Goal: Information Seeking & Learning: Learn about a topic

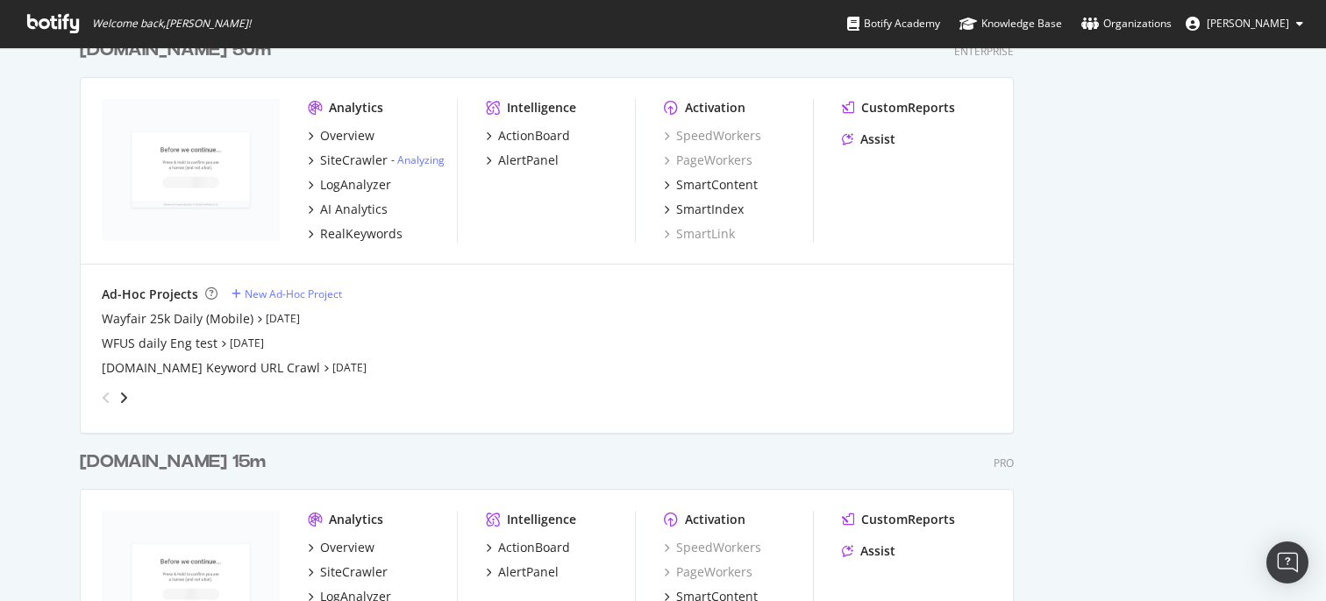
scroll to position [2421, 0]
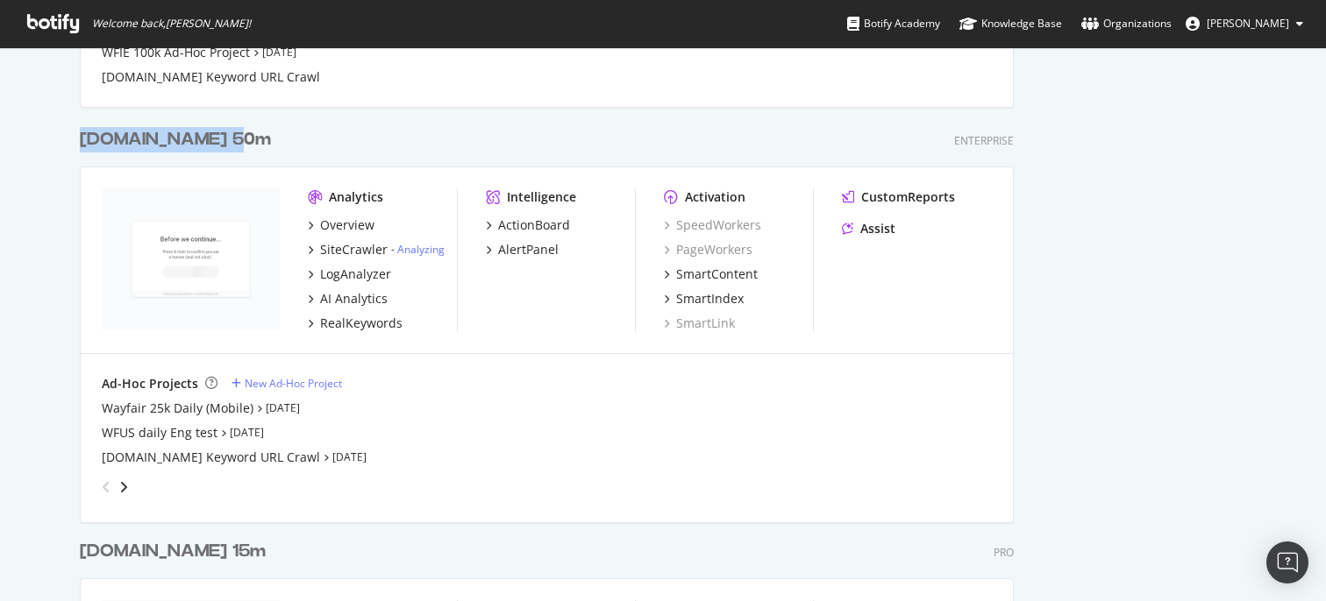
drag, startPoint x: 269, startPoint y: 141, endPoint x: 82, endPoint y: 139, distance: 187.7
click at [82, 139] on div "Wayfair.com 50m Enterprise" at bounding box center [547, 139] width 934 height 25
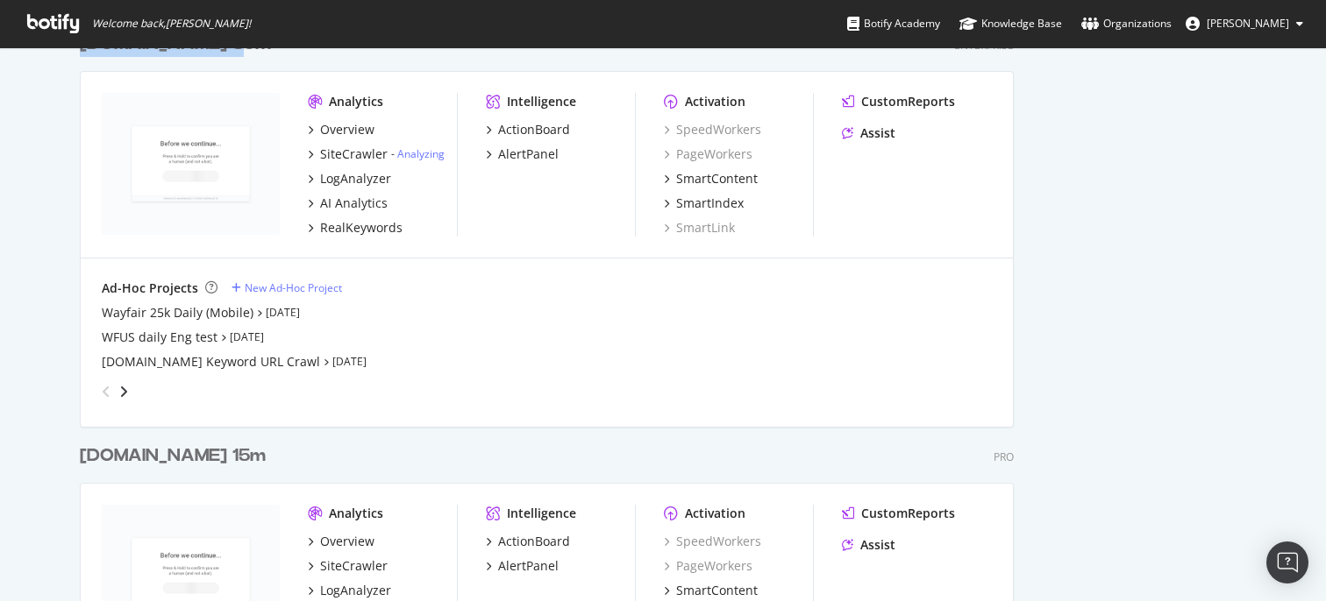
scroll to position [2519, 0]
click at [317, 288] on div "New Ad-Hoc Project" at bounding box center [293, 285] width 97 height 15
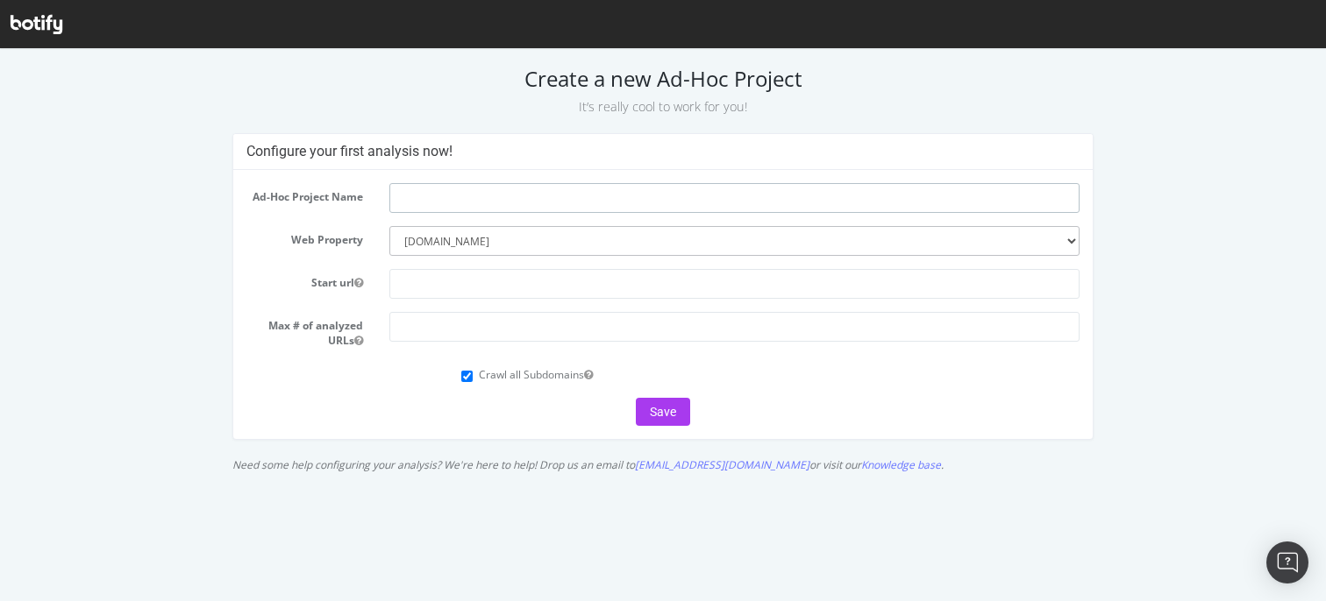
click at [436, 199] on input "text" at bounding box center [734, 198] width 690 height 30
click at [482, 198] on input "text" at bounding box center [734, 198] width 690 height 30
type input "S"
type input "Stefan's test"
click at [549, 237] on select "--------- www.wayfair.com www.birchlane.com www.jossandmain.com www.perigold.co…" at bounding box center [734, 241] width 690 height 30
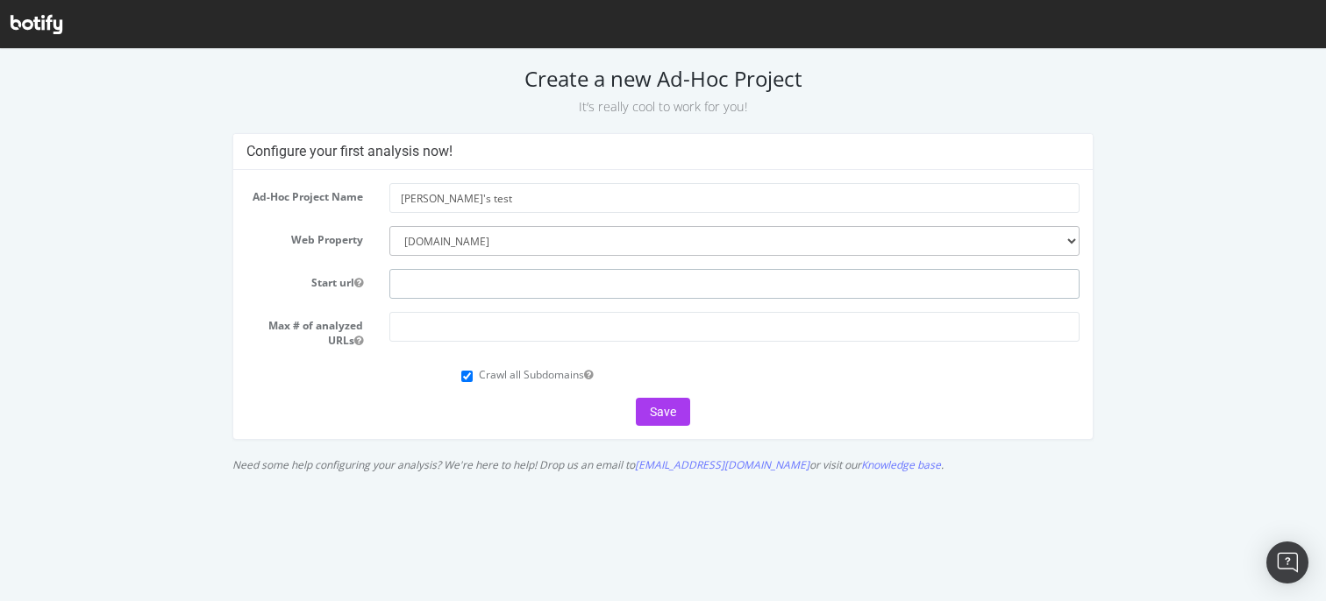
click at [436, 278] on input "text" at bounding box center [734, 284] width 690 height 30
click at [215, 428] on div "Configure your first analysis now! Ad-Hoc Project Name Stefan's test Web Proper…" at bounding box center [663, 307] width 1319 height 348
click at [426, 295] on input "text" at bounding box center [734, 284] width 690 height 30
drag, startPoint x: 753, startPoint y: 285, endPoint x: 525, endPoint y: 280, distance: 228.0
click at [525, 280] on input "https://www.wayfair.com/furniture/sb0/nightstands-c46062.html" at bounding box center [734, 284] width 690 height 30
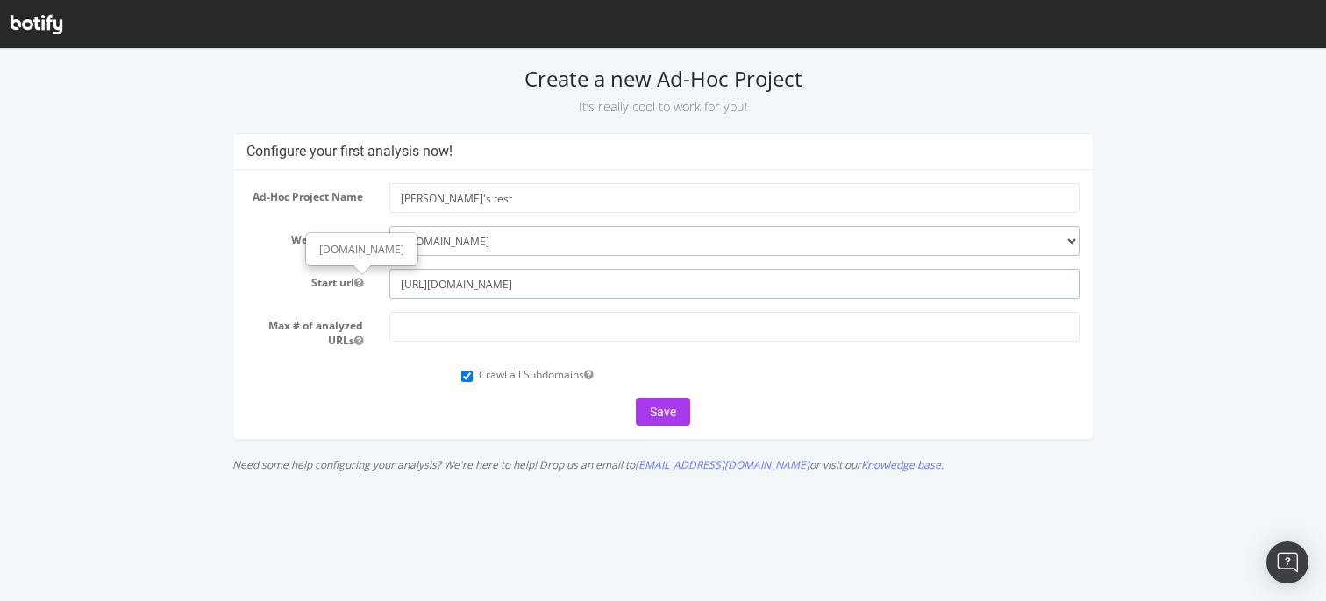
type input "[URL][DOMAIN_NAME]"
click at [242, 290] on div "Start url https://www.wayfair.com/" at bounding box center [663, 284] width 860 height 30
click at [423, 325] on input "number" at bounding box center [734, 327] width 690 height 30
type input "1000"
click at [395, 407] on div "Save" at bounding box center [663, 412] width 834 height 28
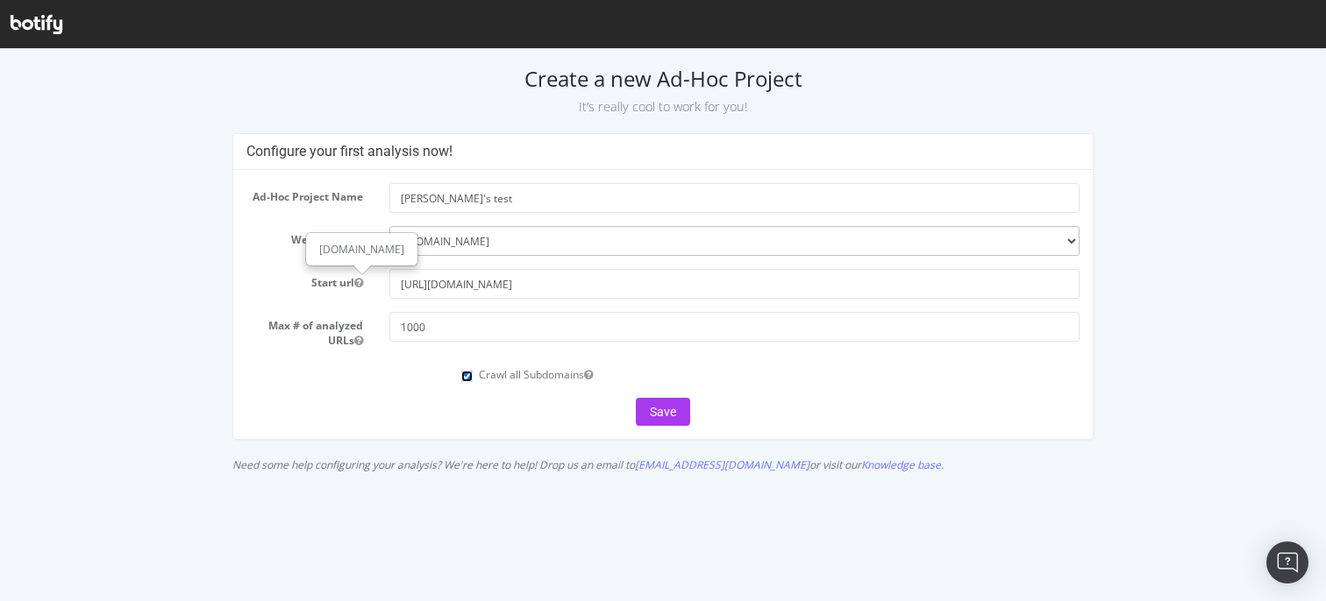
click at [466, 377] on input "Crawl all Subdomains" at bounding box center [466, 376] width 11 height 11
checkbox input "false"
click at [664, 407] on button "Save" at bounding box center [663, 412] width 54 height 28
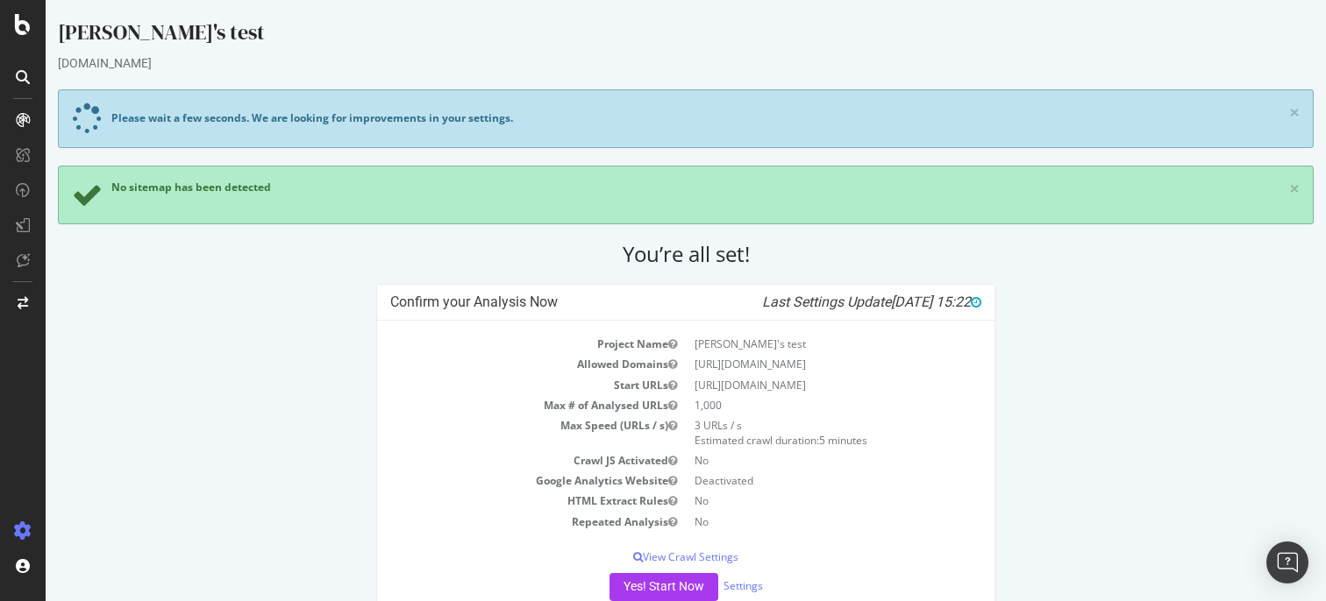
scroll to position [45, 0]
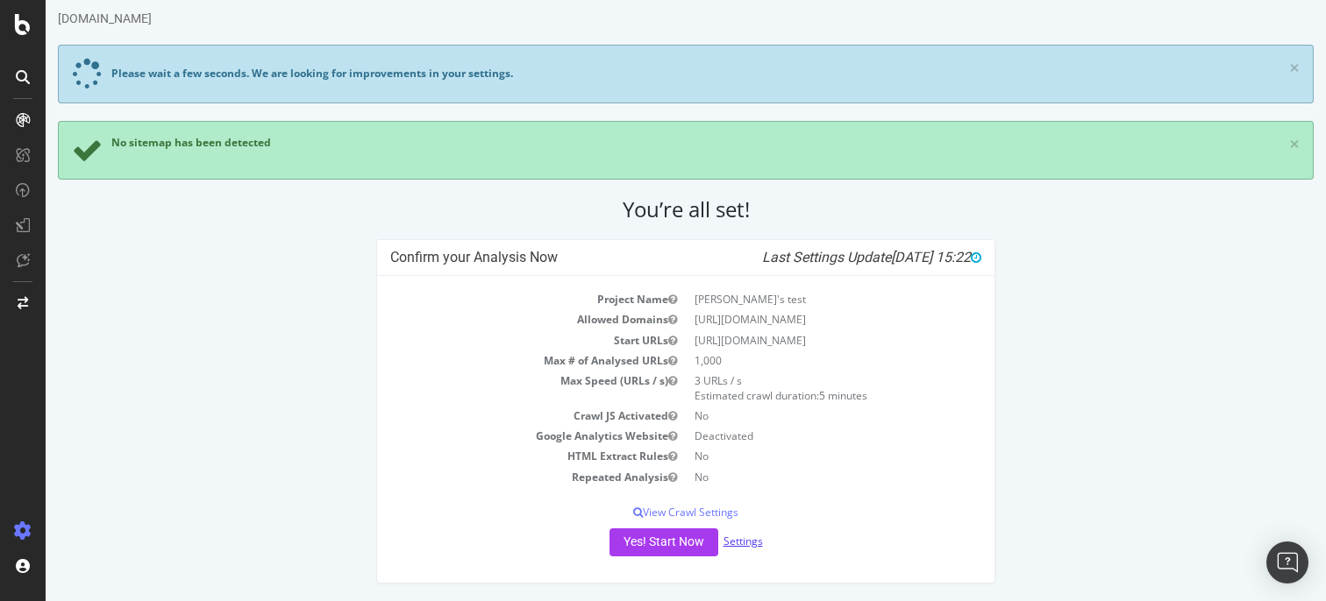
click at [751, 544] on link "Settings" at bounding box center [742, 541] width 39 height 15
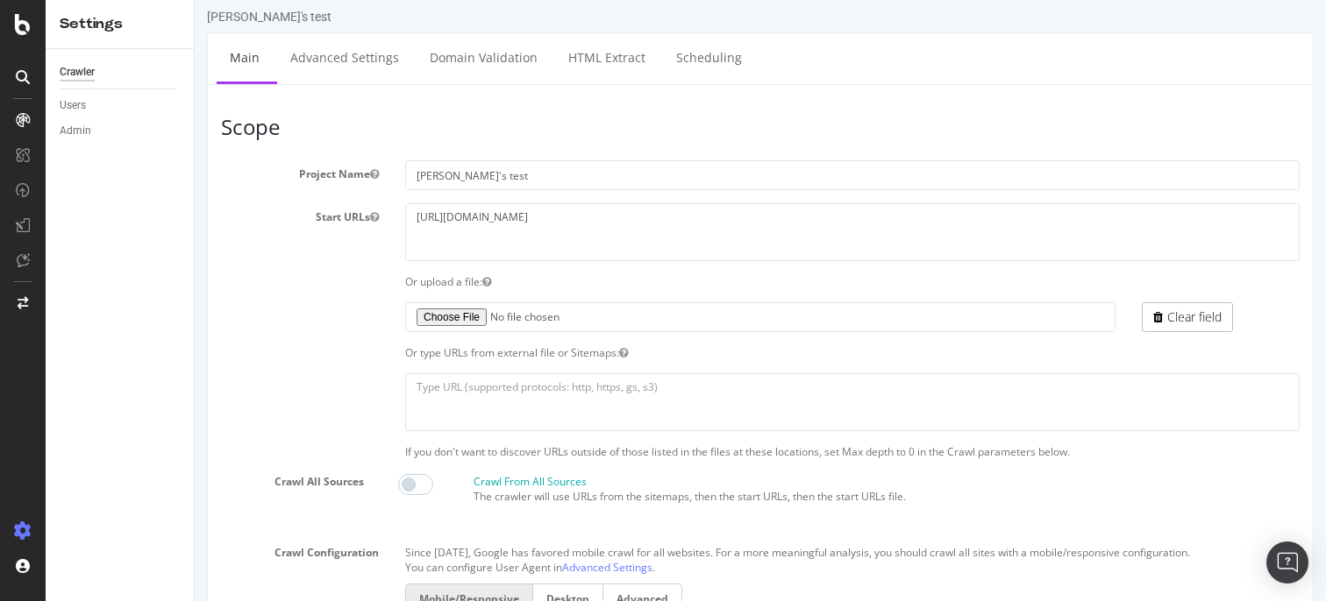
scroll to position [52, 0]
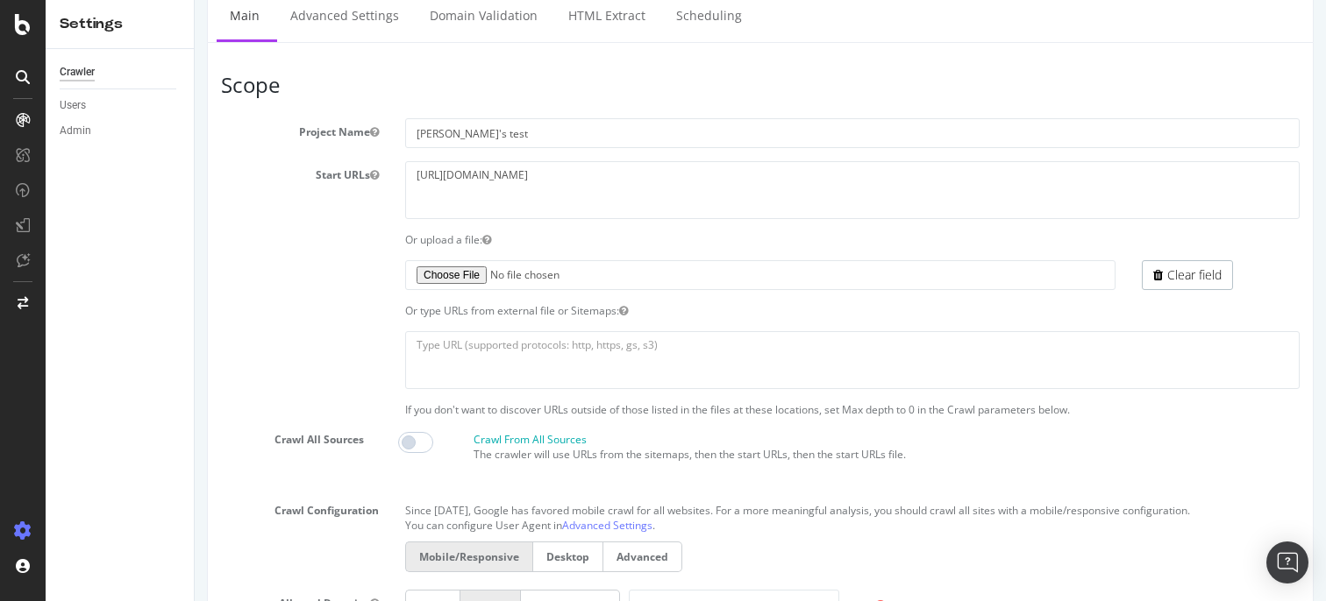
click at [342, 316] on div "Or type URLs from external file or Sitemaps:" at bounding box center [760, 310] width 1105 height 15
click at [542, 357] on textarea at bounding box center [852, 359] width 894 height 57
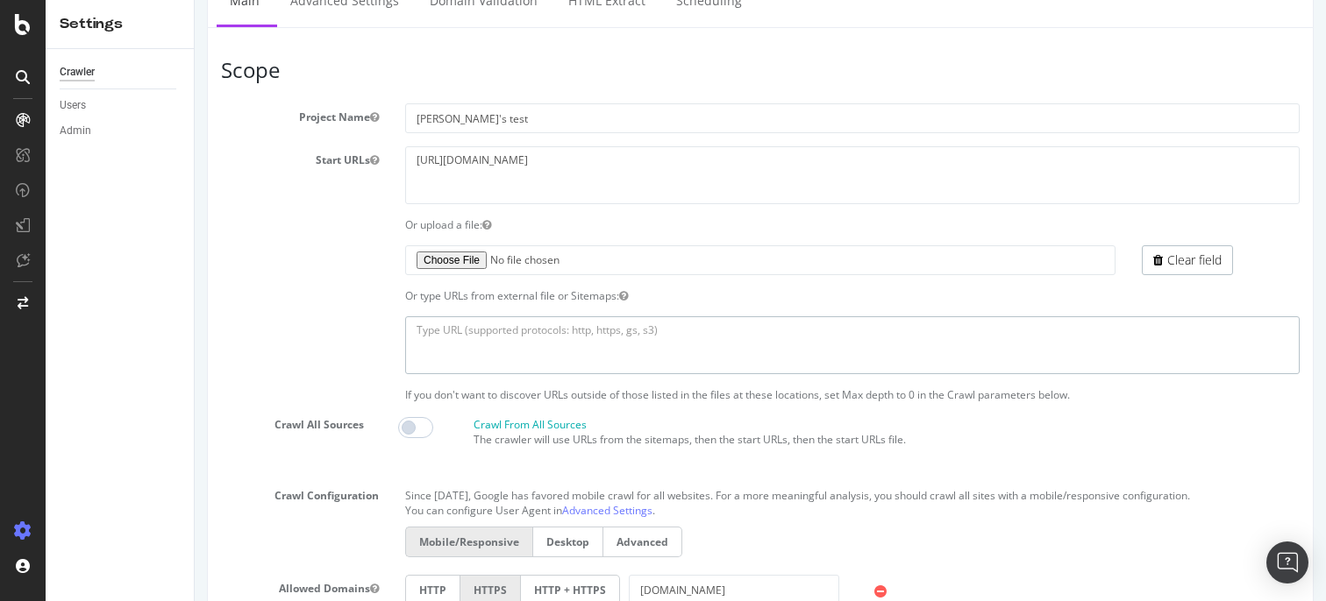
click at [452, 355] on textarea at bounding box center [852, 345] width 894 height 57
click at [624, 340] on textarea at bounding box center [852, 345] width 894 height 57
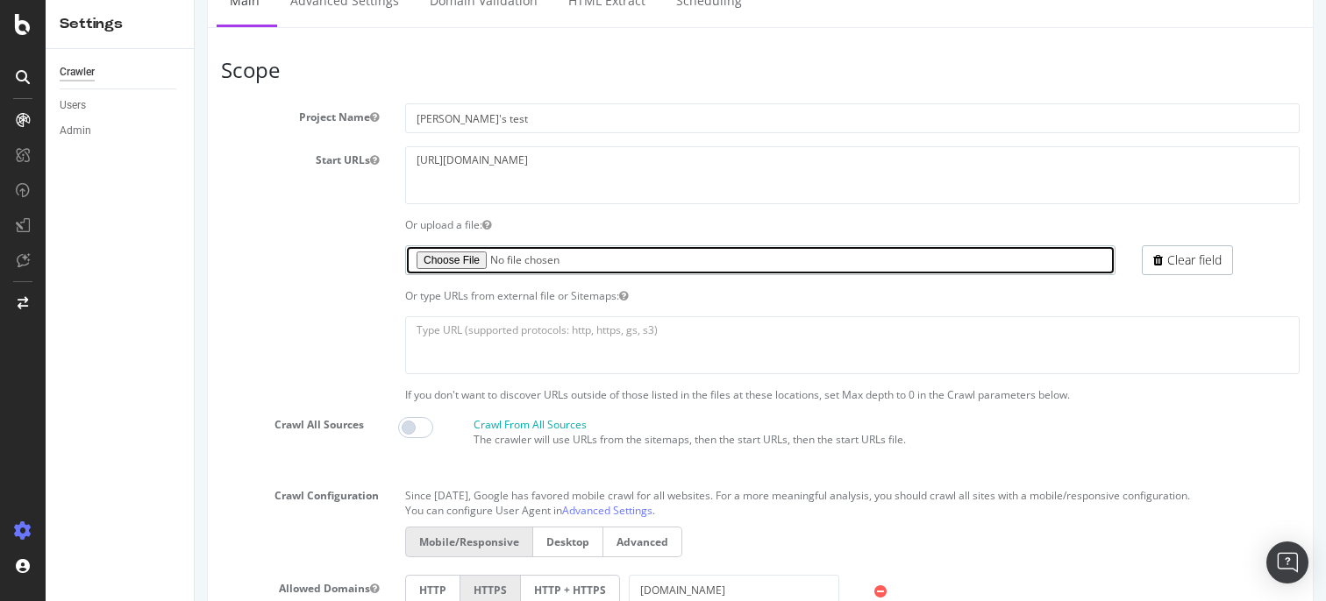
click at [450, 259] on input "file" at bounding box center [760, 261] width 710 height 30
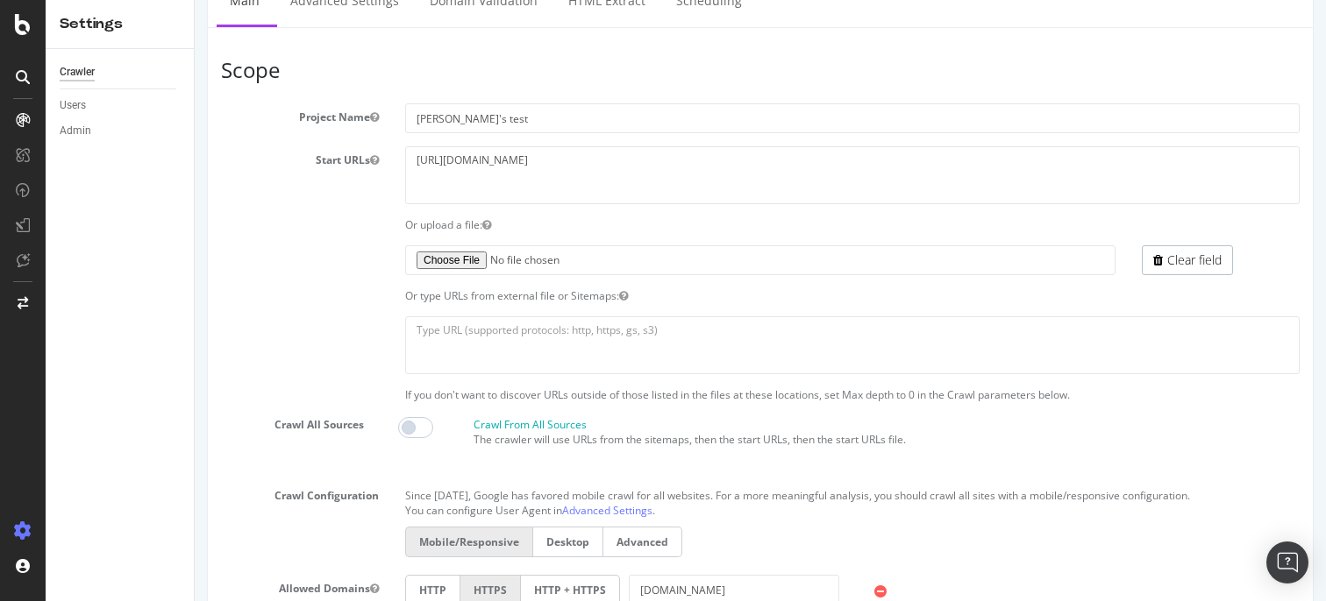
click at [682, 219] on div "Or upload a file:" at bounding box center [852, 224] width 921 height 15
click at [526, 228] on div "Or upload a file:" at bounding box center [852, 224] width 921 height 15
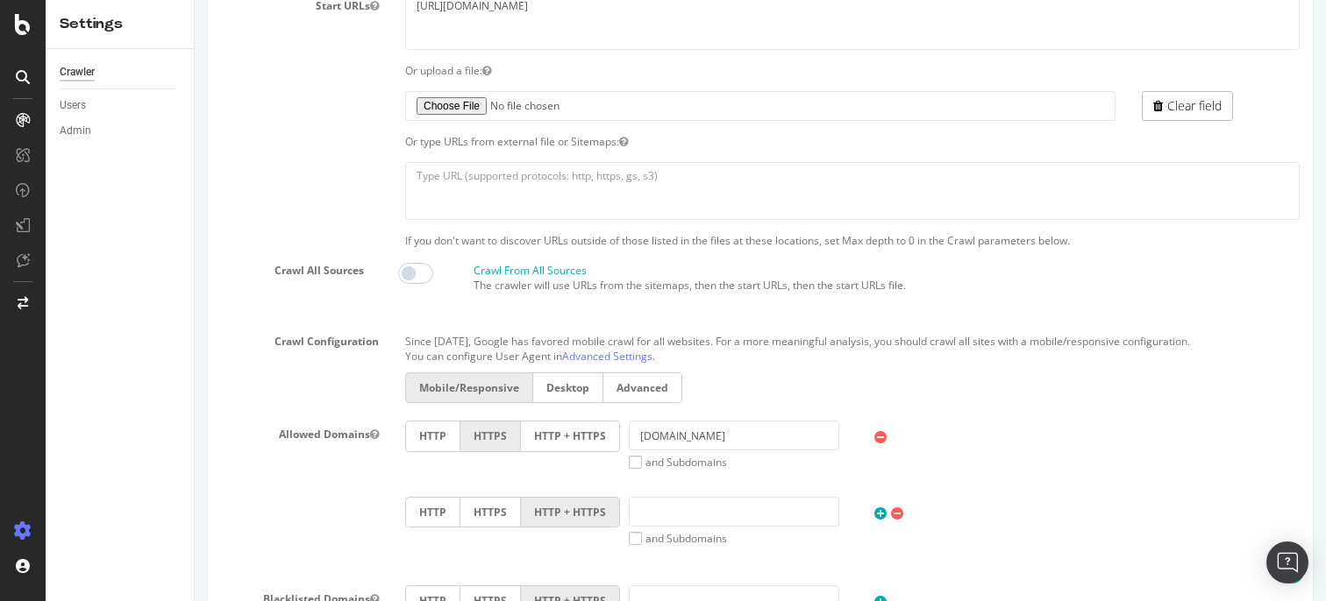
scroll to position [226, 0]
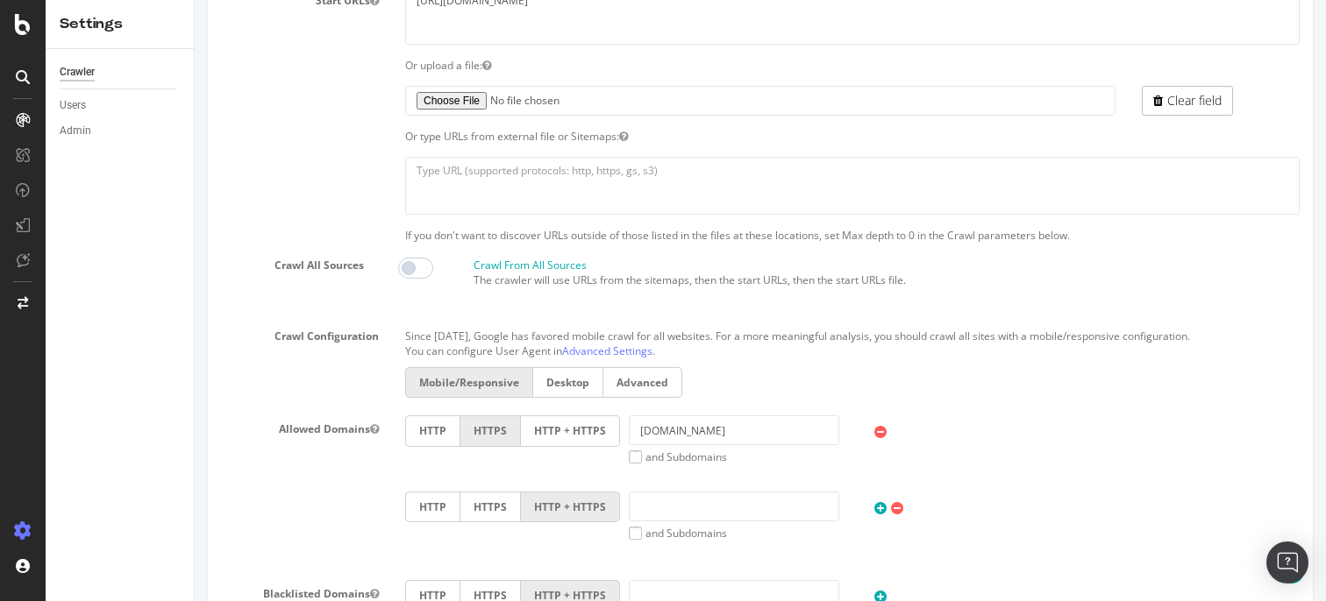
click at [307, 130] on div "Or type URLs from external file or Sitemaps:" at bounding box center [760, 136] width 1105 height 15
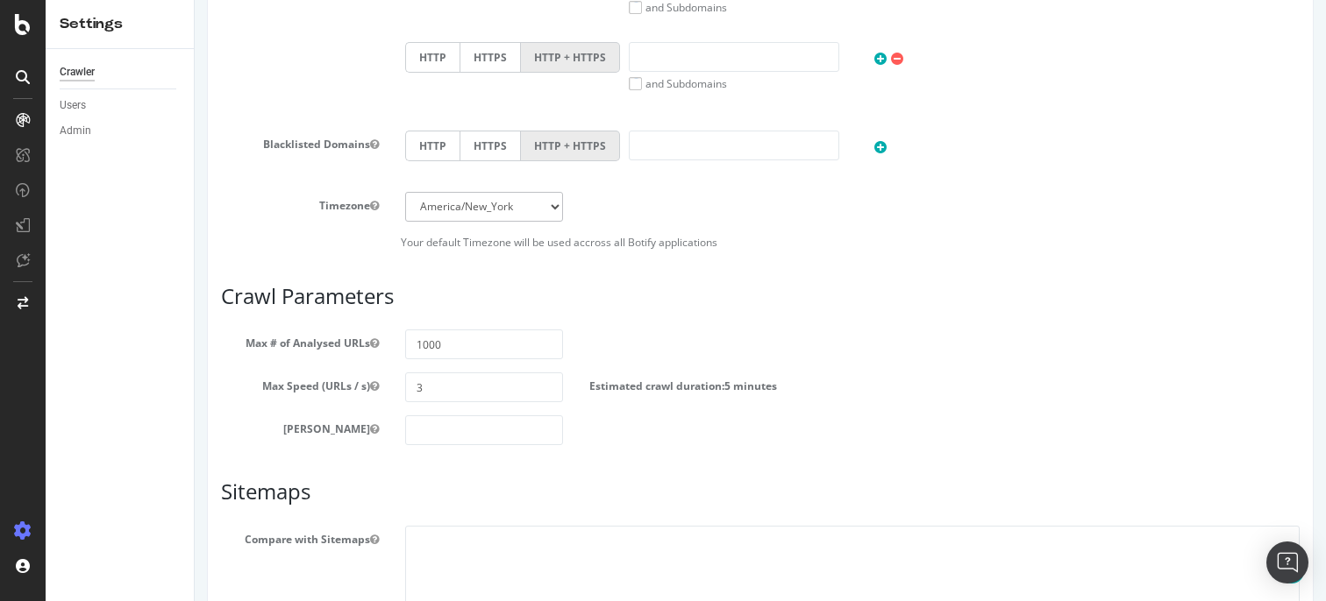
scroll to position [687, 0]
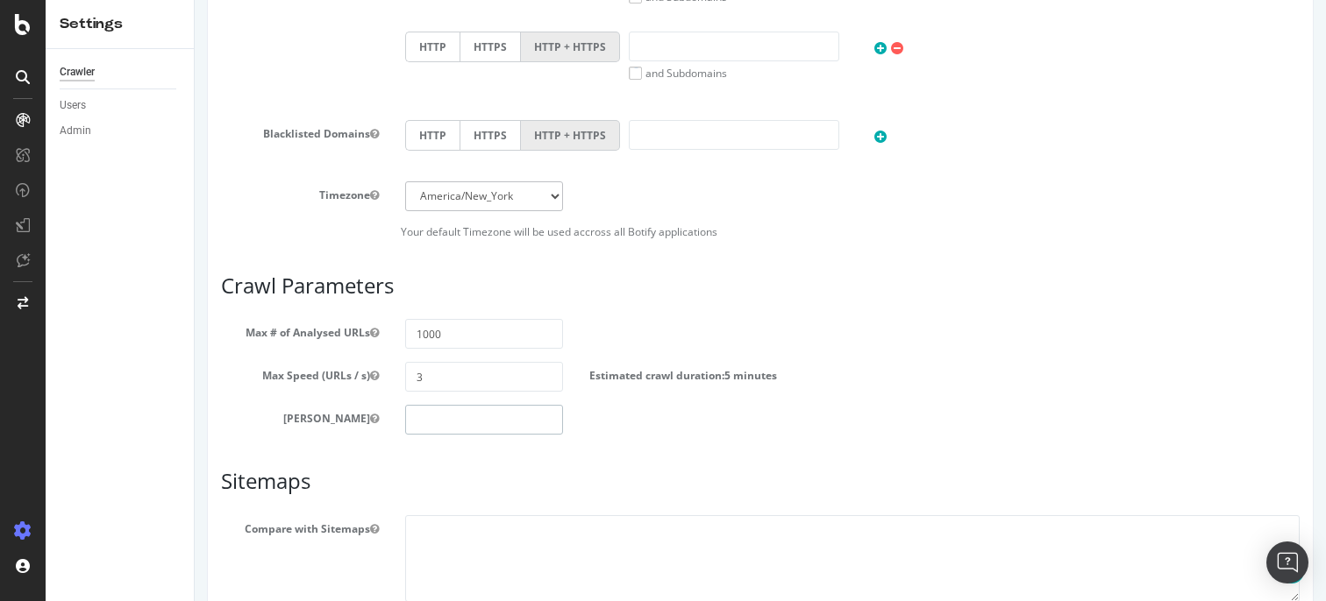
click at [453, 416] on input "number" at bounding box center [484, 420] width 158 height 30
type input "0"
click at [450, 378] on input "3" at bounding box center [484, 377] width 158 height 30
drag, startPoint x: 469, startPoint y: 380, endPoint x: 399, endPoint y: 380, distance: 70.1
click at [399, 380] on div "3" at bounding box center [484, 377] width 184 height 30
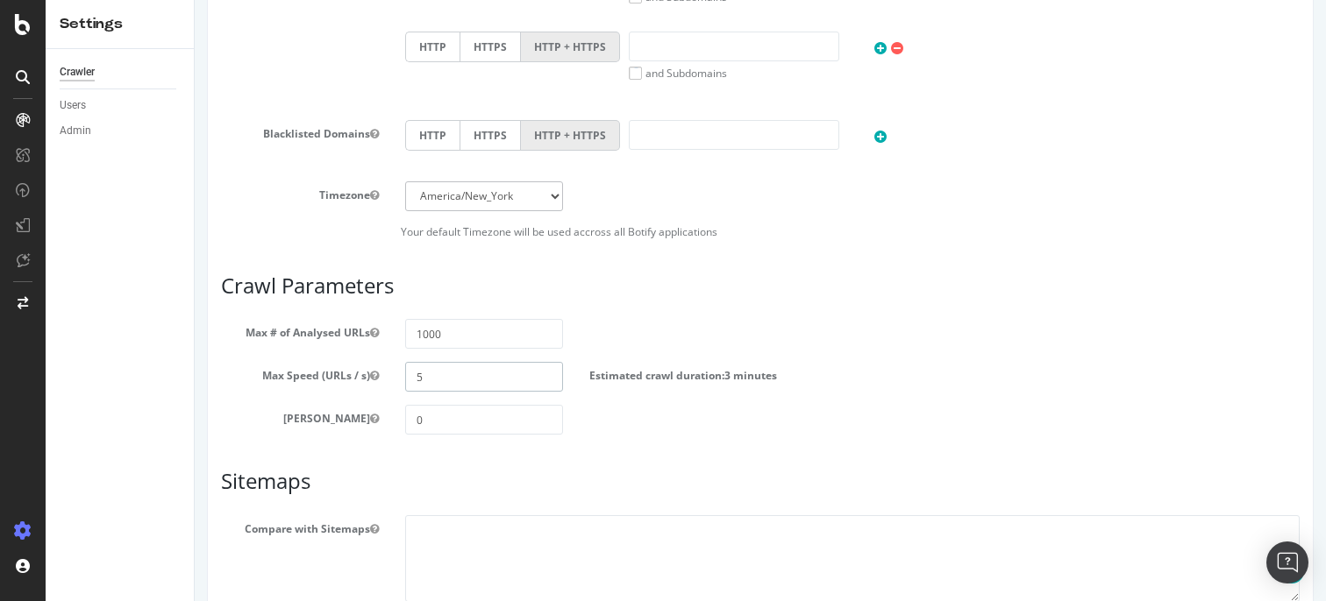
type input "5"
click at [644, 441] on div "Scope Project Name Stefan's test Start URLs https://www.wayfair.com/ Or upload …" at bounding box center [760, 71] width 1078 height 1264
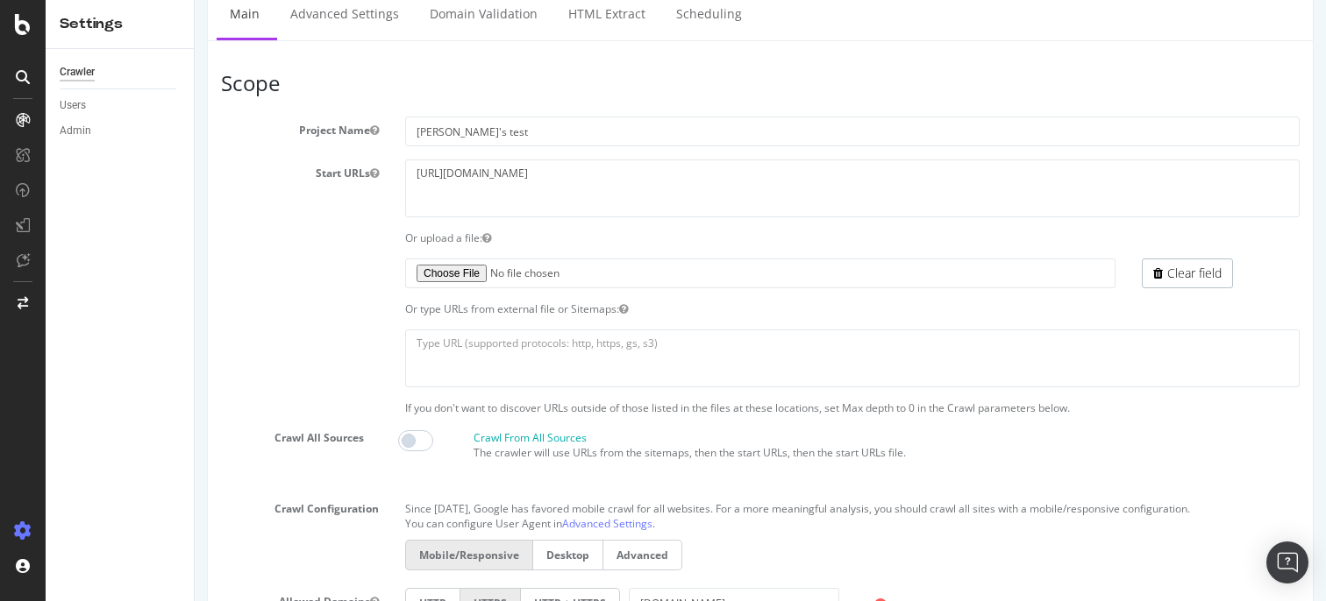
scroll to position [0, 0]
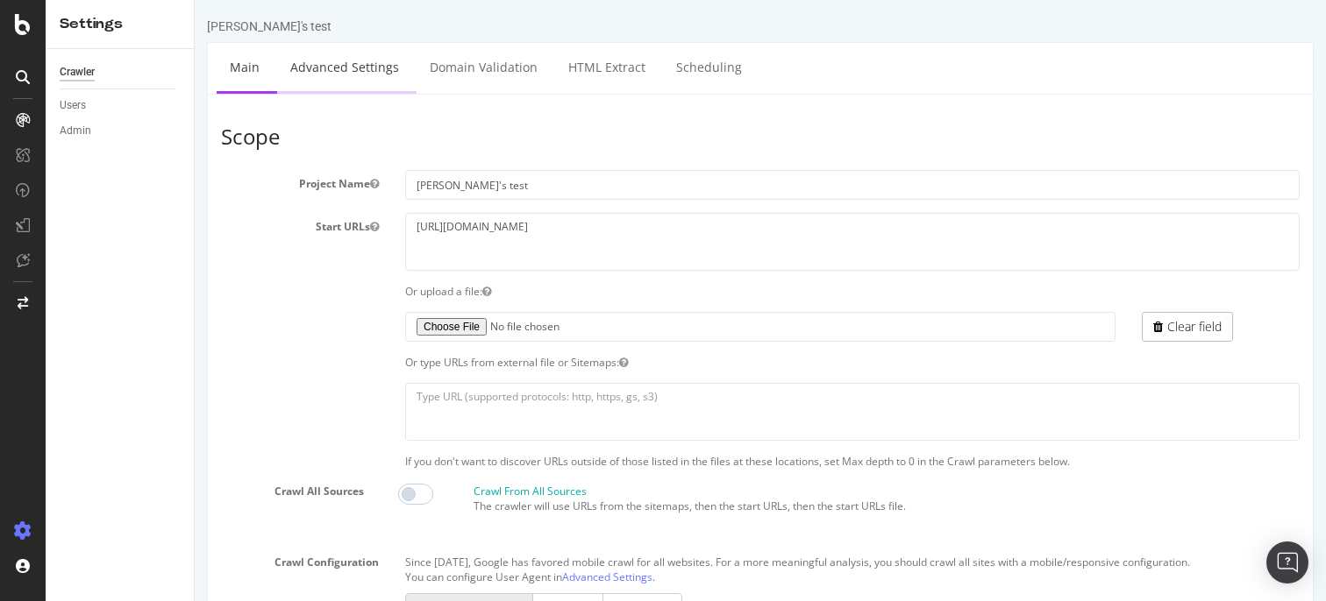
click at [352, 49] on link "Advanced Settings" at bounding box center [344, 67] width 135 height 48
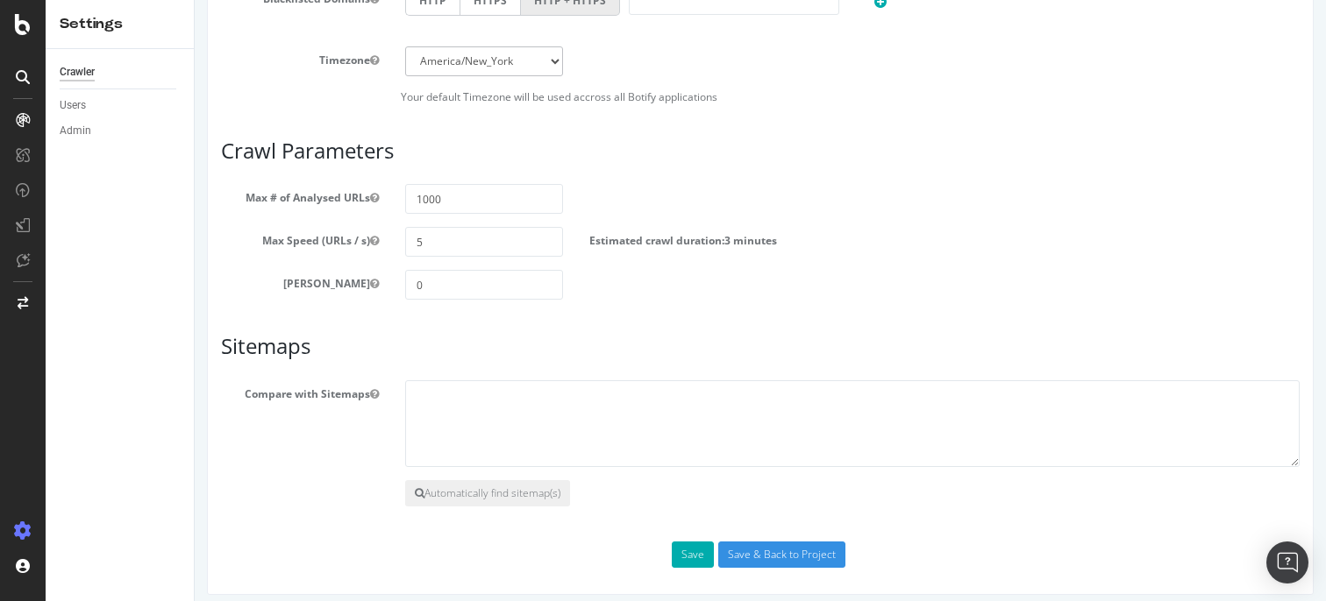
scroll to position [833, 0]
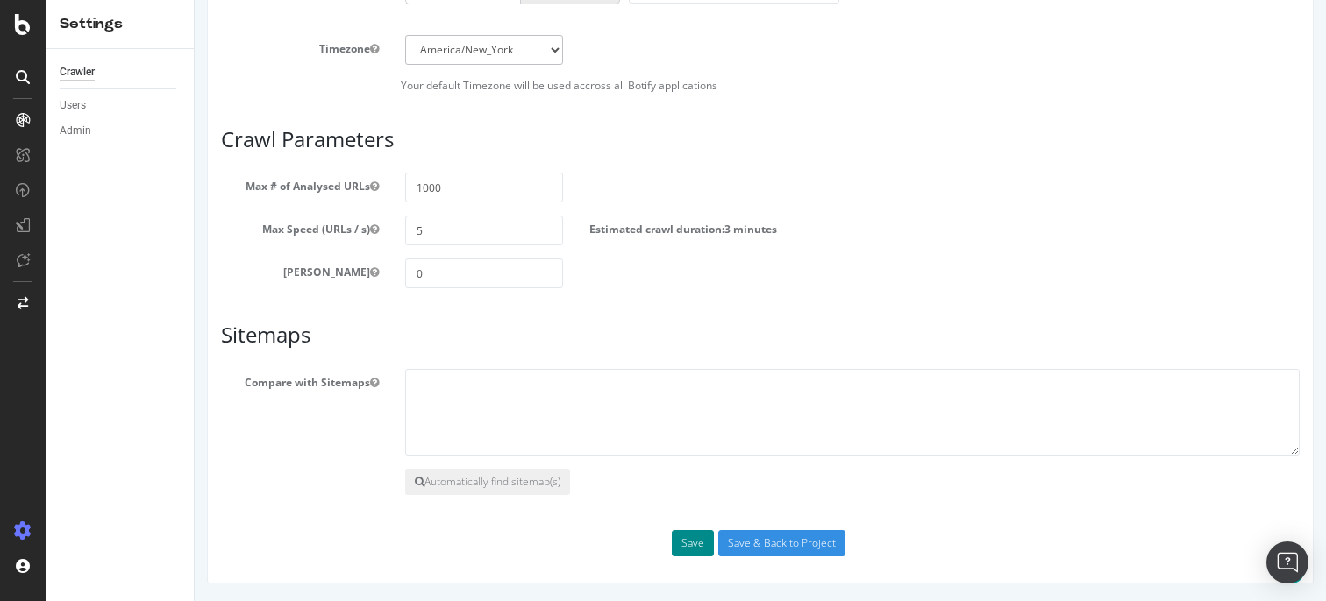
click at [699, 532] on button "Save" at bounding box center [693, 543] width 42 height 26
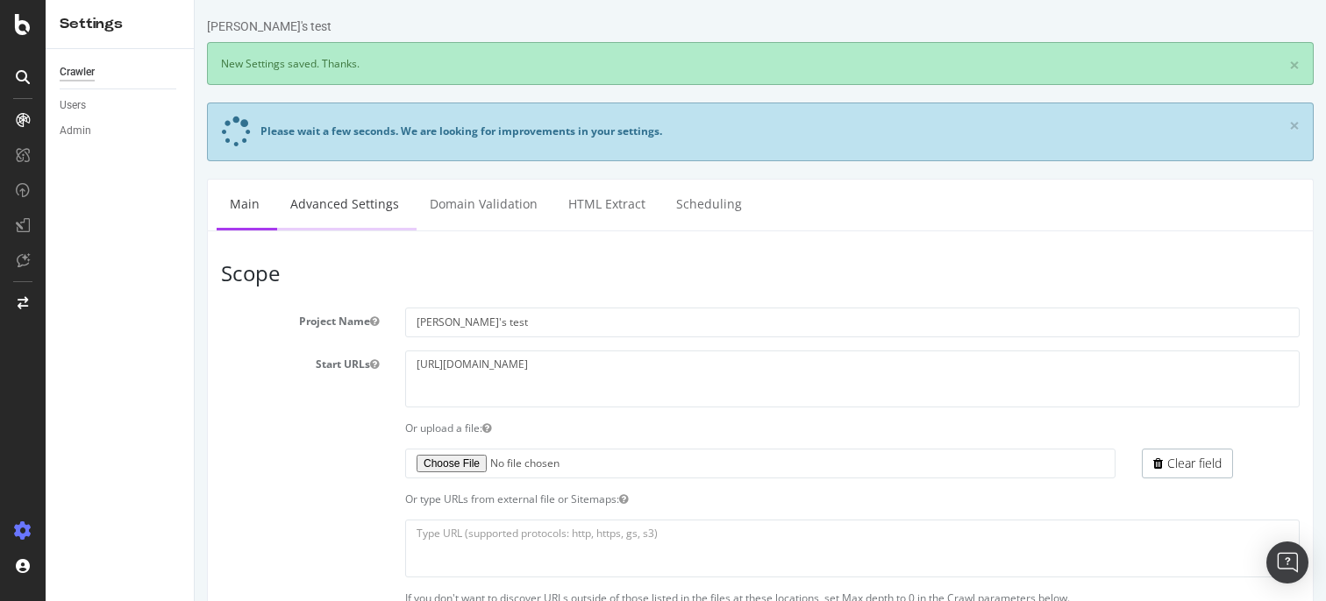
scroll to position [0, 0]
click at [314, 194] on link "Advanced Settings" at bounding box center [344, 204] width 135 height 48
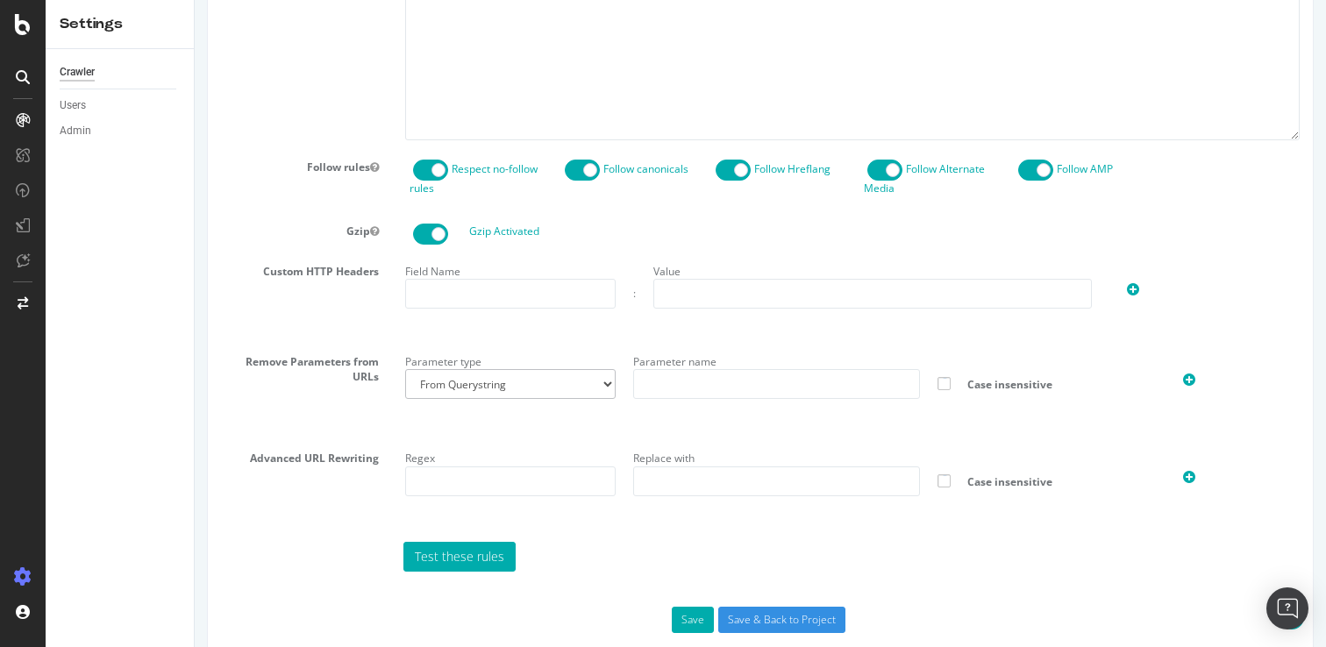
scroll to position [977, 0]
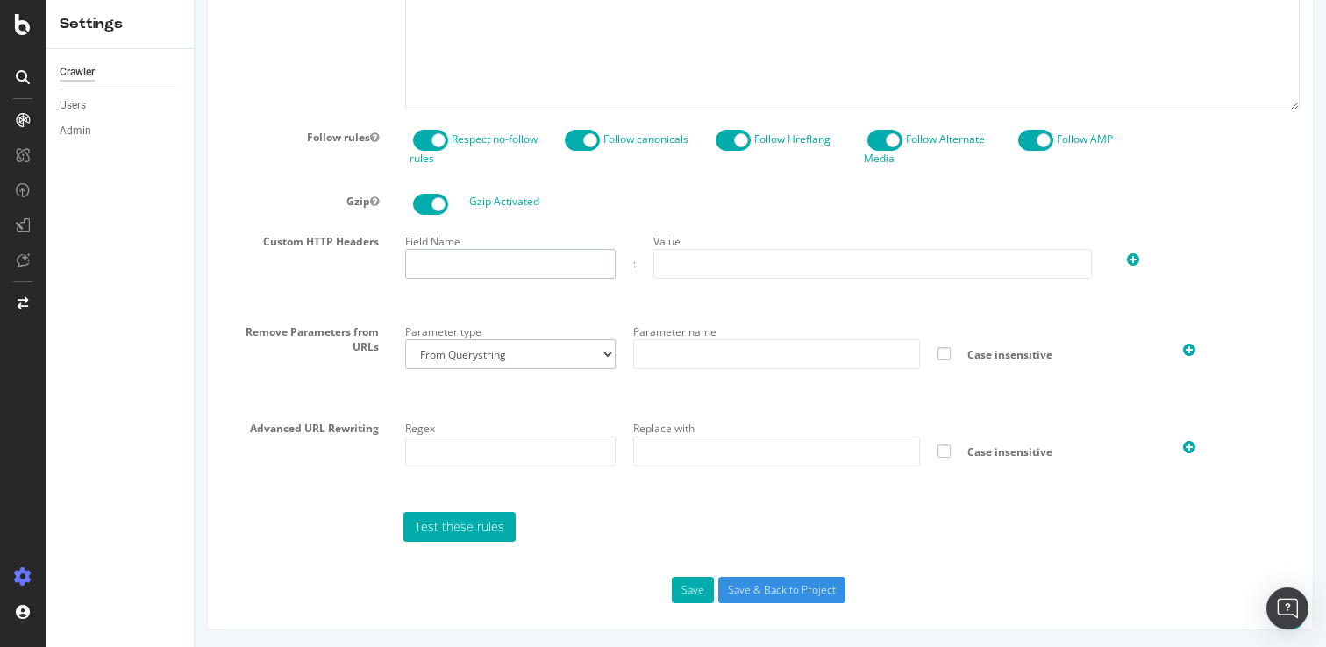
click at [523, 253] on input "text" at bounding box center [510, 264] width 210 height 30
click at [1127, 253] on icon at bounding box center [1133, 260] width 12 height 15
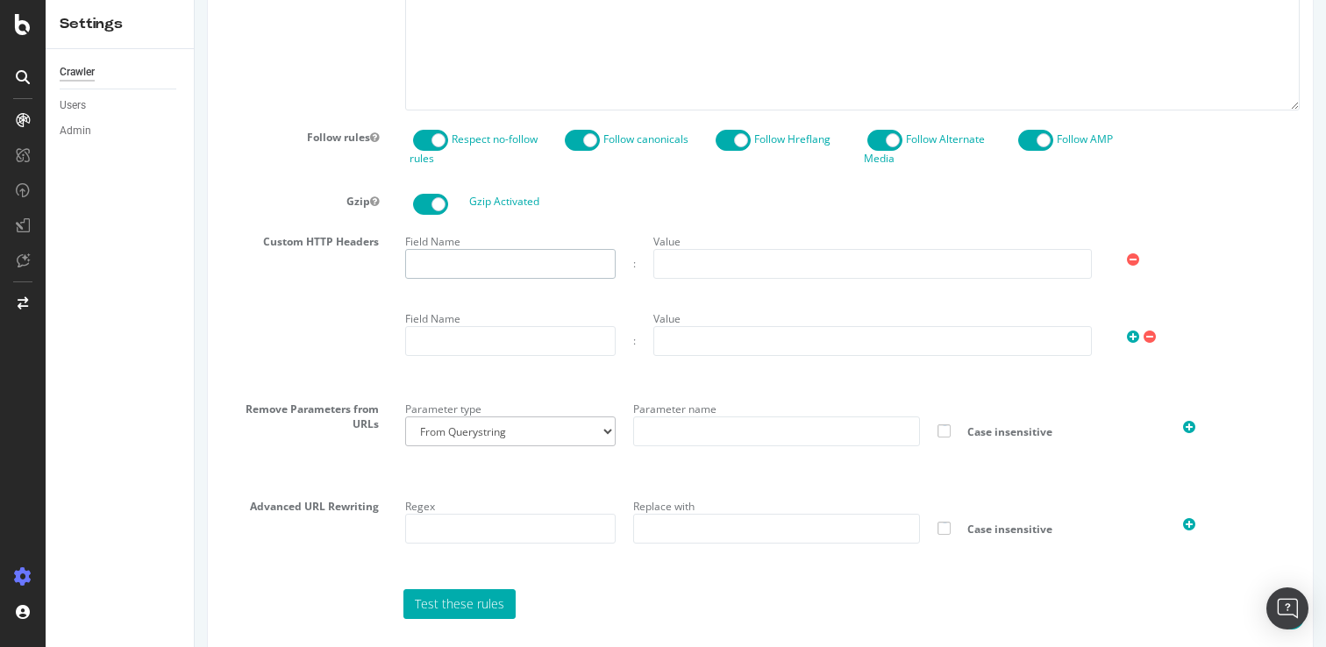
click at [467, 267] on input "text" at bounding box center [510, 264] width 210 height 30
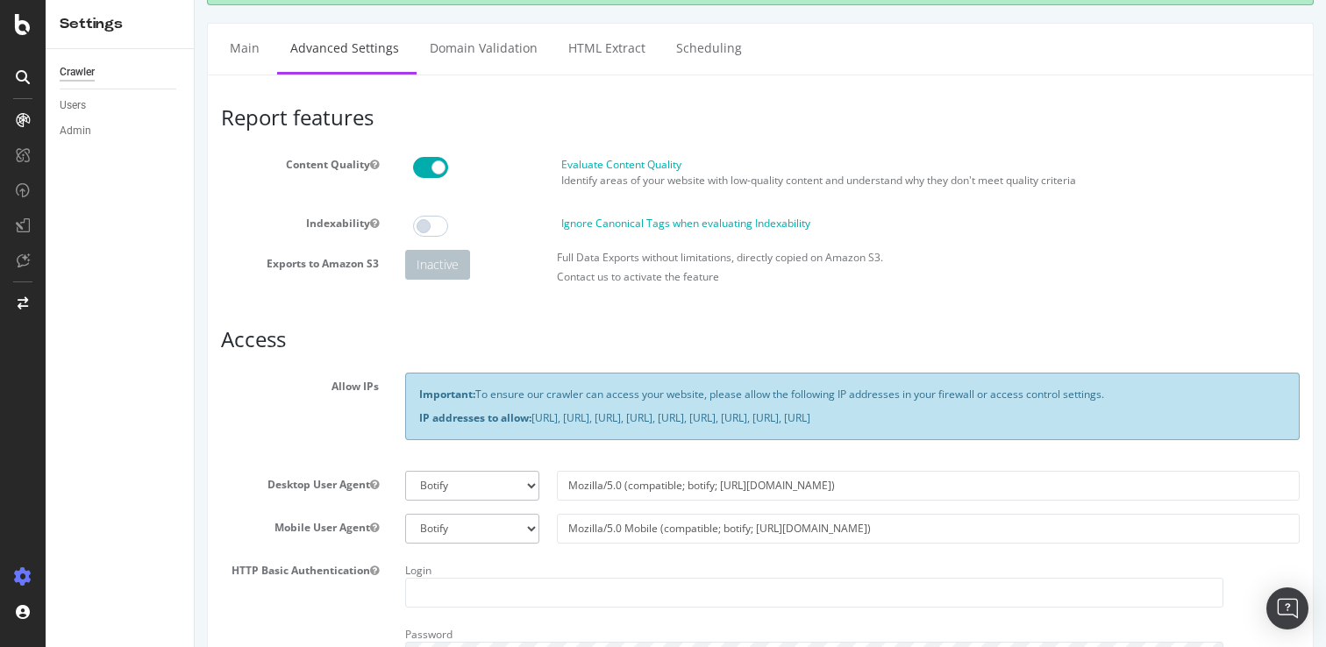
scroll to position [0, 0]
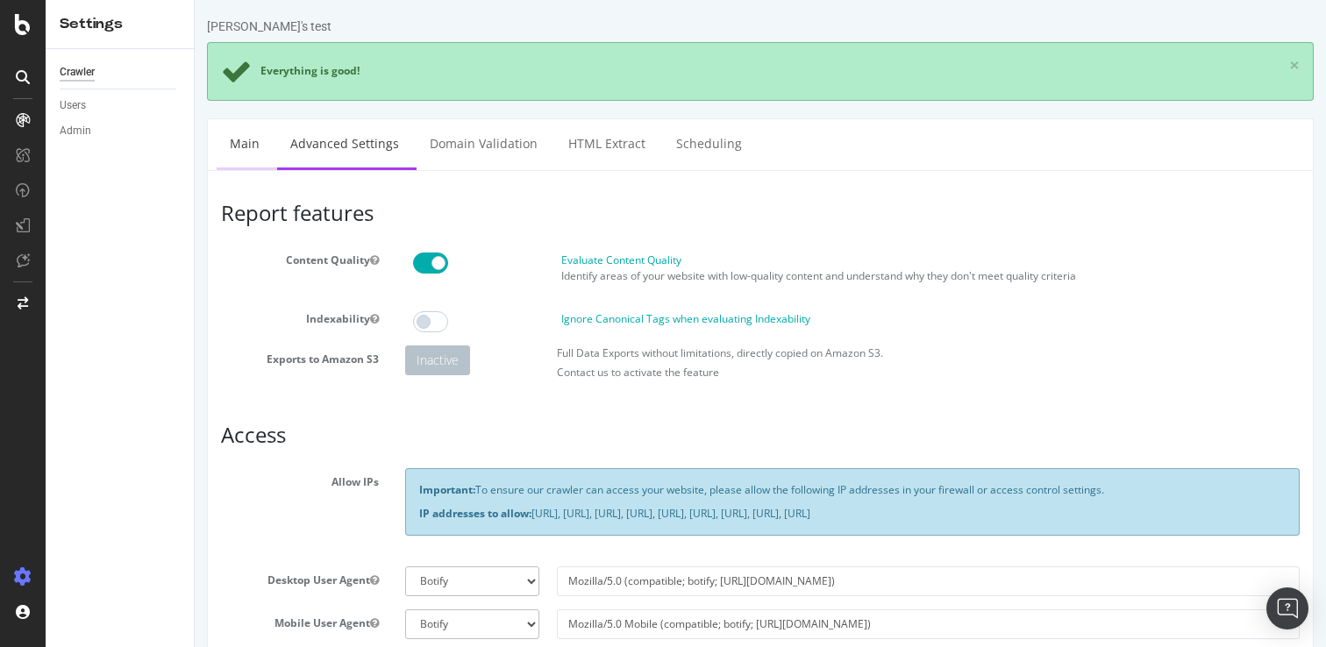
click at [268, 129] on link "Main" at bounding box center [245, 143] width 56 height 48
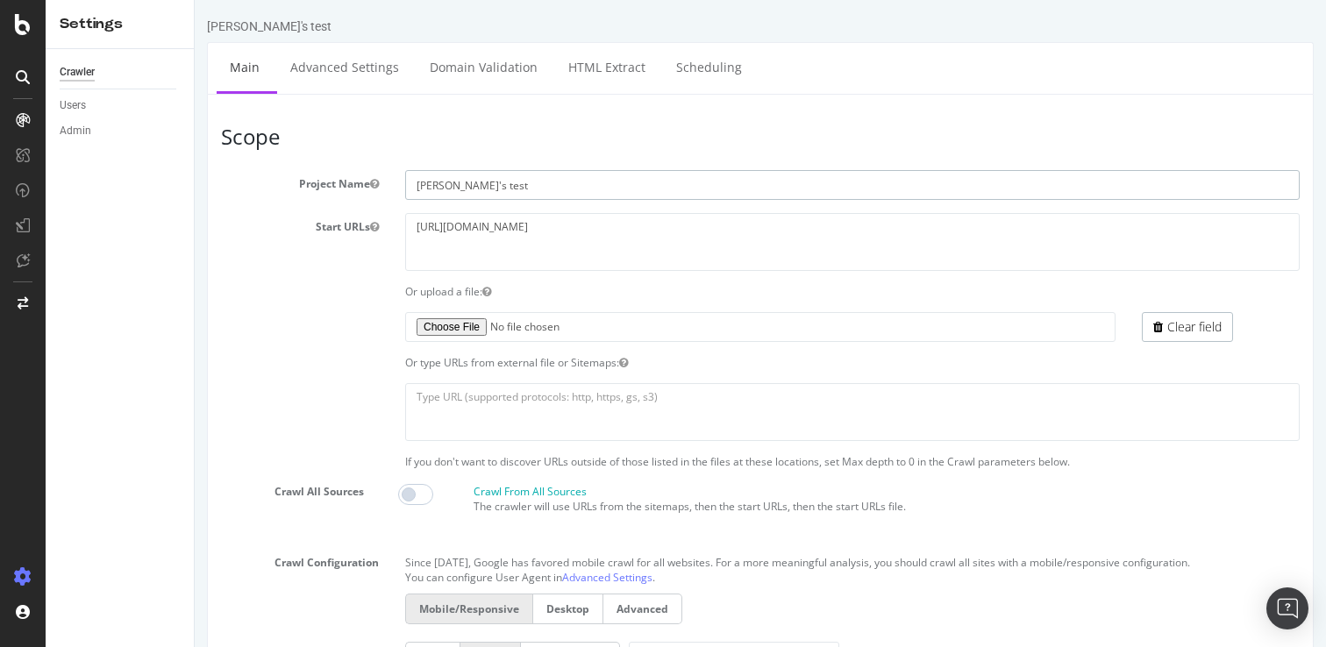
drag, startPoint x: 511, startPoint y: 191, endPoint x: 385, endPoint y: 189, distance: 126.3
click at [385, 189] on div "Project Name Stefan's test" at bounding box center [760, 185] width 1105 height 30
type input "T"
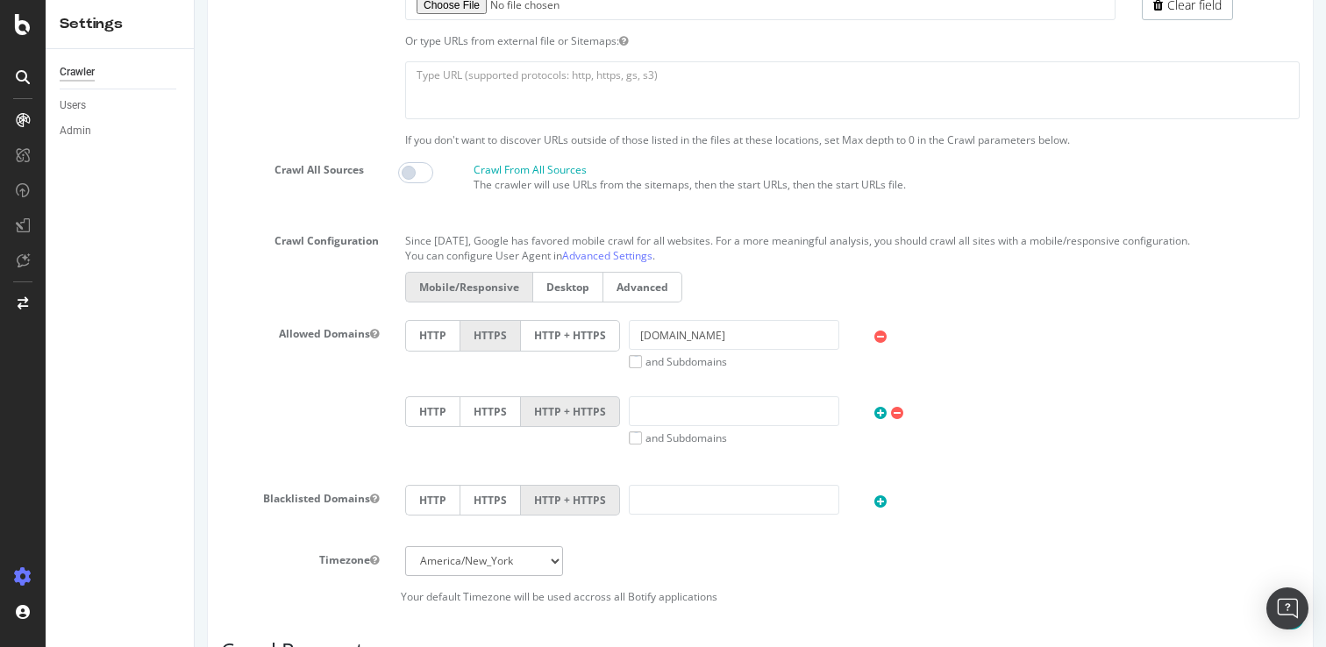
scroll to position [787, 0]
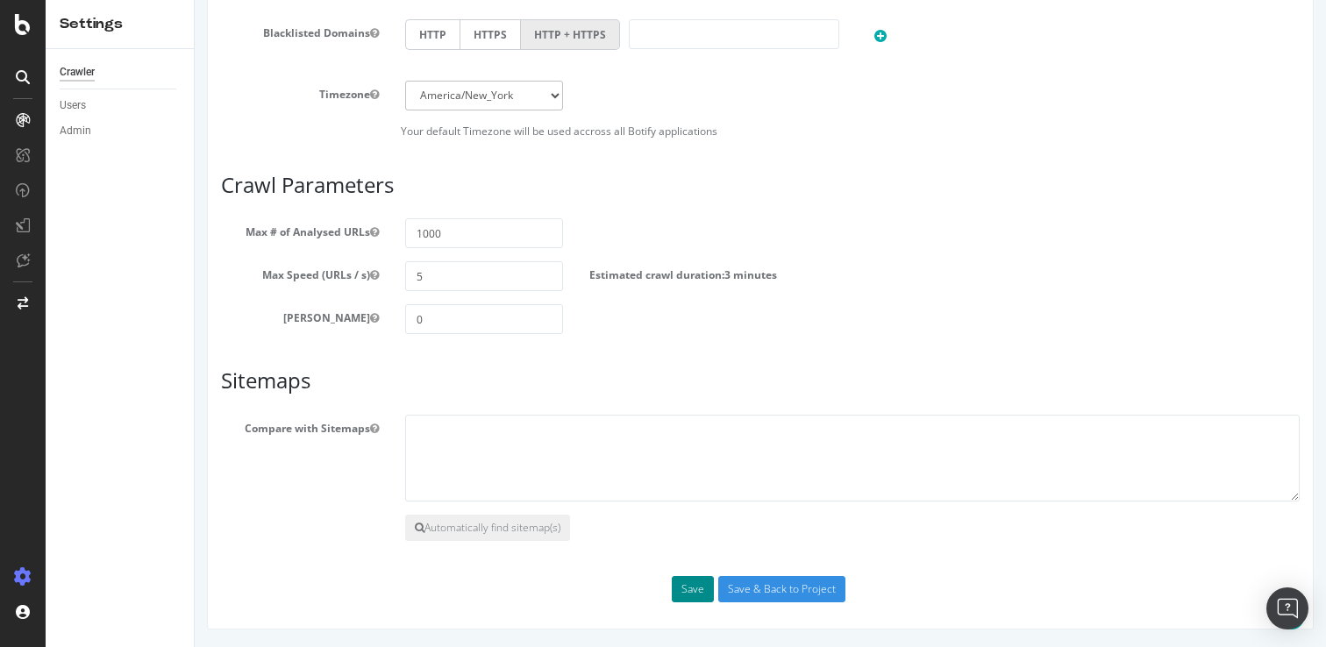
type input "WFUS Top Banner Copy Check"
click at [687, 586] on button "Save" at bounding box center [693, 589] width 42 height 26
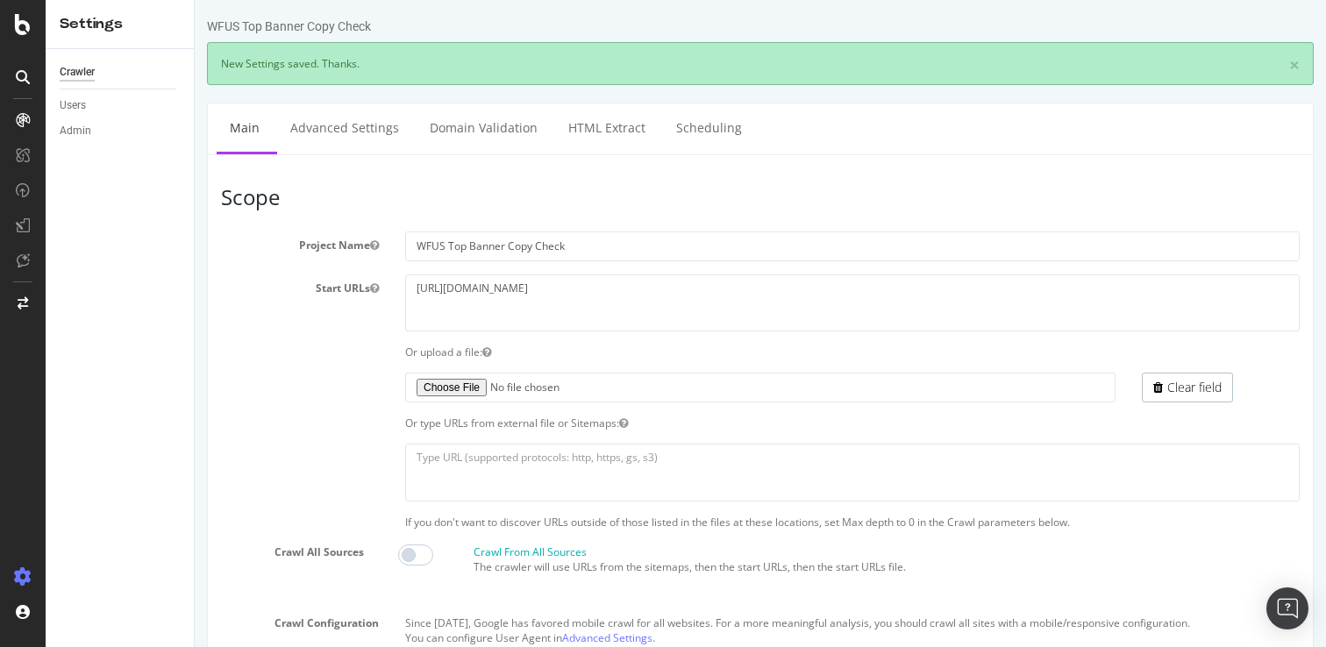
scroll to position [0, 0]
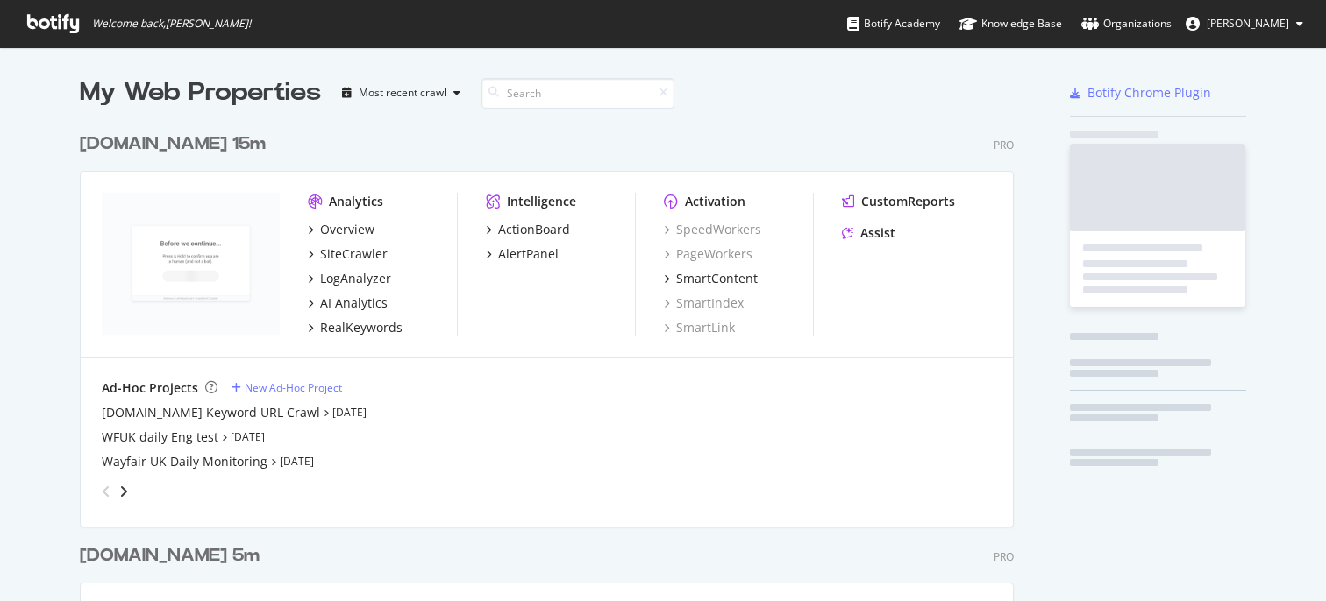
scroll to position [3984, 948]
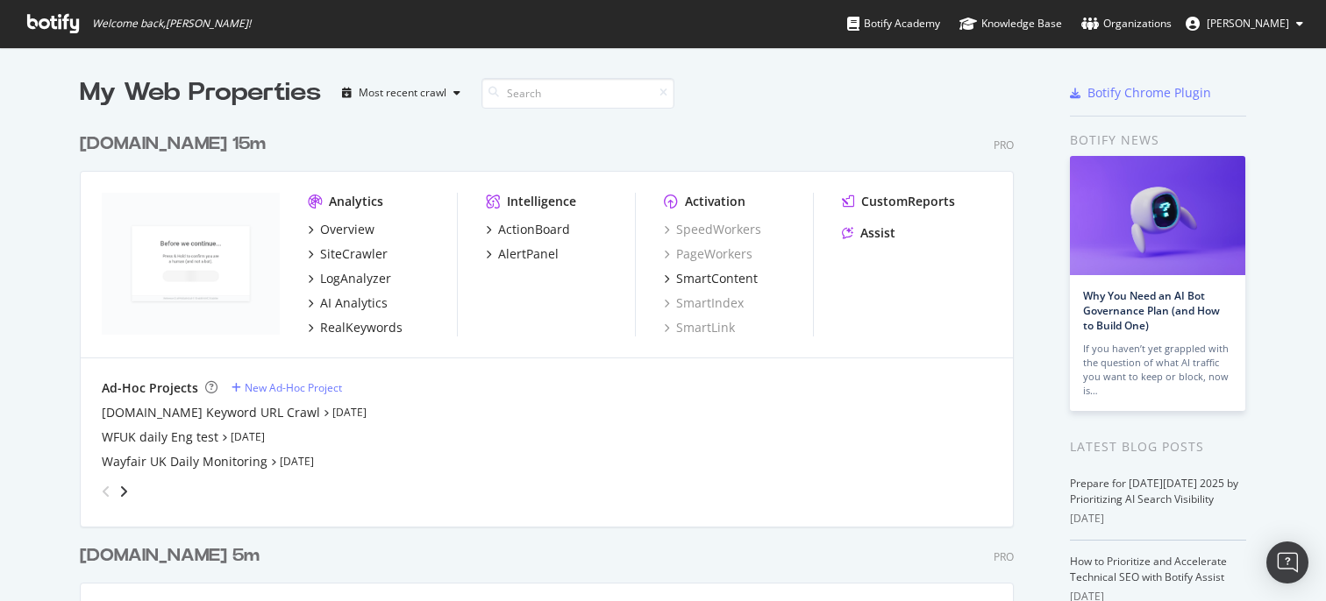
click at [426, 131] on div "Wayfair.co.uk 15m Pro Analytics Overview SiteCrawler LogAnalyzer AI Analytics R…" at bounding box center [554, 316] width 948 height 412
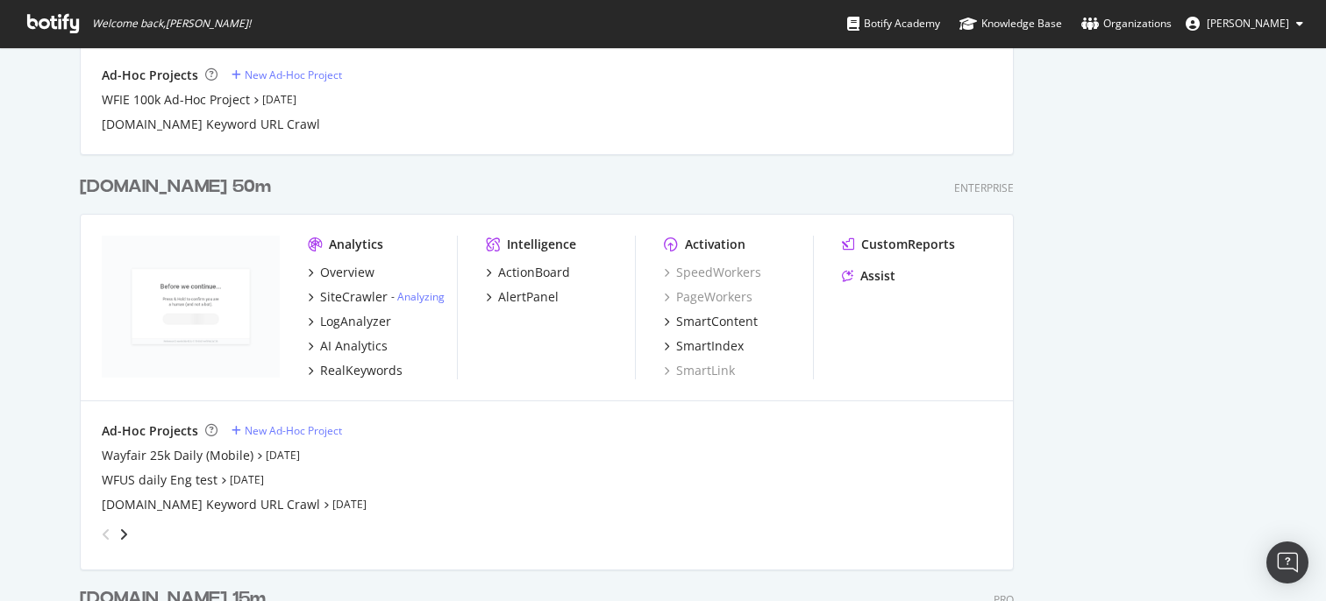
scroll to position [2388, 0]
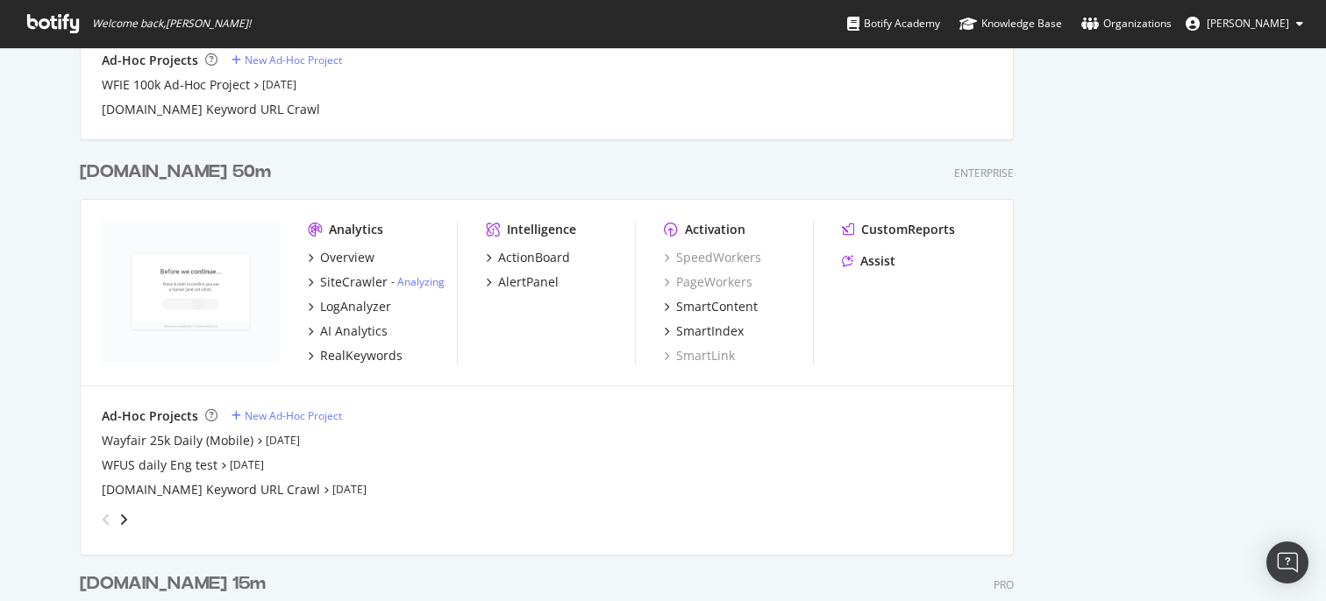
click at [160, 171] on div "[DOMAIN_NAME] 50m" at bounding box center [175, 172] width 191 height 25
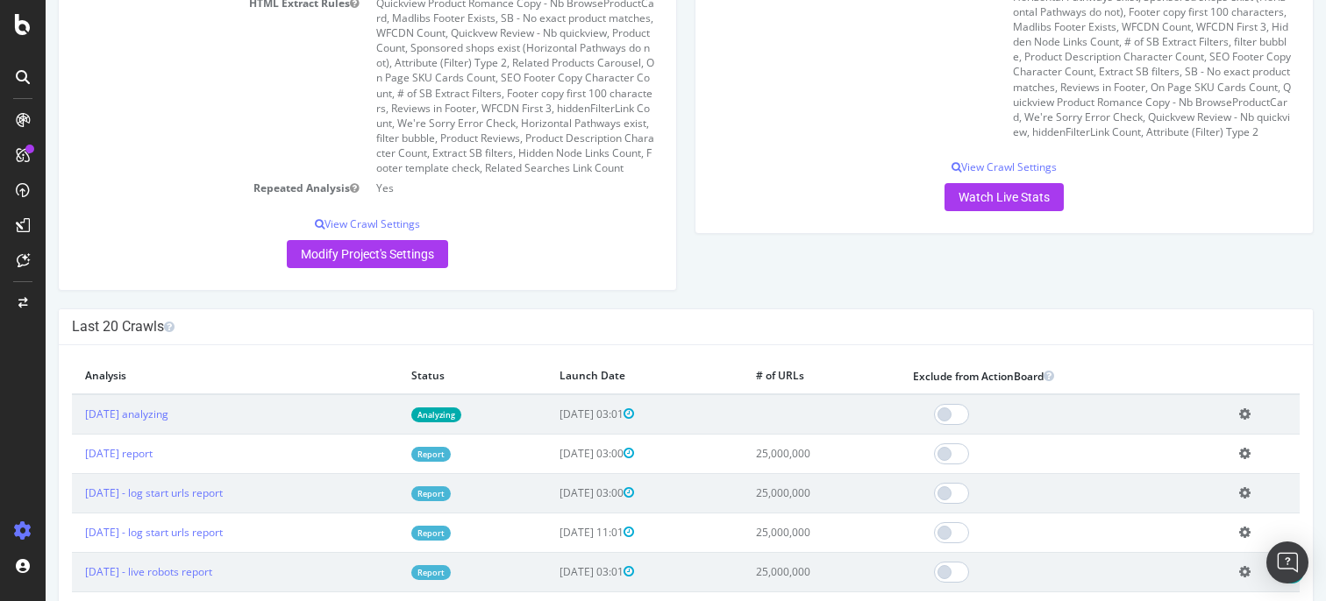
scroll to position [383, 0]
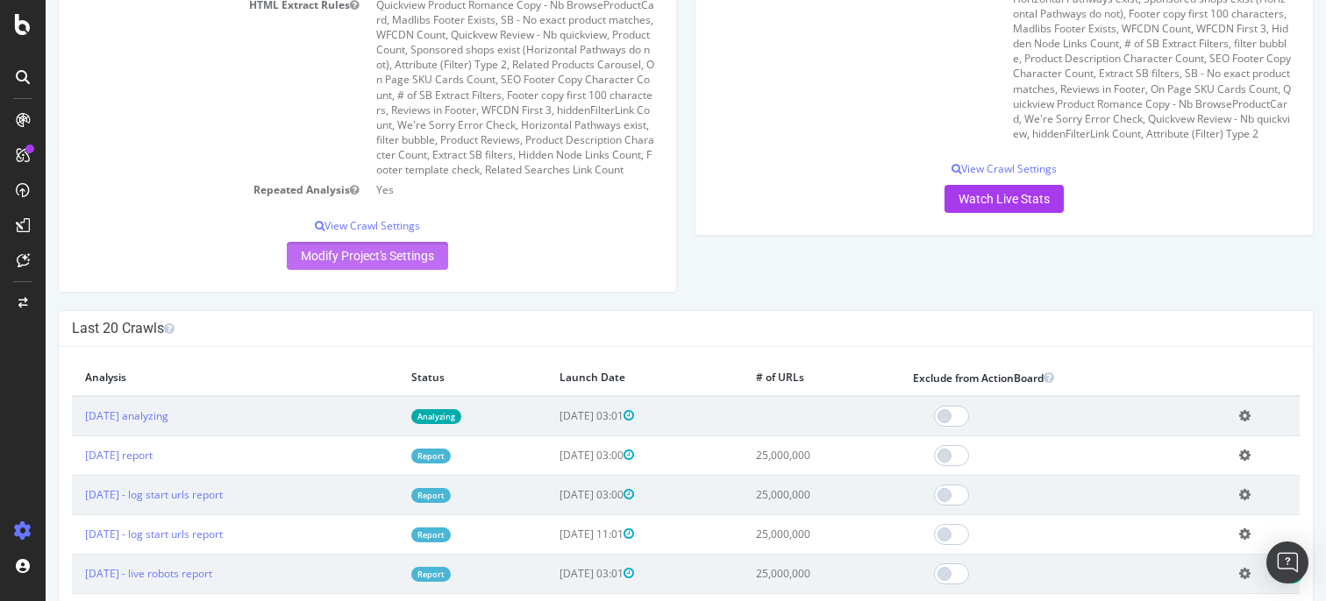
click at [415, 270] on link "Modify Project's Settings" at bounding box center [367, 256] width 161 height 28
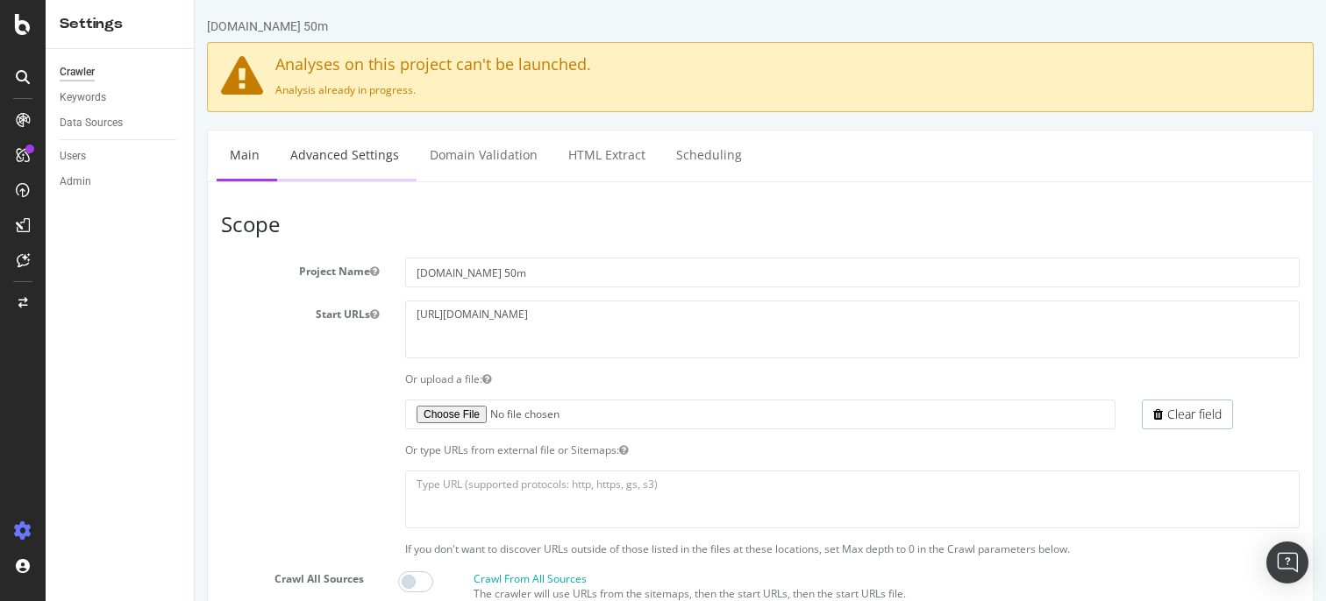
click at [345, 160] on link "Advanced Settings" at bounding box center [344, 155] width 135 height 48
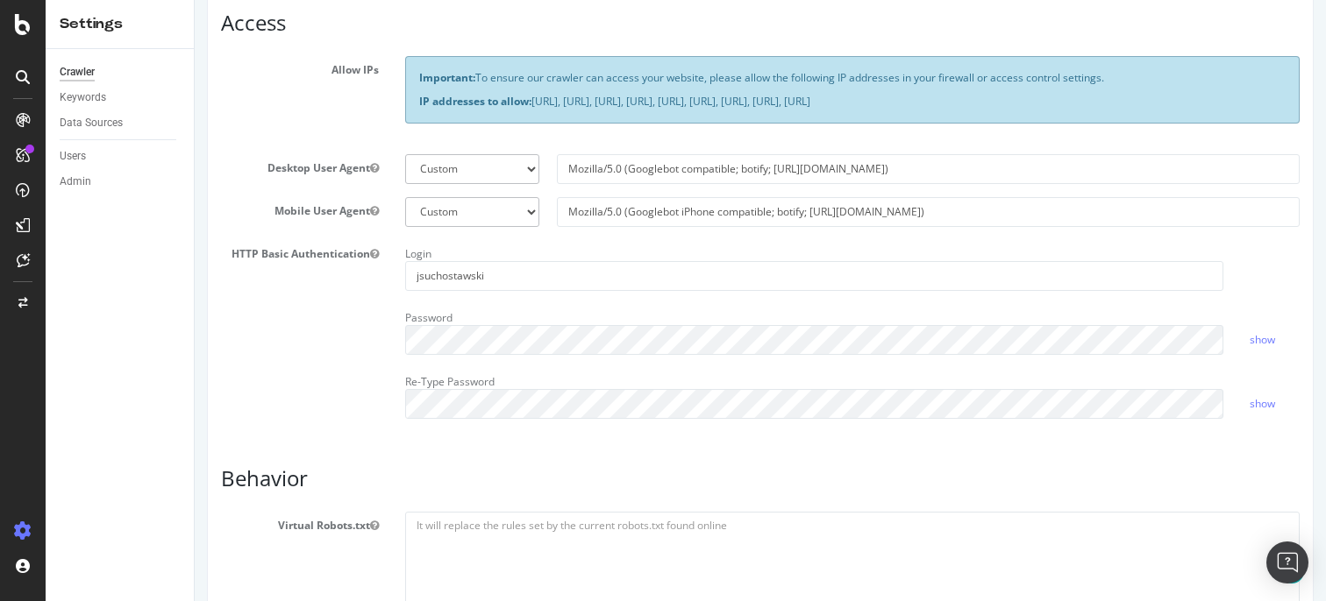
scroll to position [422, 0]
click at [346, 340] on div "HTTP Basic Authentication Login jsuchostawski Password show Re-Type Password sh…" at bounding box center [760, 338] width 1105 height 192
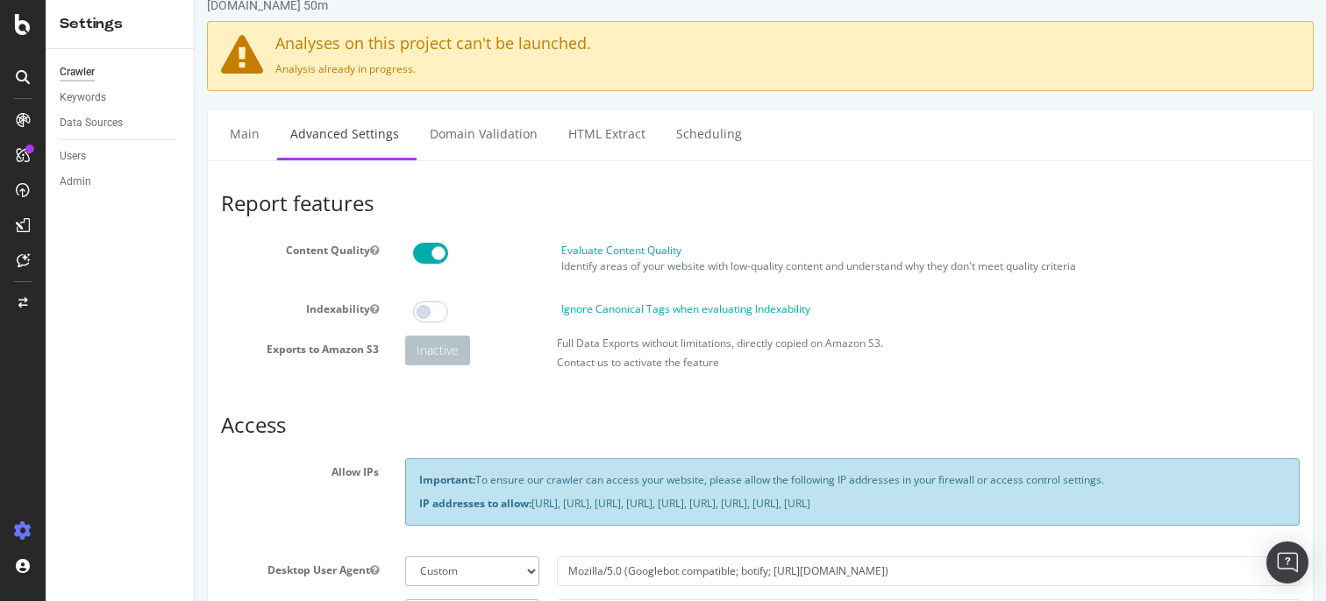
scroll to position [10, 0]
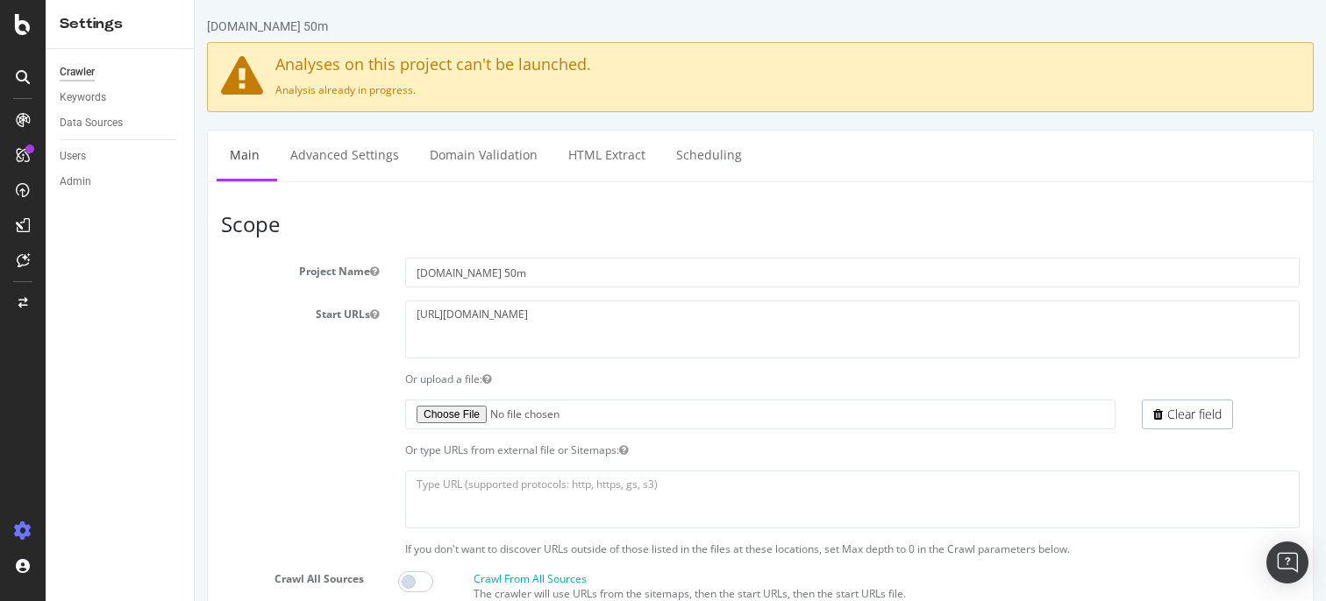
click at [22, 34] on icon at bounding box center [23, 24] width 16 height 21
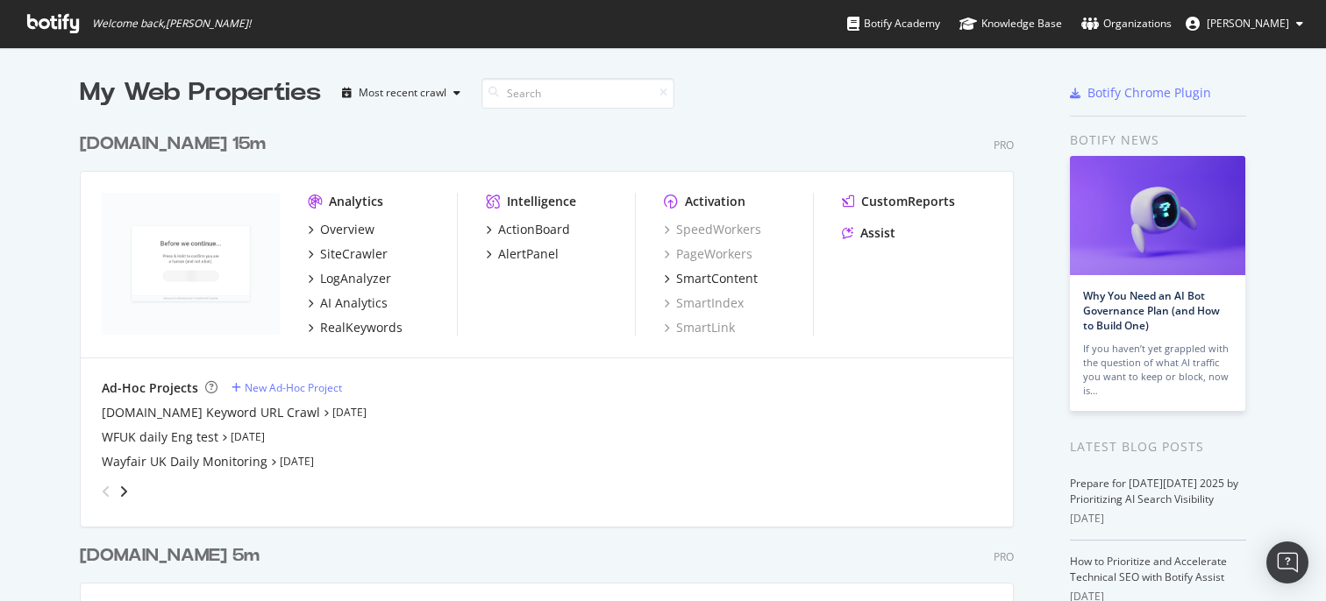
scroll to position [13, 0]
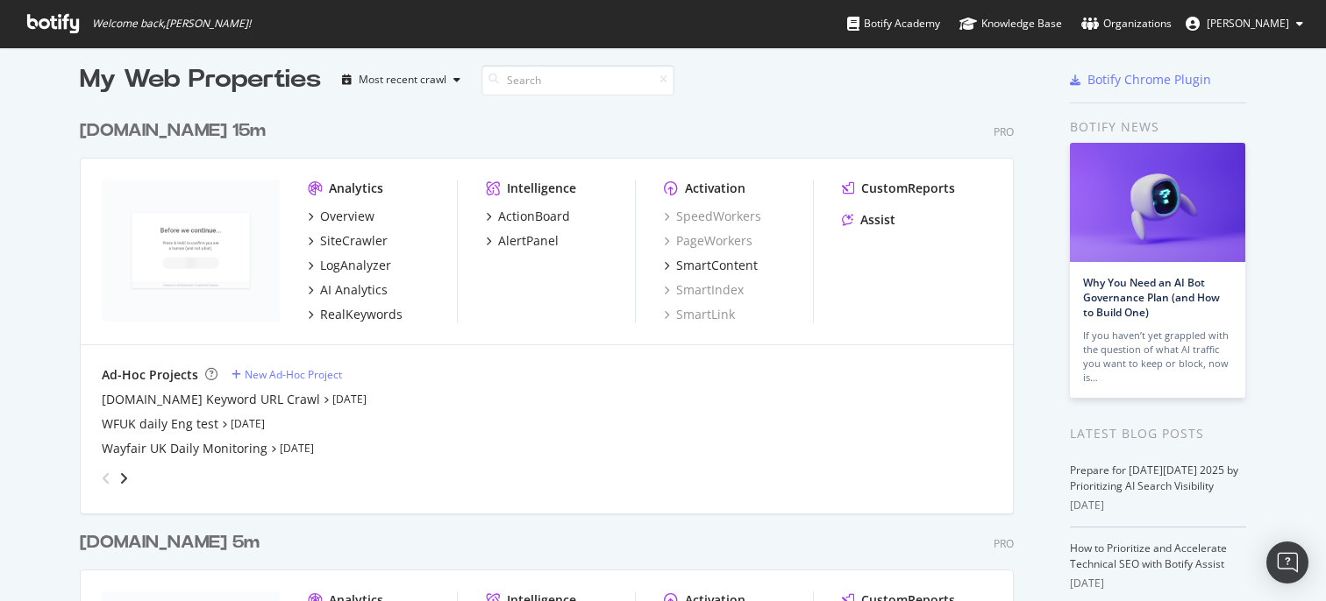
click at [139, 133] on div "[DOMAIN_NAME] 15m" at bounding box center [173, 130] width 186 height 25
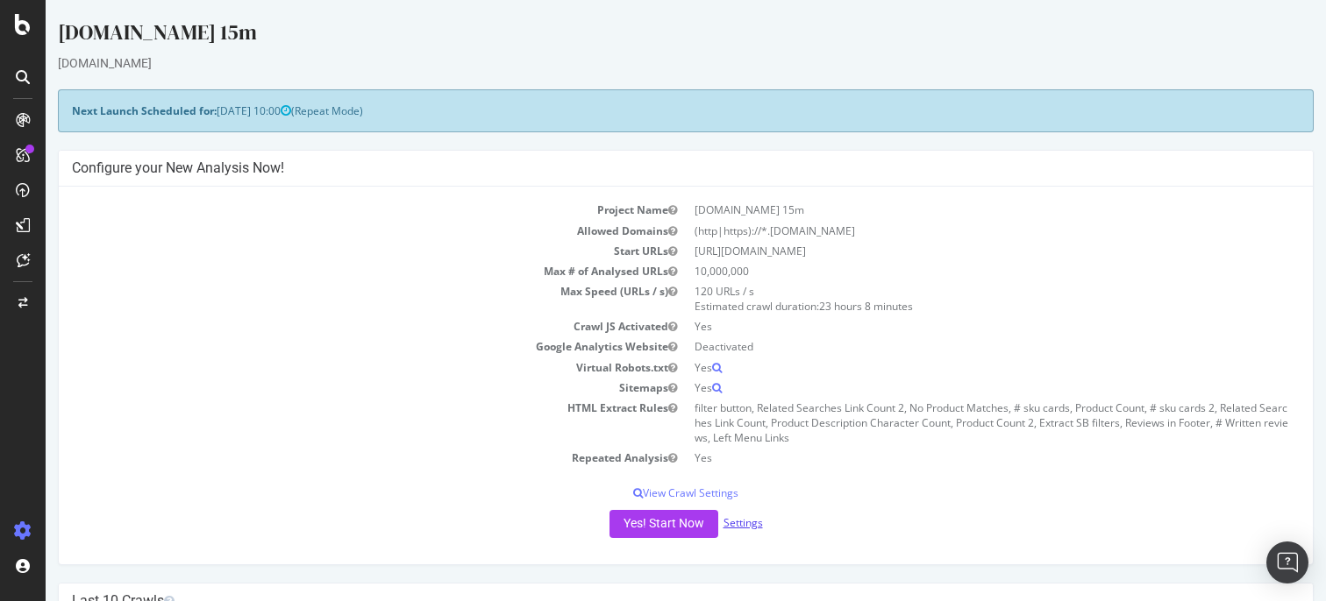
click at [751, 524] on link "Settings" at bounding box center [742, 523] width 39 height 15
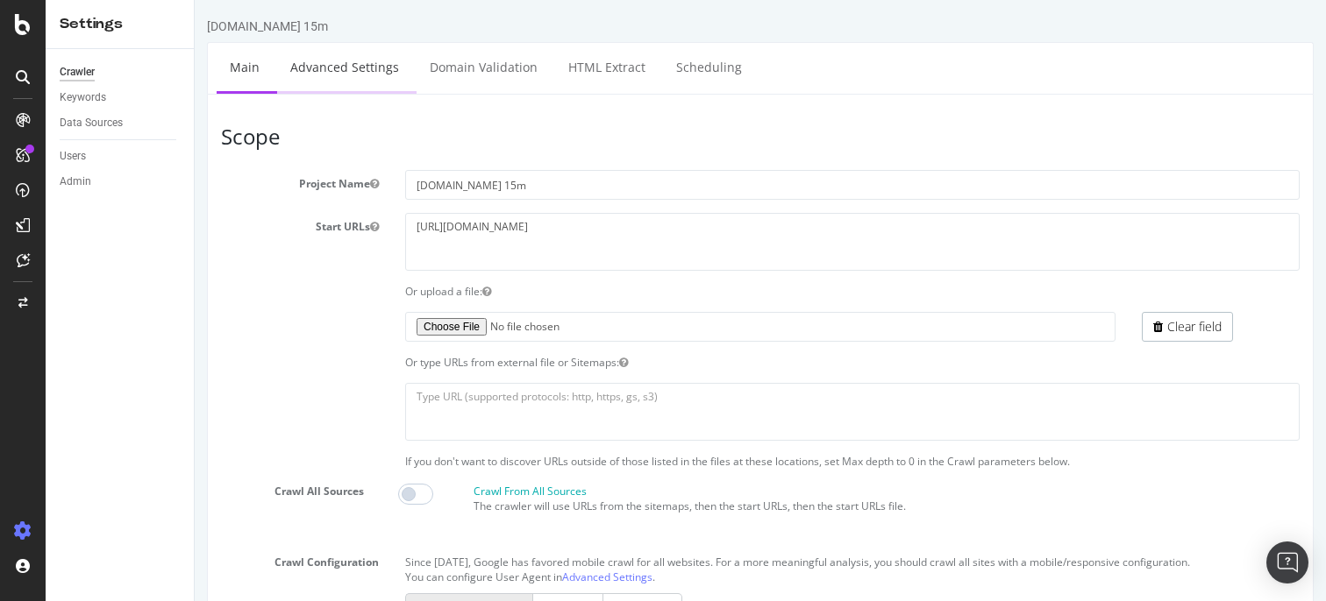
click at [355, 65] on link "Advanced Settings" at bounding box center [344, 67] width 135 height 48
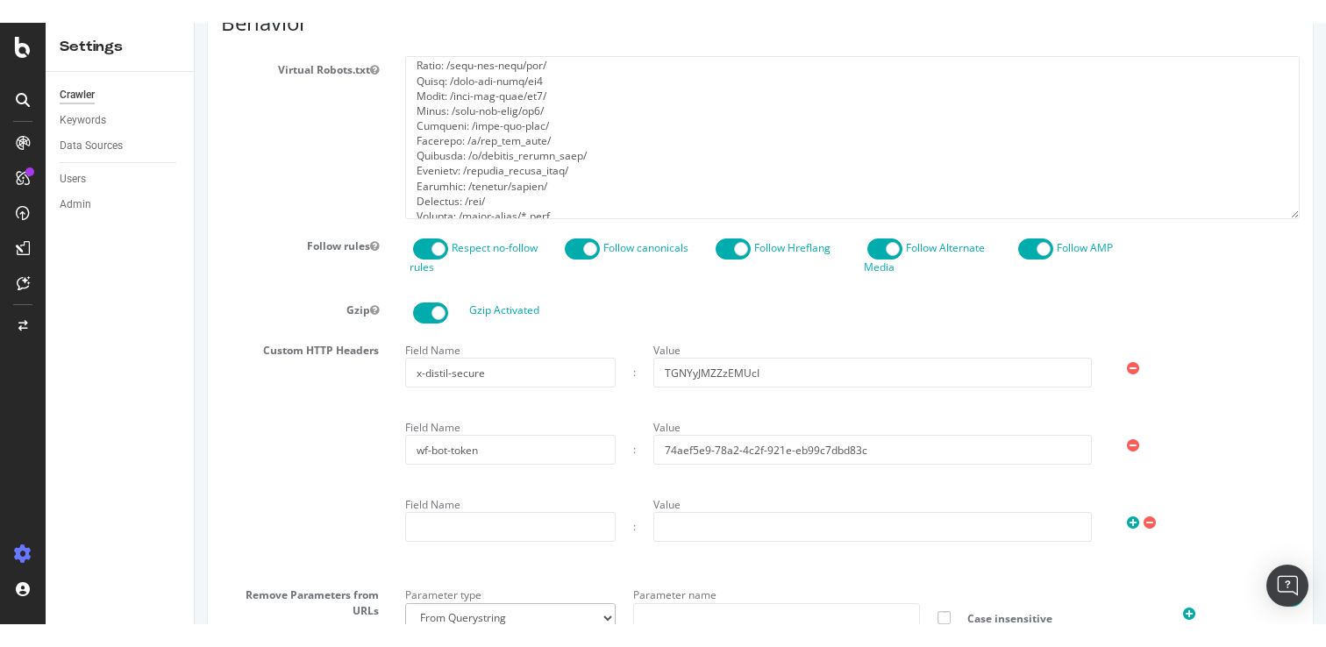
scroll to position [847, 0]
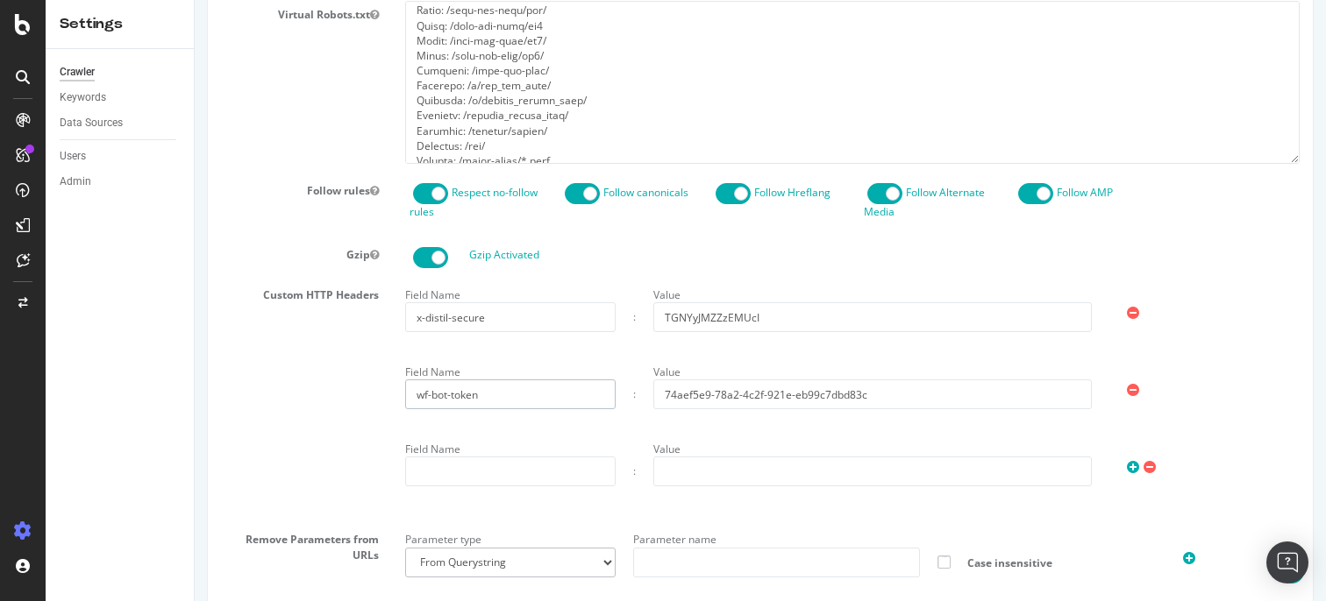
drag, startPoint x: 497, startPoint y: 394, endPoint x: 395, endPoint y: 390, distance: 102.6
click at [395, 390] on div "Field Name x-distil-secure : Value TGNYyJMZZzEMUcI Field Name wf-bot-token : Va…" at bounding box center [852, 396] width 921 height 231
click at [515, 317] on input "x-distil-secure" at bounding box center [510, 318] width 210 height 30
drag, startPoint x: 531, startPoint y: 317, endPoint x: 385, endPoint y: 317, distance: 146.4
click at [385, 317] on div "Custom HTTP Headers Field Name x-distil-secure : Value TGNYyJMZZzEMUcI Field Na…" at bounding box center [760, 396] width 1105 height 231
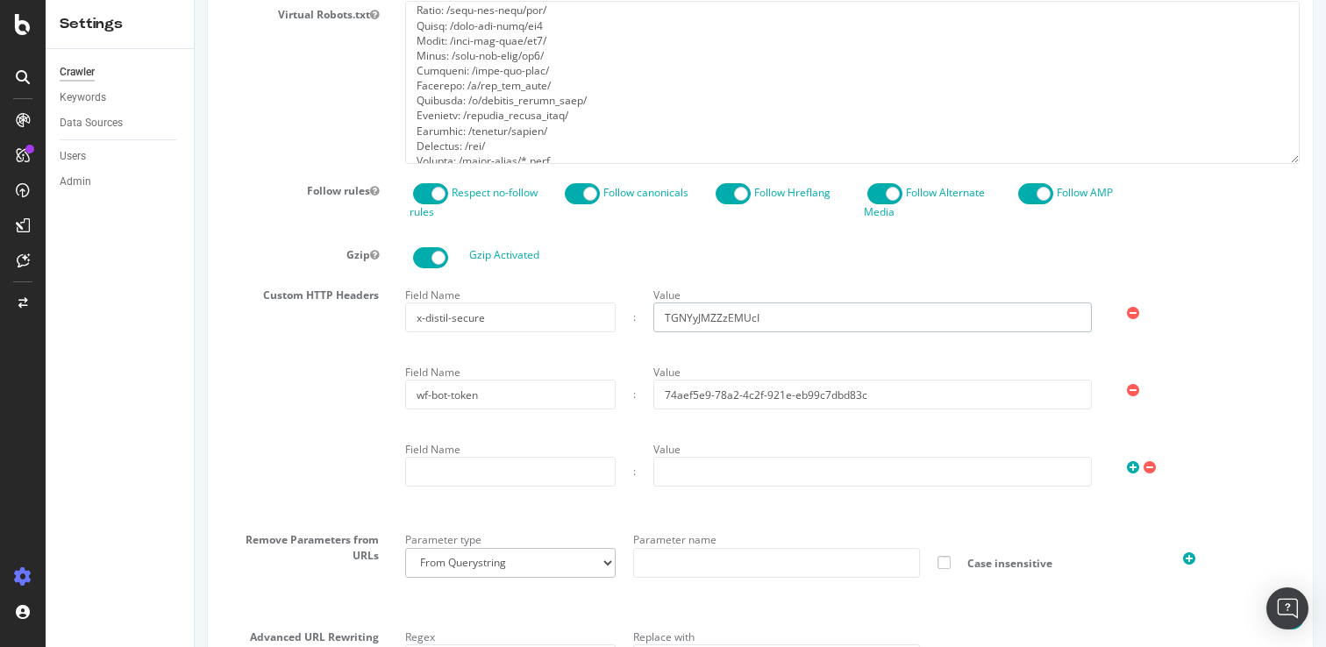
drag, startPoint x: 782, startPoint y: 310, endPoint x: 635, endPoint y: 316, distance: 147.4
click at [635, 316] on div "Field Name x-distil-secure : Value TGNYyJMZZzEMUcI" at bounding box center [852, 306] width 912 height 51
drag, startPoint x: 493, startPoint y: 399, endPoint x: 393, endPoint y: 399, distance: 100.0
click at [393, 399] on div "Field Name x-distil-secure : Value TGNYyJMZZzEMUcI Field Name wf-bot-token : Va…" at bounding box center [852, 396] width 921 height 231
drag, startPoint x: 886, startPoint y: 394, endPoint x: 662, endPoint y: 390, distance: 223.6
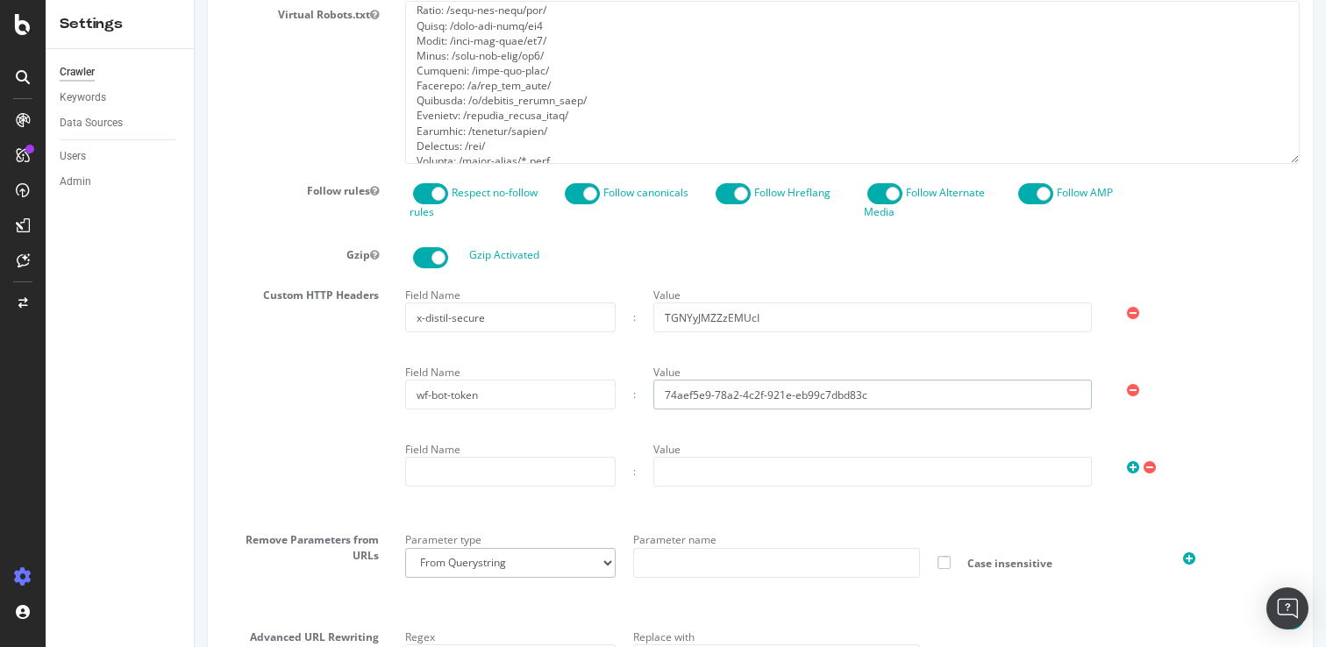
click at [662, 390] on input "74aef5e9-78a2-4c2f-921e-eb99c7dbd83c" at bounding box center [872, 395] width 438 height 30
drag, startPoint x: 495, startPoint y: 317, endPoint x: 379, endPoint y: 317, distance: 116.6
click at [379, 317] on div "Custom HTTP Headers Field Name x-distil-secure : Value TGNYyJMZZzEMUcI Field Na…" at bounding box center [760, 396] width 1105 height 231
drag, startPoint x: 714, startPoint y: 318, endPoint x: 636, endPoint y: 318, distance: 78.0
click at [636, 318] on div "Field Name x-distil-secure : Value TGNYyJMZZzEMUcI" at bounding box center [852, 306] width 912 height 51
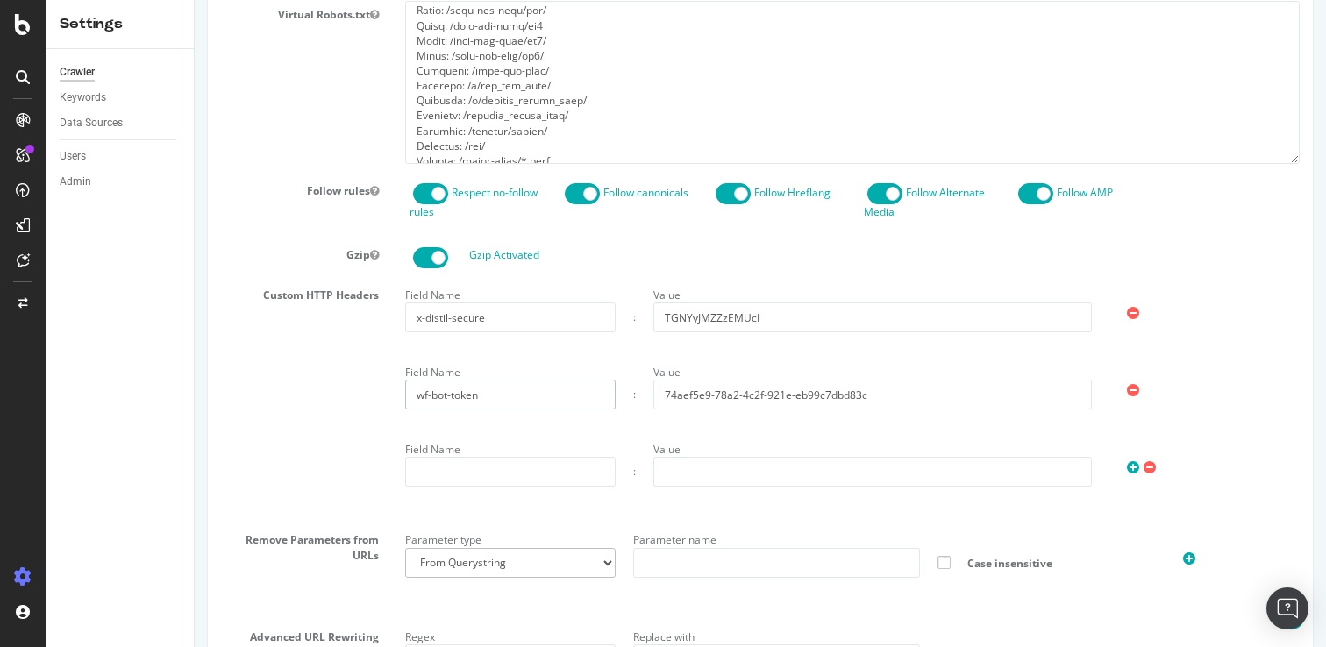
drag, startPoint x: 500, startPoint y: 402, endPoint x: 388, endPoint y: 403, distance: 111.4
click at [388, 403] on div "Custom HTTP Headers Field Name x-distil-secure : Value TGNYyJMZZzEMUcI Field Na…" at bounding box center [760, 396] width 1105 height 231
drag, startPoint x: 493, startPoint y: 399, endPoint x: 397, endPoint y: 399, distance: 95.6
click at [397, 399] on div "Field Name wf-bot-token" at bounding box center [510, 384] width 228 height 51
drag, startPoint x: 883, startPoint y: 397, endPoint x: 645, endPoint y: 398, distance: 237.6
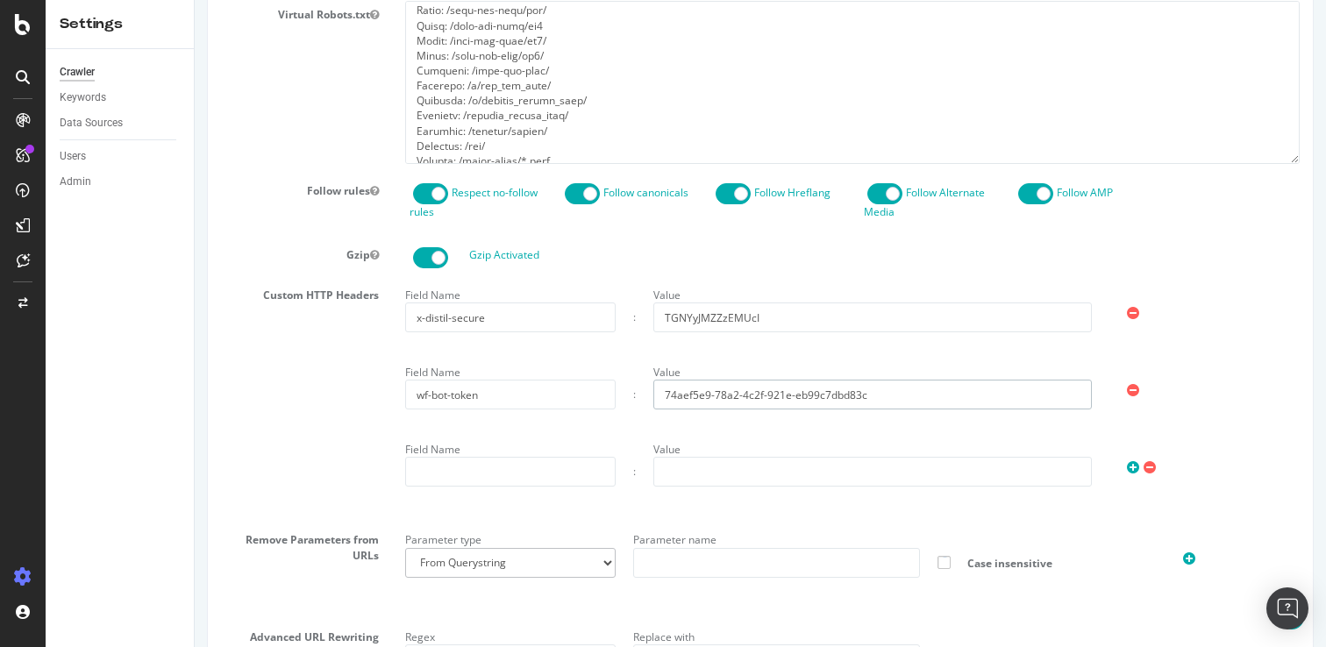
click at [645, 398] on div "Value 74aef5e9-78a2-4c2f-921e-eb99c7dbd83c" at bounding box center [872, 384] width 456 height 51
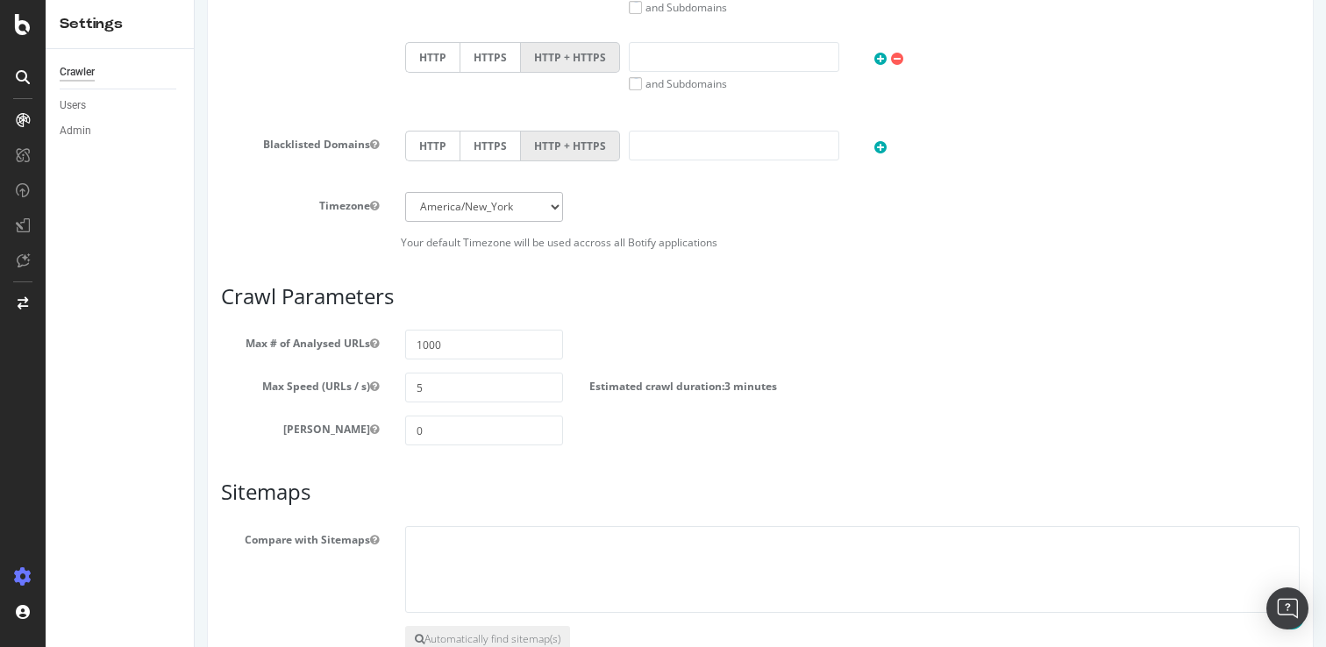
scroll to position [787, 0]
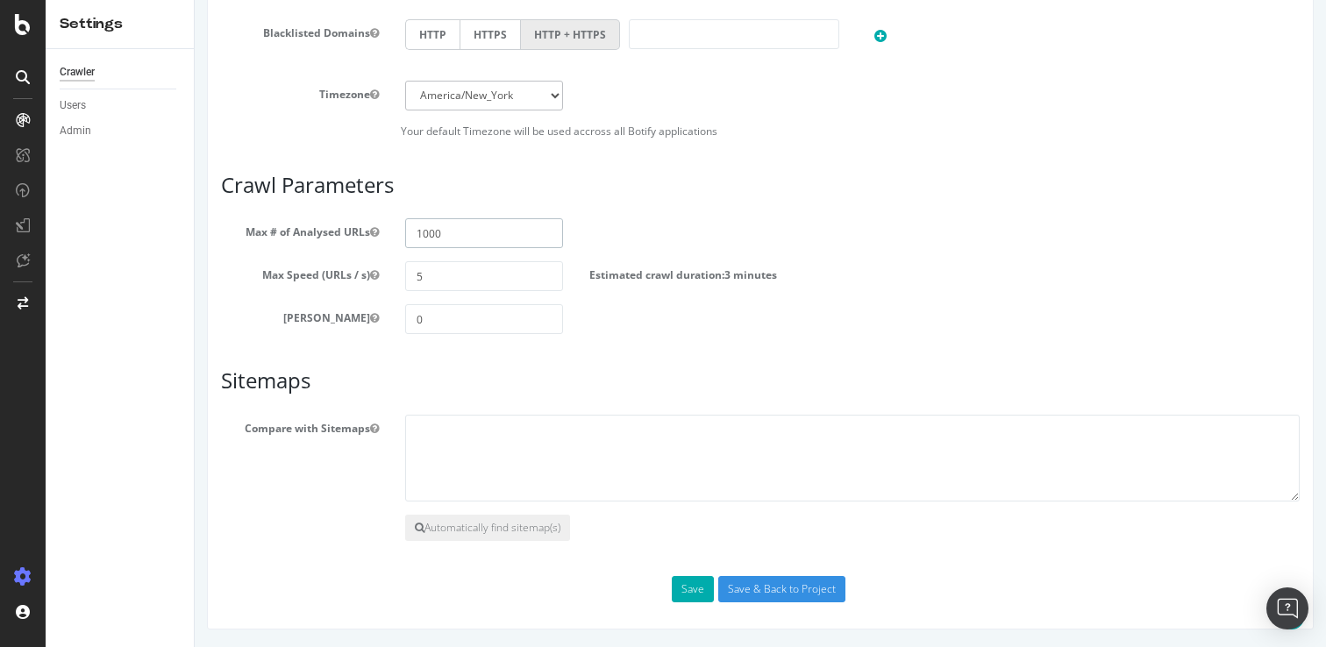
drag, startPoint x: 464, startPoint y: 237, endPoint x: 396, endPoint y: 237, distance: 67.5
click at [396, 237] on div "1000" at bounding box center [484, 233] width 184 height 30
type input "100000"
click at [698, 584] on button "Save" at bounding box center [693, 589] width 42 height 26
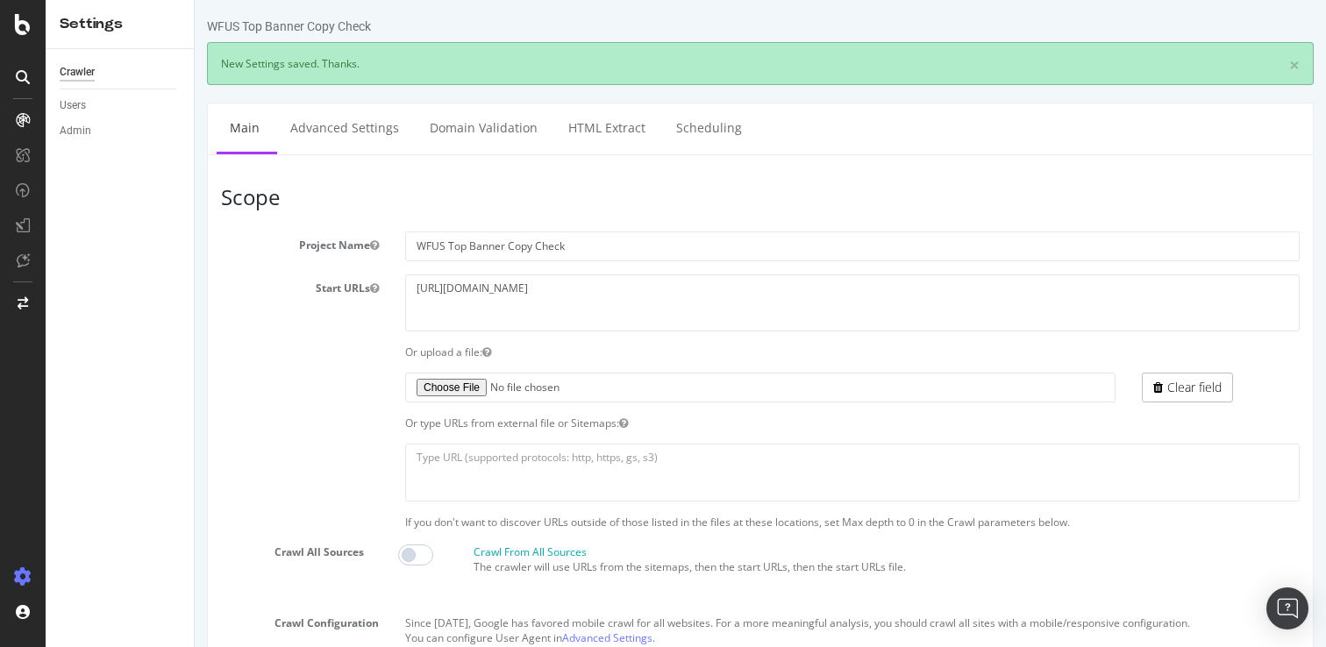
scroll to position [0, 0]
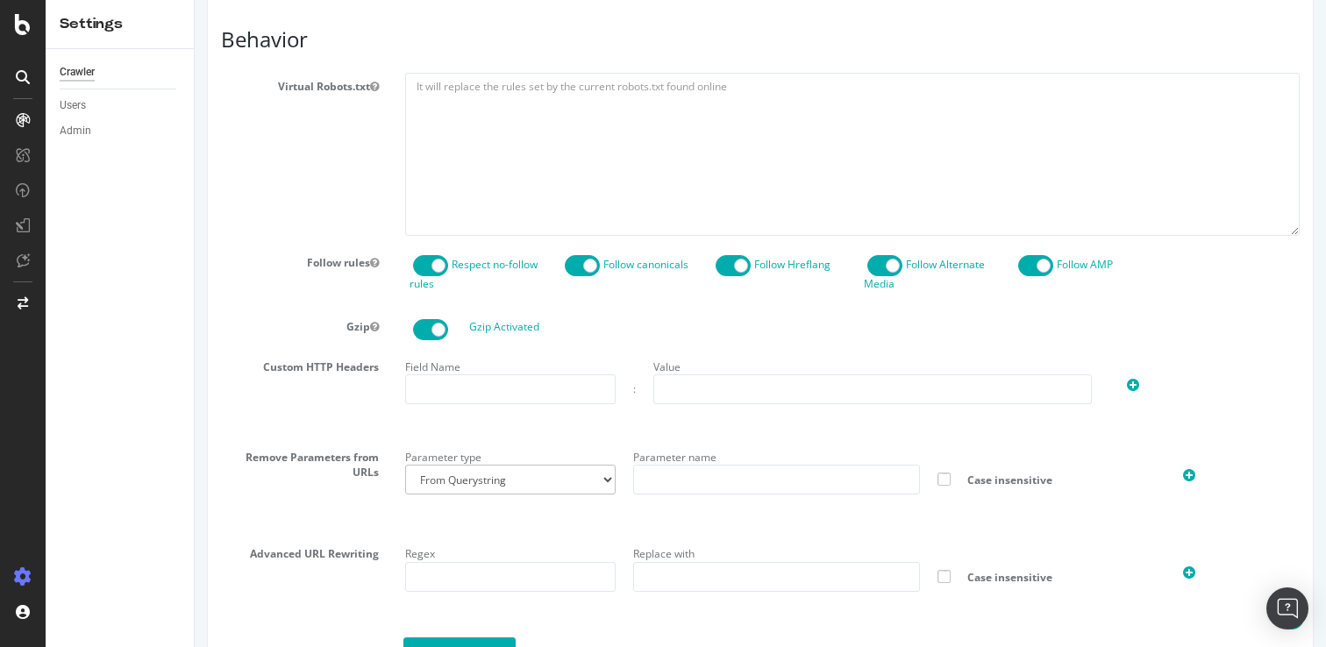
scroll to position [900, 0]
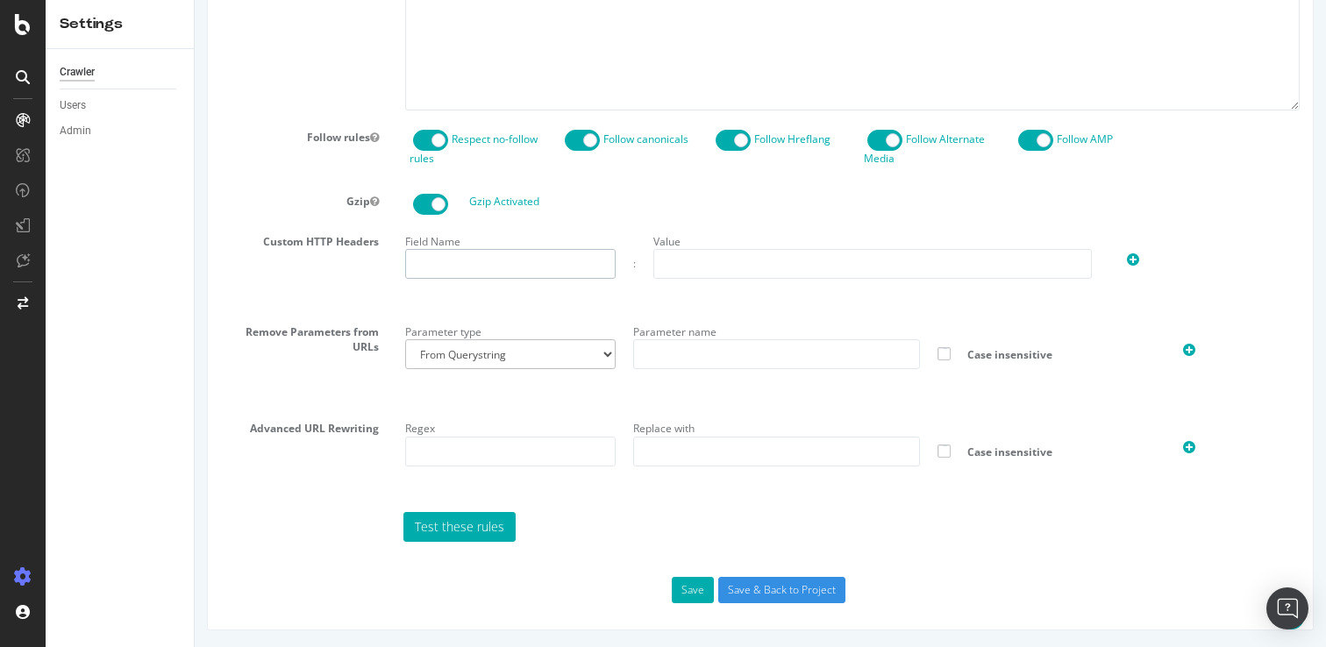
click at [566, 267] on input "text" at bounding box center [510, 264] width 210 height 30
paste input "x-distil-secure"
type input "x-distil-secure"
click at [751, 264] on input "text" at bounding box center [872, 264] width 438 height 30
paste input "TGNYyJMZZzEMUcI"
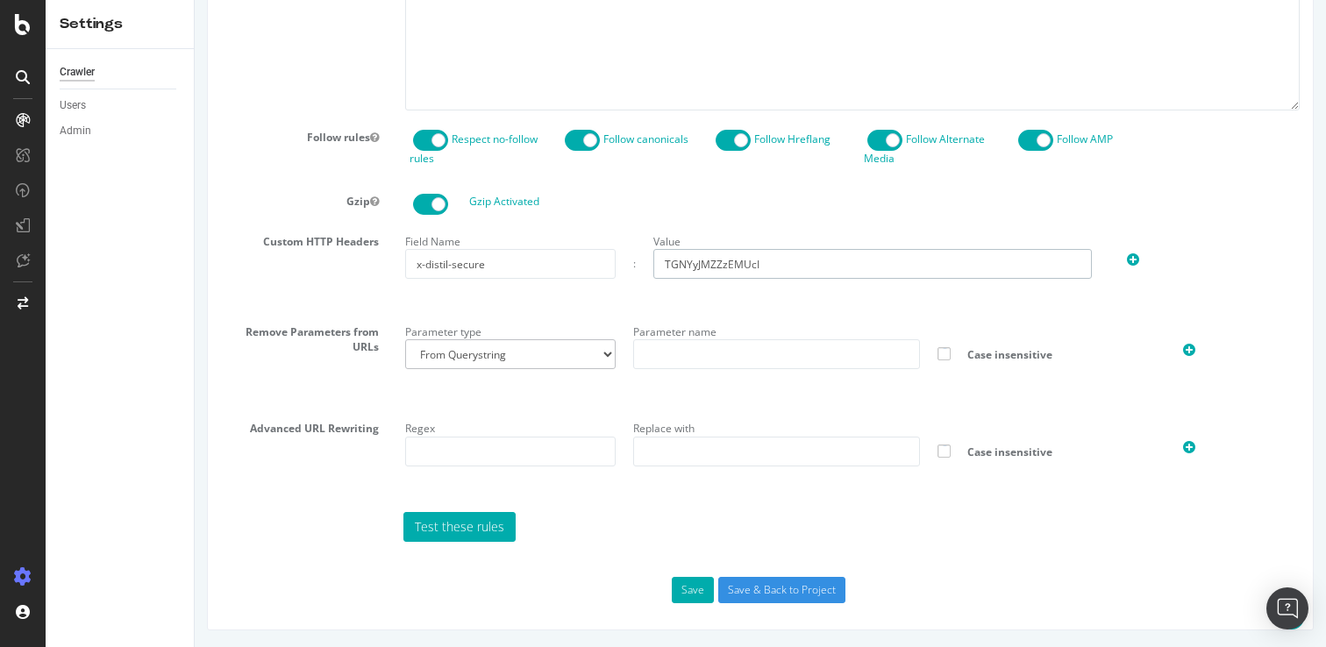
type input "TGNYyJMZZzEMUcI"
click at [1133, 258] on icon at bounding box center [1133, 260] width 12 height 15
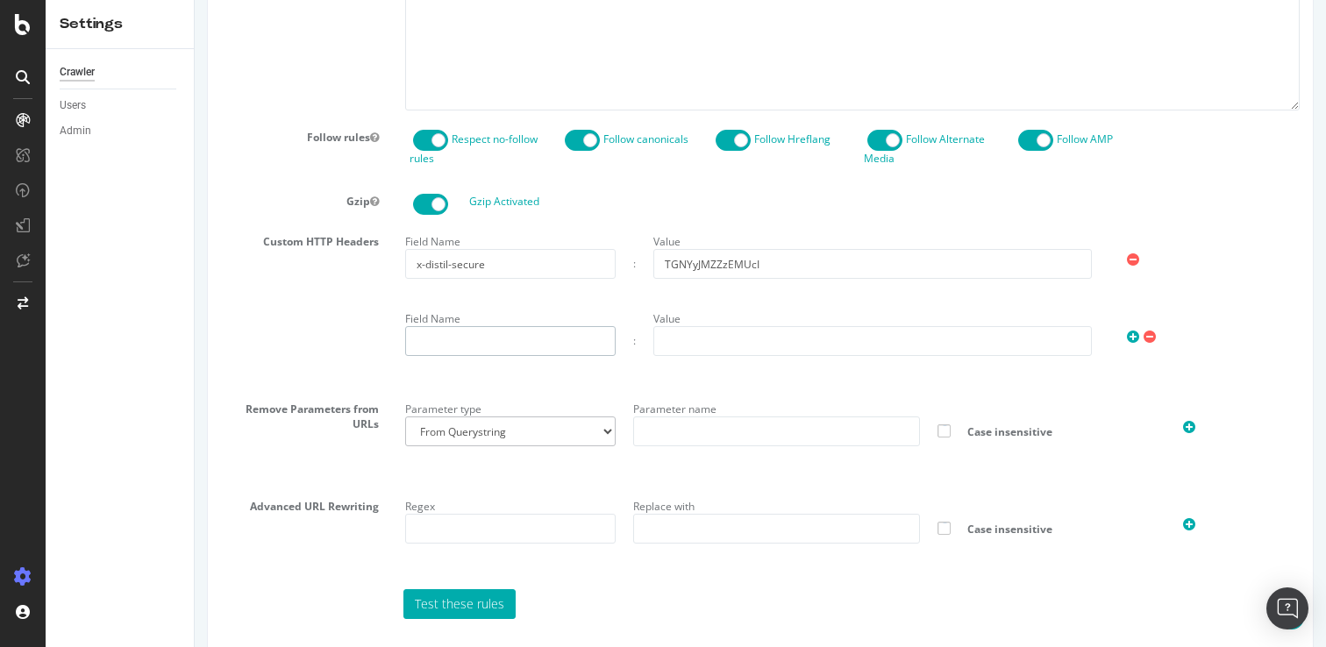
click at [482, 339] on input "text" at bounding box center [510, 341] width 210 height 30
paste input "wf-bot-token"
type input "wf-bot-token"
click at [774, 339] on input "text" at bounding box center [872, 341] width 438 height 30
paste input "74aef5e9-78a2-4c2f-921e-eb99c7dbd83c"
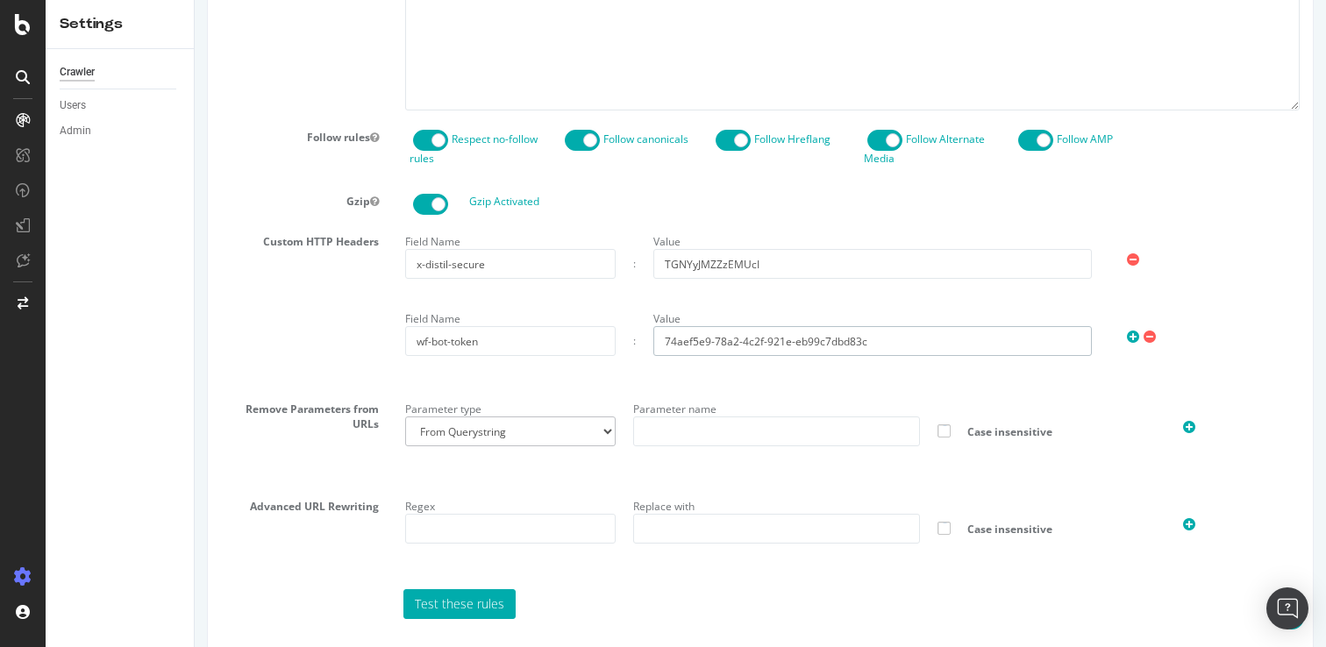
type input "74aef5e9-78a2-4c2f-921e-eb99c7dbd83c"
click at [1278, 332] on div "Field Name wf-bot-token : Value 74aef5e9-78a2-4c2f-921e-eb99c7dbd83c" at bounding box center [852, 330] width 912 height 51
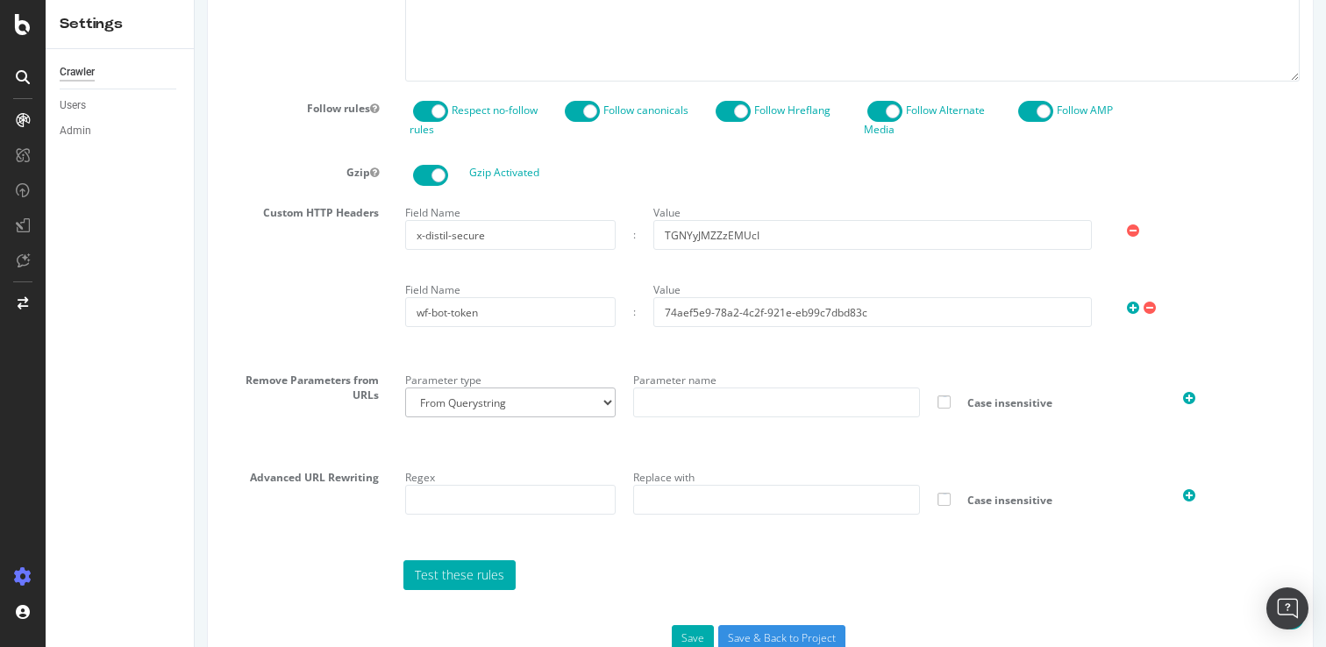
scroll to position [979, 0]
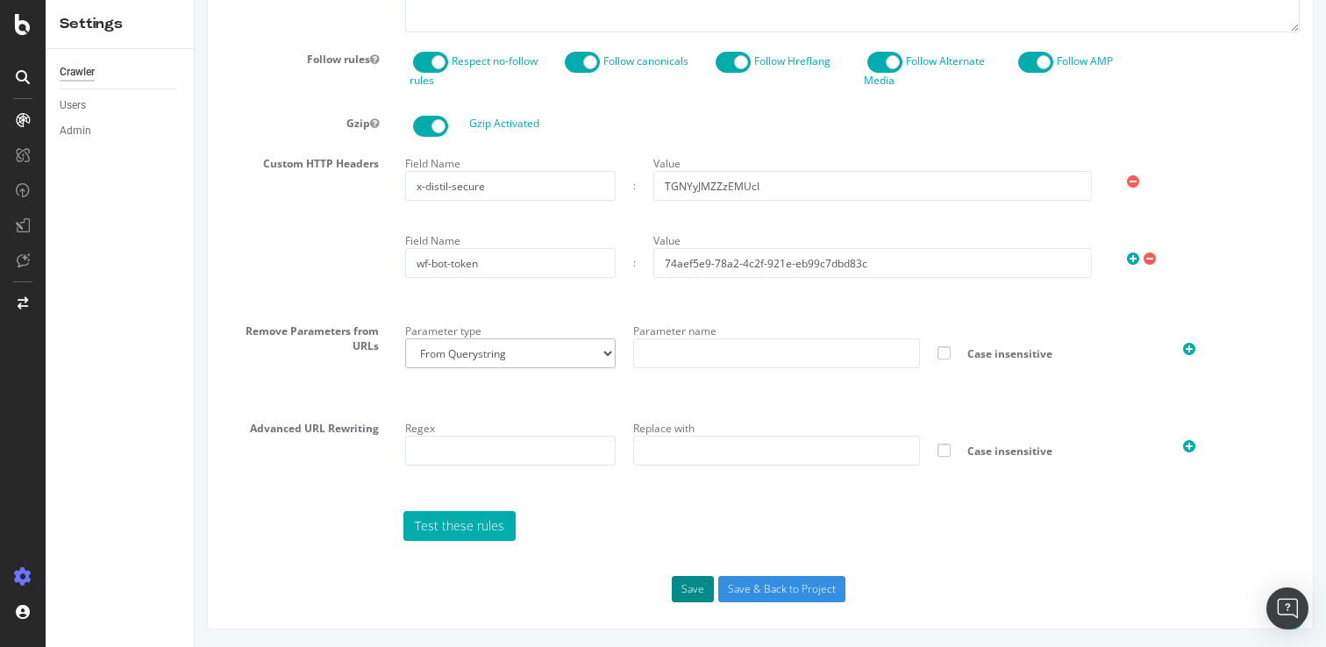
click at [688, 587] on button "Save" at bounding box center [693, 589] width 42 height 26
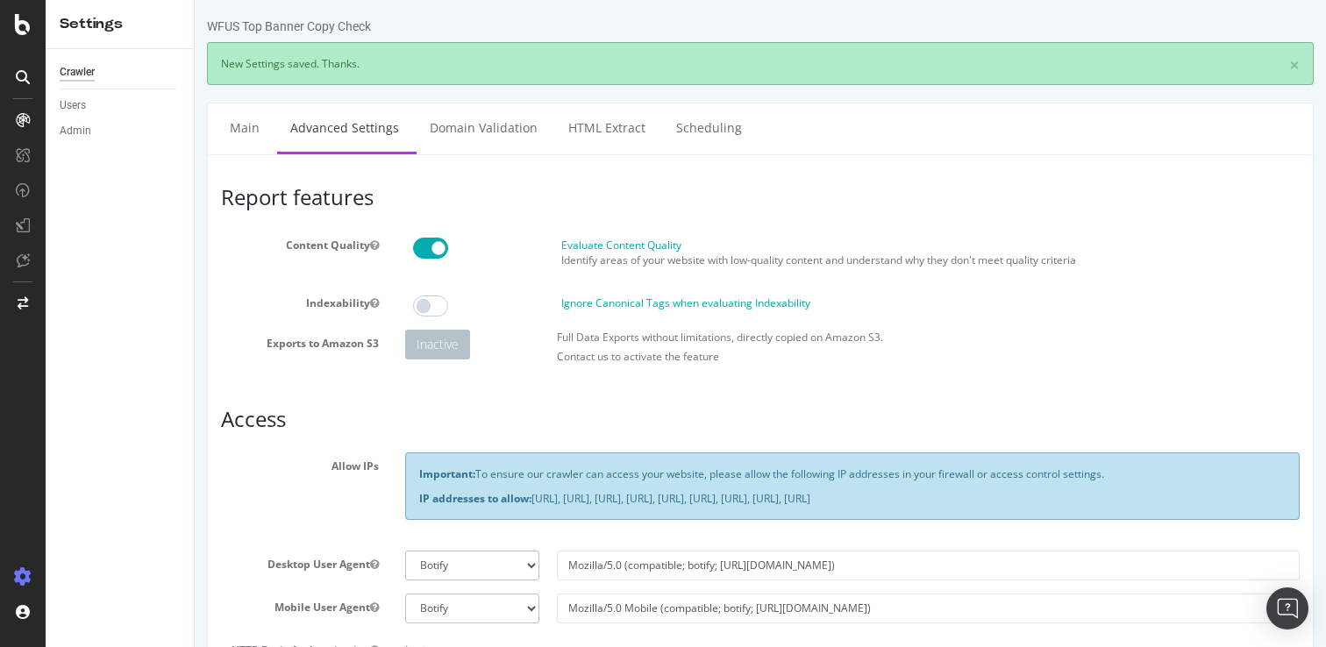
scroll to position [0, 0]
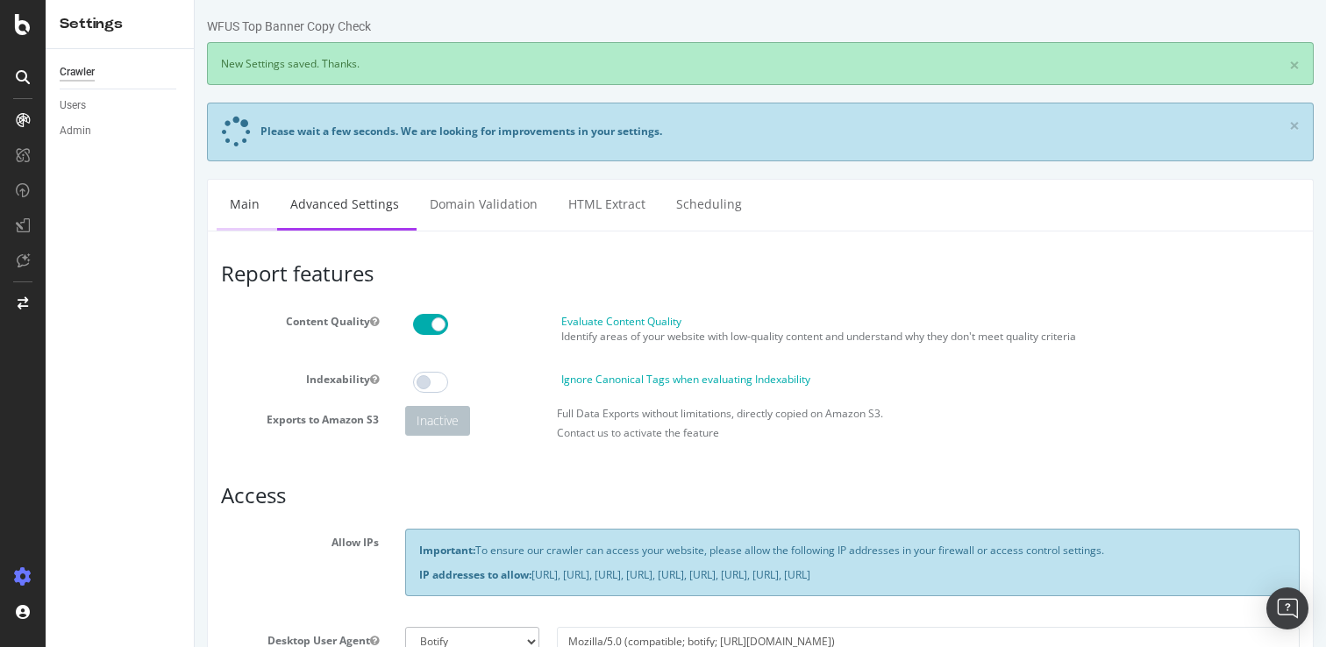
click at [237, 210] on link "Main" at bounding box center [245, 204] width 56 height 48
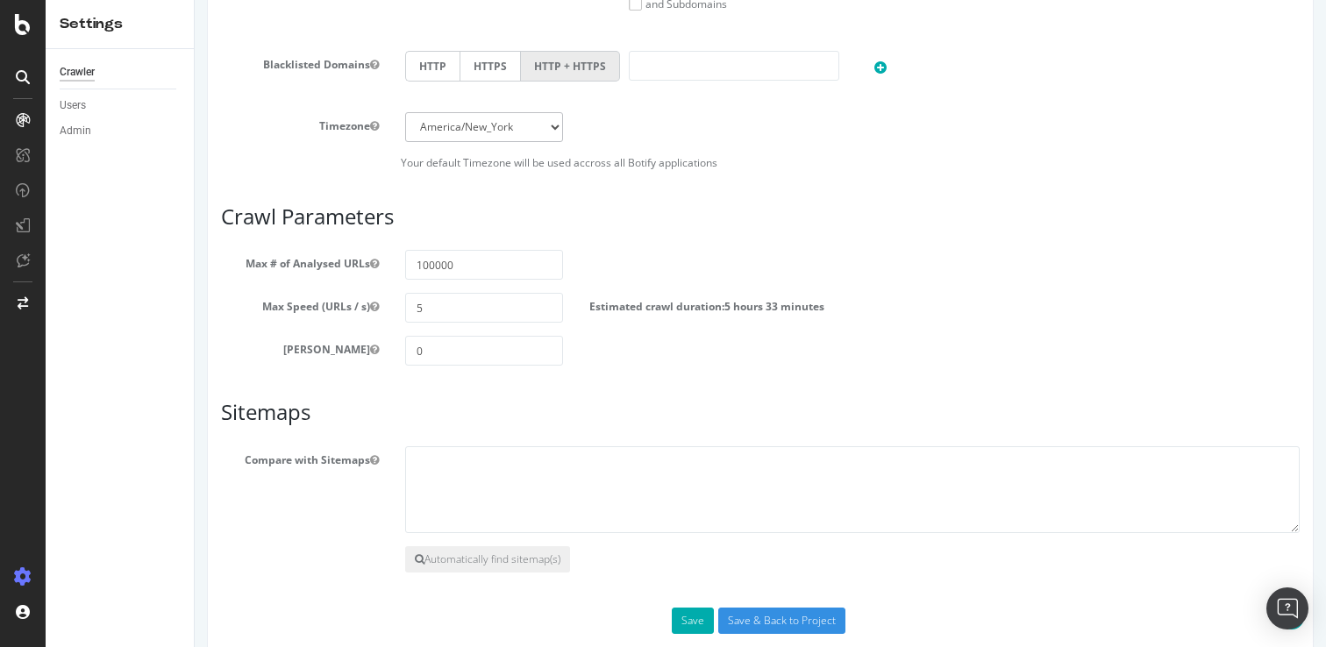
scroll to position [775, 0]
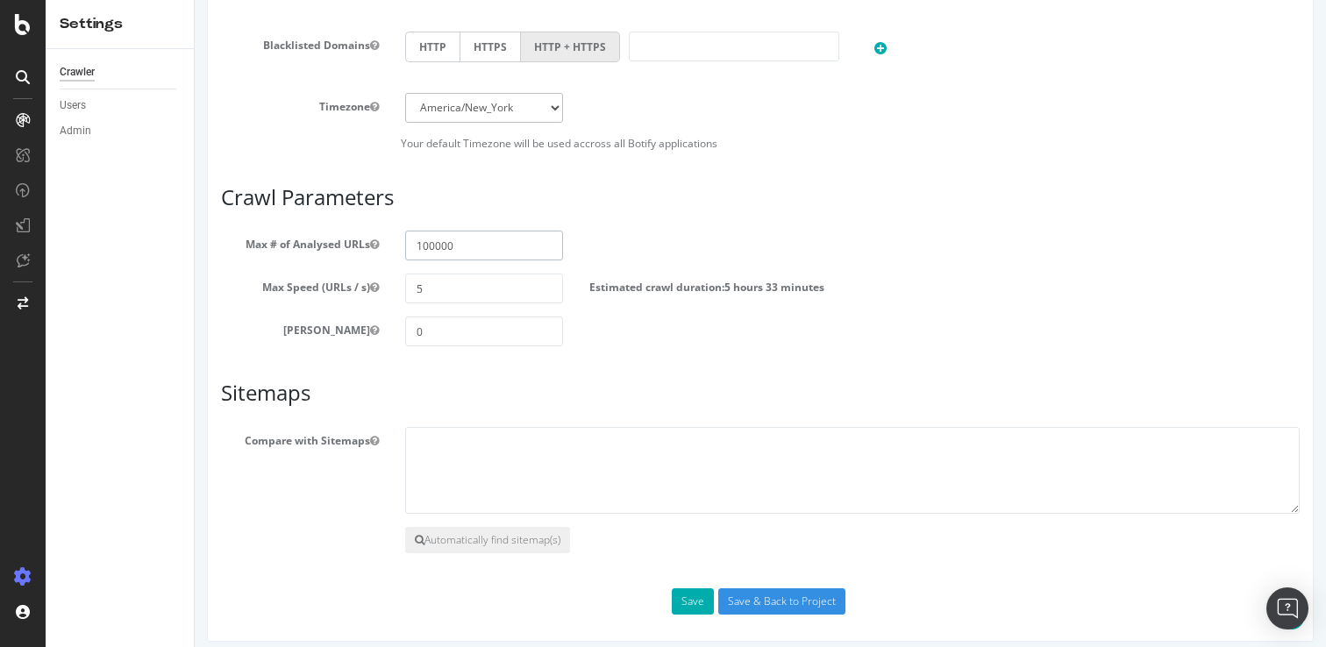
click at [438, 246] on input "100000" at bounding box center [484, 246] width 158 height 30
click at [439, 245] on input "100000" at bounding box center [484, 246] width 158 height 30
click at [440, 292] on input "5" at bounding box center [484, 289] width 158 height 30
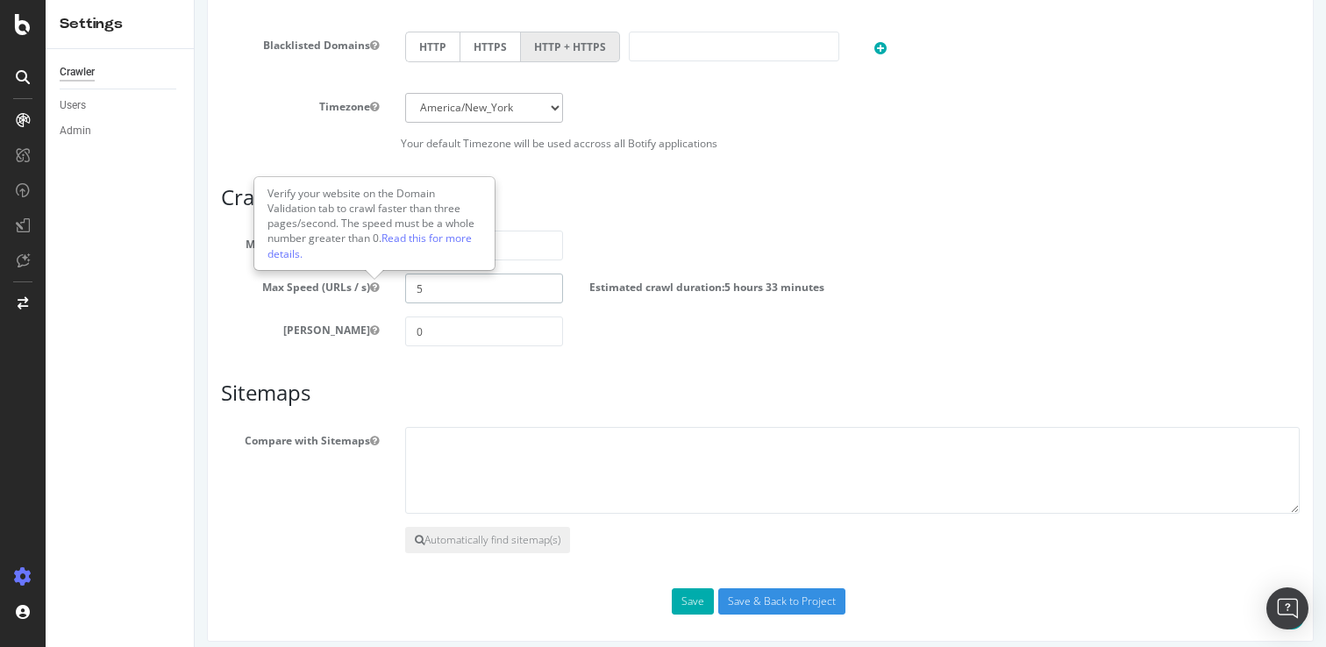
drag, startPoint x: 440, startPoint y: 292, endPoint x: 369, endPoint y: 286, distance: 71.3
click at [369, 286] on div "Max Speed (URLs / s) 5 Estimated crawl duration: 5 hours 33 minutes" at bounding box center [760, 289] width 1105 height 30
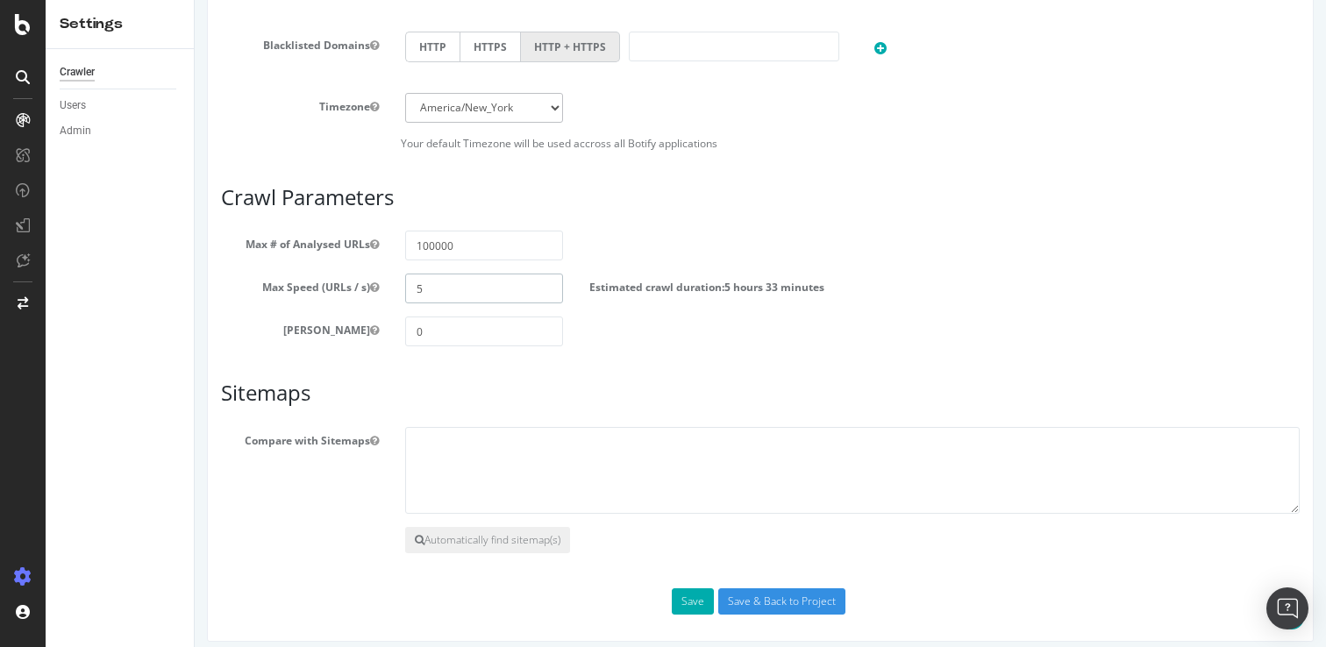
click at [445, 296] on input "5" at bounding box center [484, 289] width 158 height 30
click at [456, 292] on input "5" at bounding box center [484, 289] width 158 height 30
type input "8"
type input "5"
click at [452, 328] on input "0" at bounding box center [484, 332] width 158 height 30
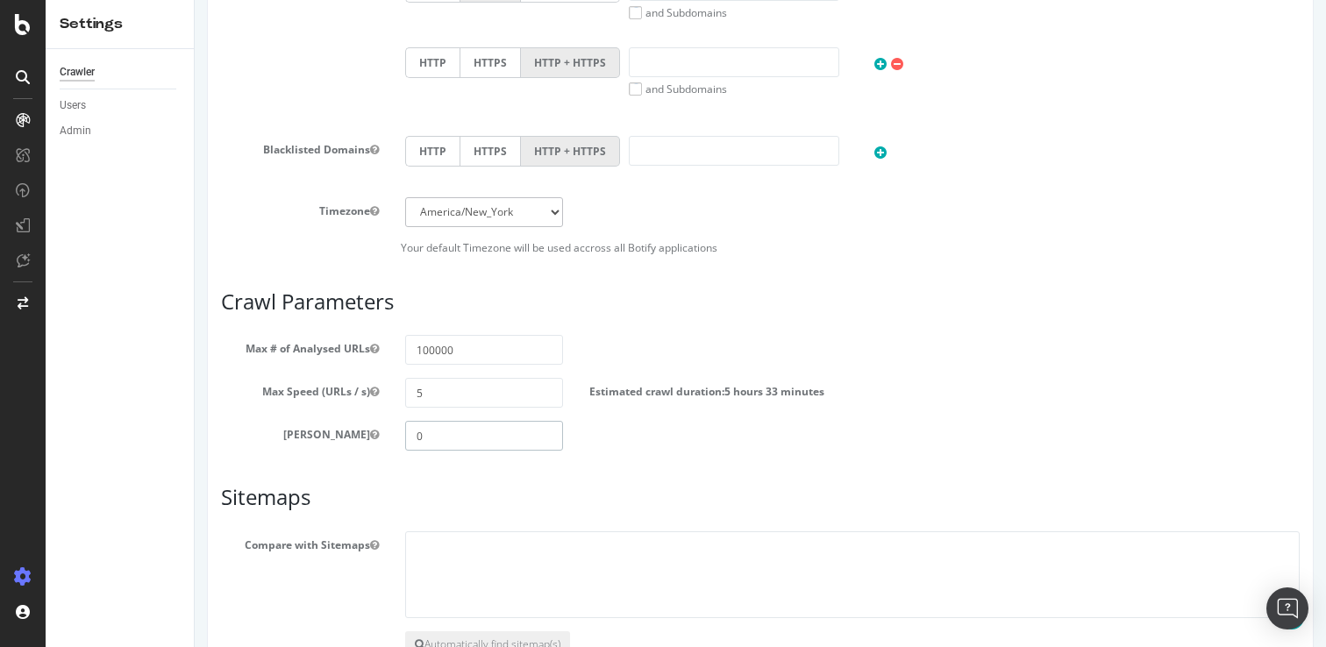
scroll to position [667, 0]
click at [459, 294] on h3 "Crawl Parameters" at bounding box center [760, 305] width 1078 height 23
click at [417, 301] on h3 "Crawl Parameters" at bounding box center [760, 305] width 1078 height 23
click at [420, 301] on h3 "Crawl Parameters" at bounding box center [760, 305] width 1078 height 23
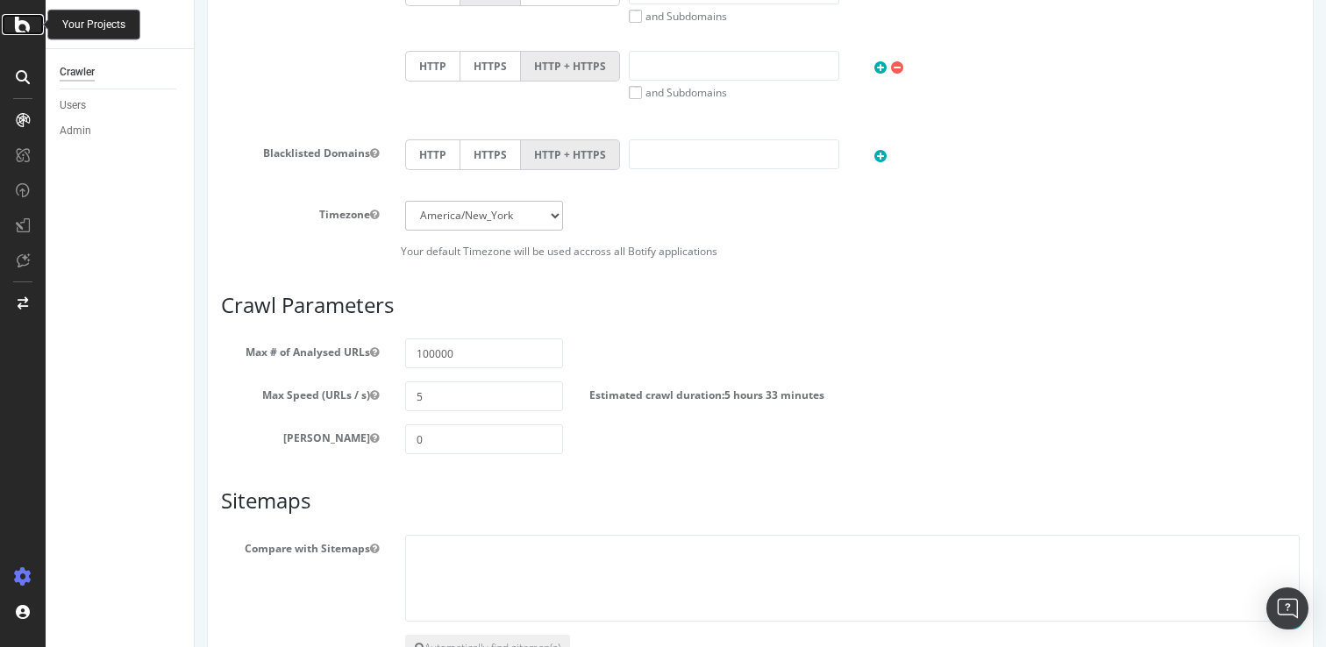
click at [25, 30] on icon at bounding box center [23, 24] width 16 height 21
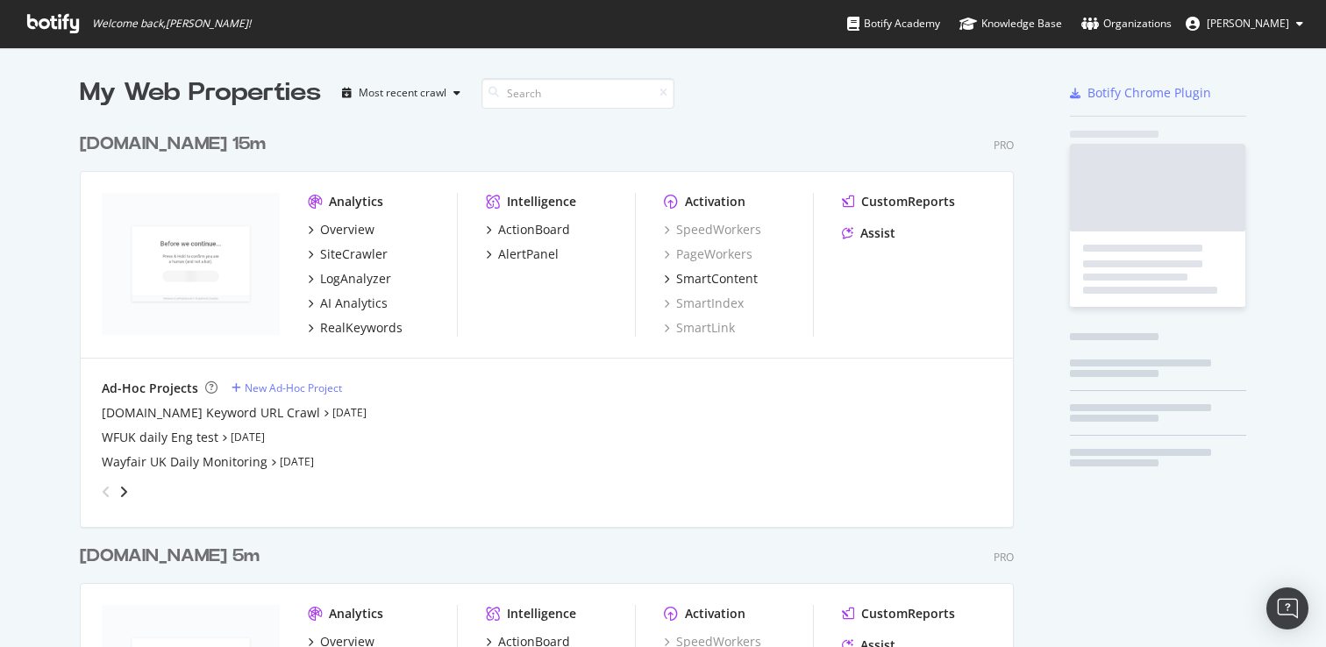
scroll to position [647, 1326]
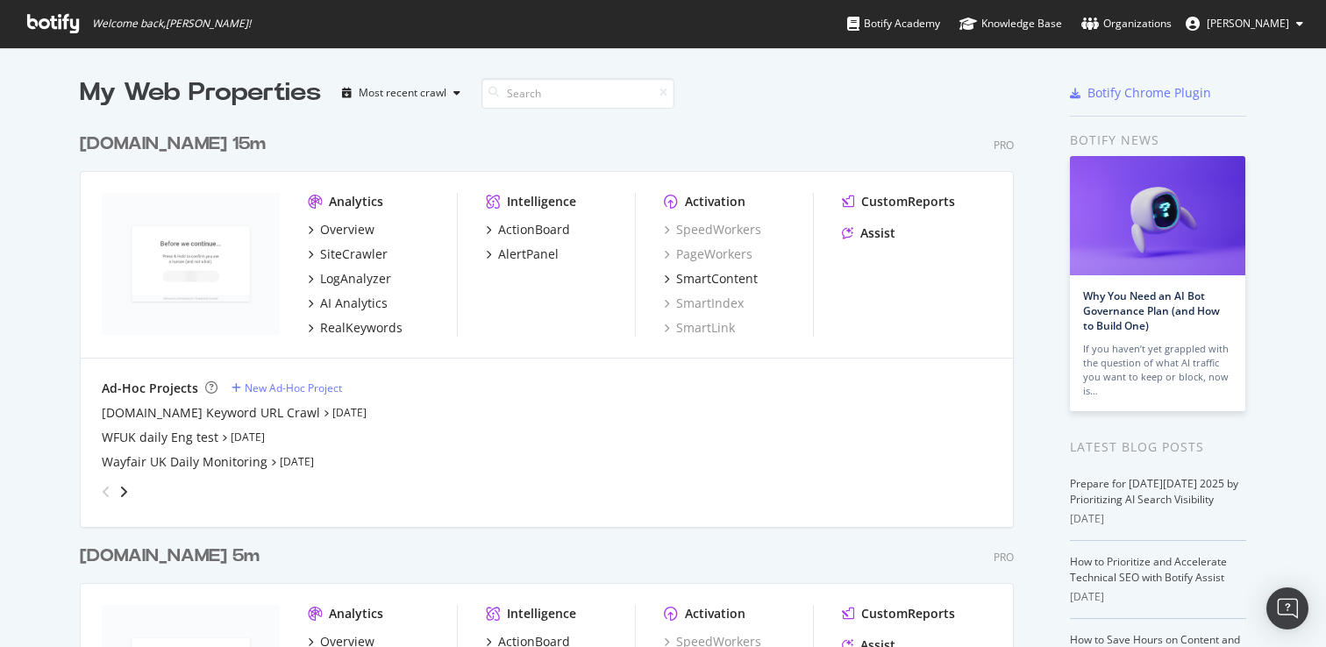
click at [130, 146] on div "[DOMAIN_NAME] 15m" at bounding box center [173, 144] width 186 height 25
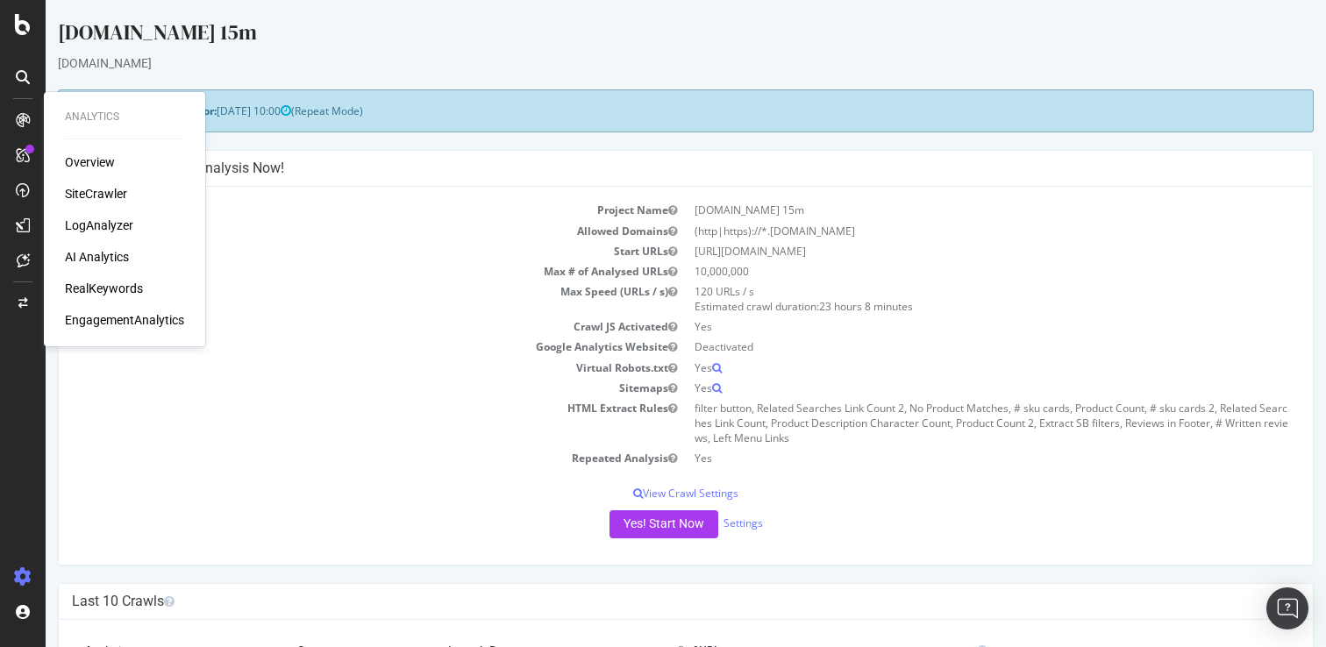
click at [93, 224] on div "LogAnalyzer" at bounding box center [99, 226] width 68 height 18
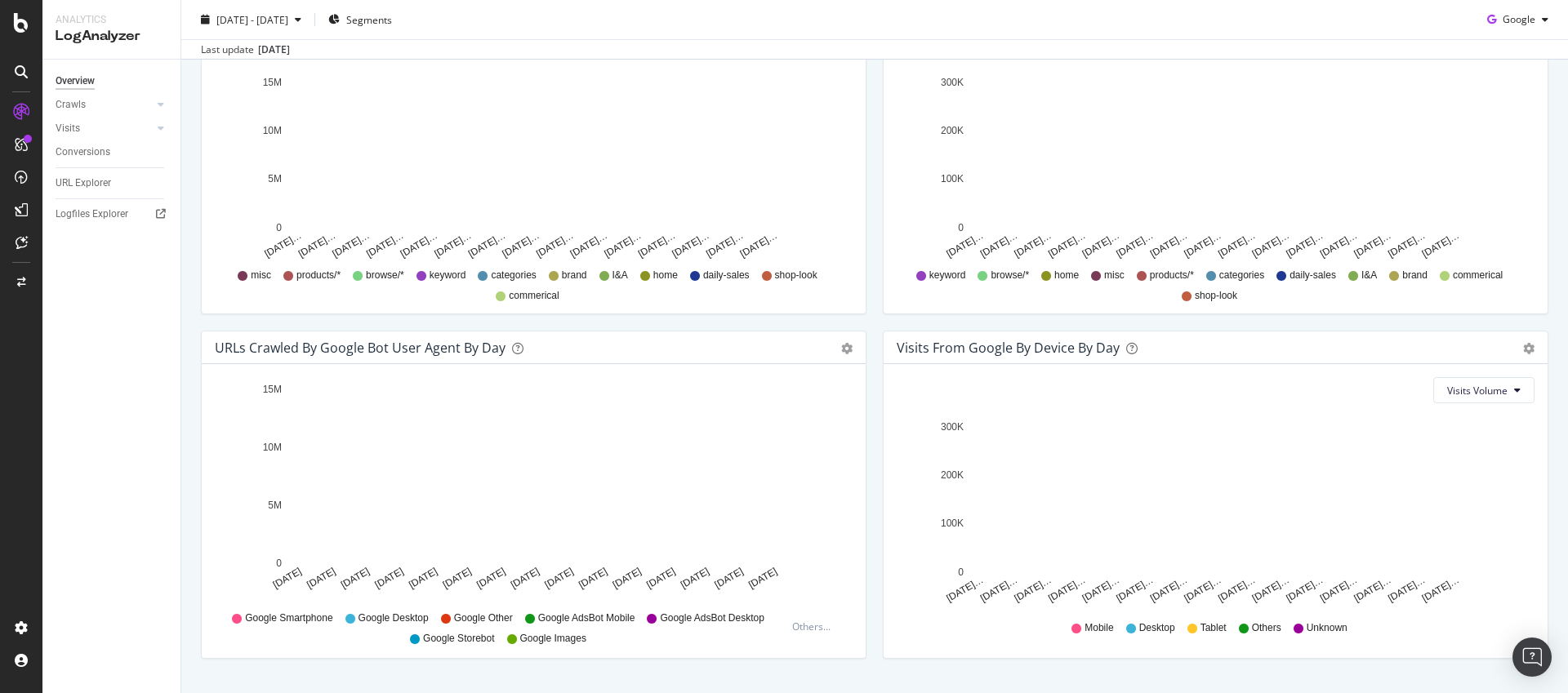
scroll to position [668, 0]
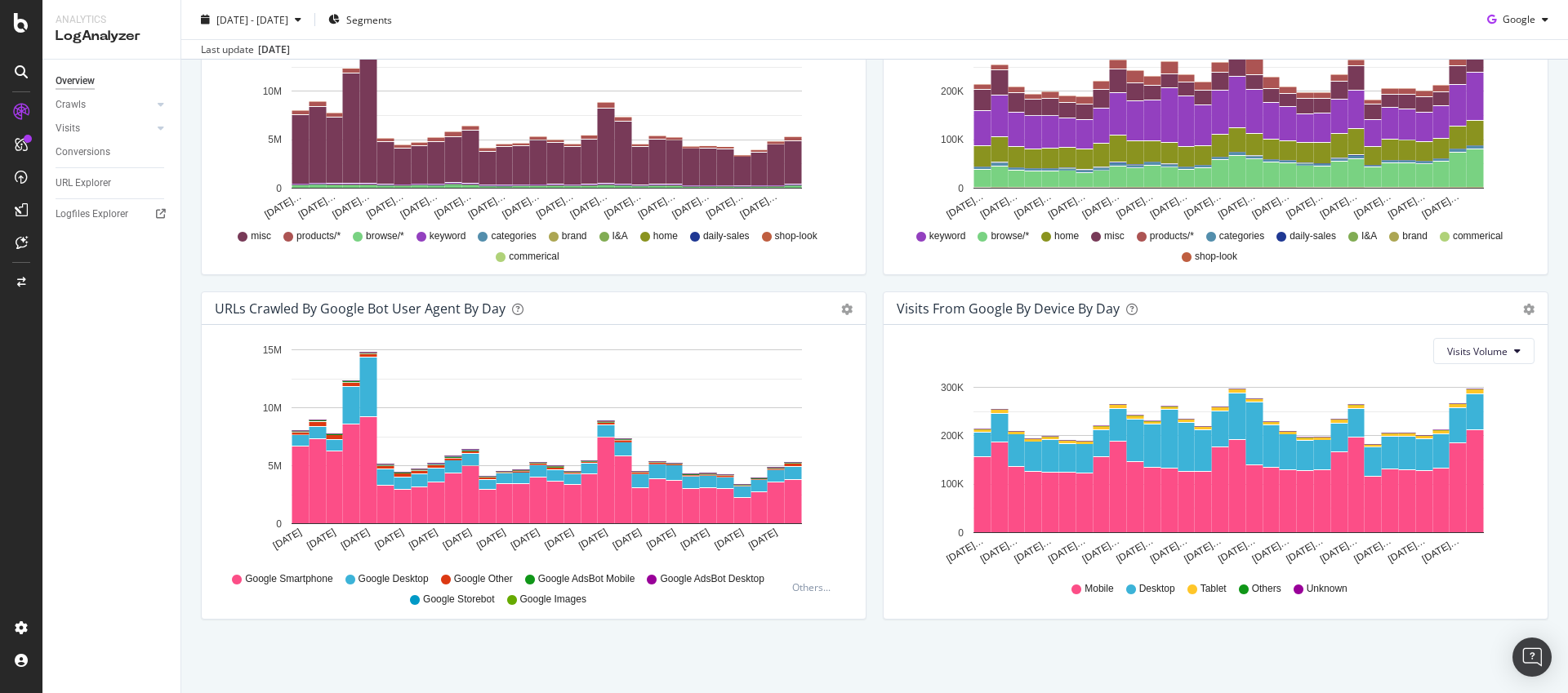
click at [864, 286] on div "URLs Crawled by Google By Segment By Day Timeline (by Value) Table All Google B…" at bounding box center [534, 119] width 682 height 345
click at [866, 286] on div "URLs Crawled by Google By Segment By Day Timeline (by Value) Table All Google B…" at bounding box center [534, 119] width 682 height 345
click at [875, 280] on div "Visits from Google By Segment By Day Timeline (by Value) Table All Devices Visi…" at bounding box center [1216, 119] width 682 height 345
click at [875, 281] on div "Visits from Google By Segment By Day Timeline (by Value) Table All Devices Visi…" at bounding box center [1216, 119] width 682 height 345
click at [875, 278] on div "Visits from Google By Segment By Day Timeline (by Value) Table All Devices Visi…" at bounding box center [1216, 119] width 682 height 345
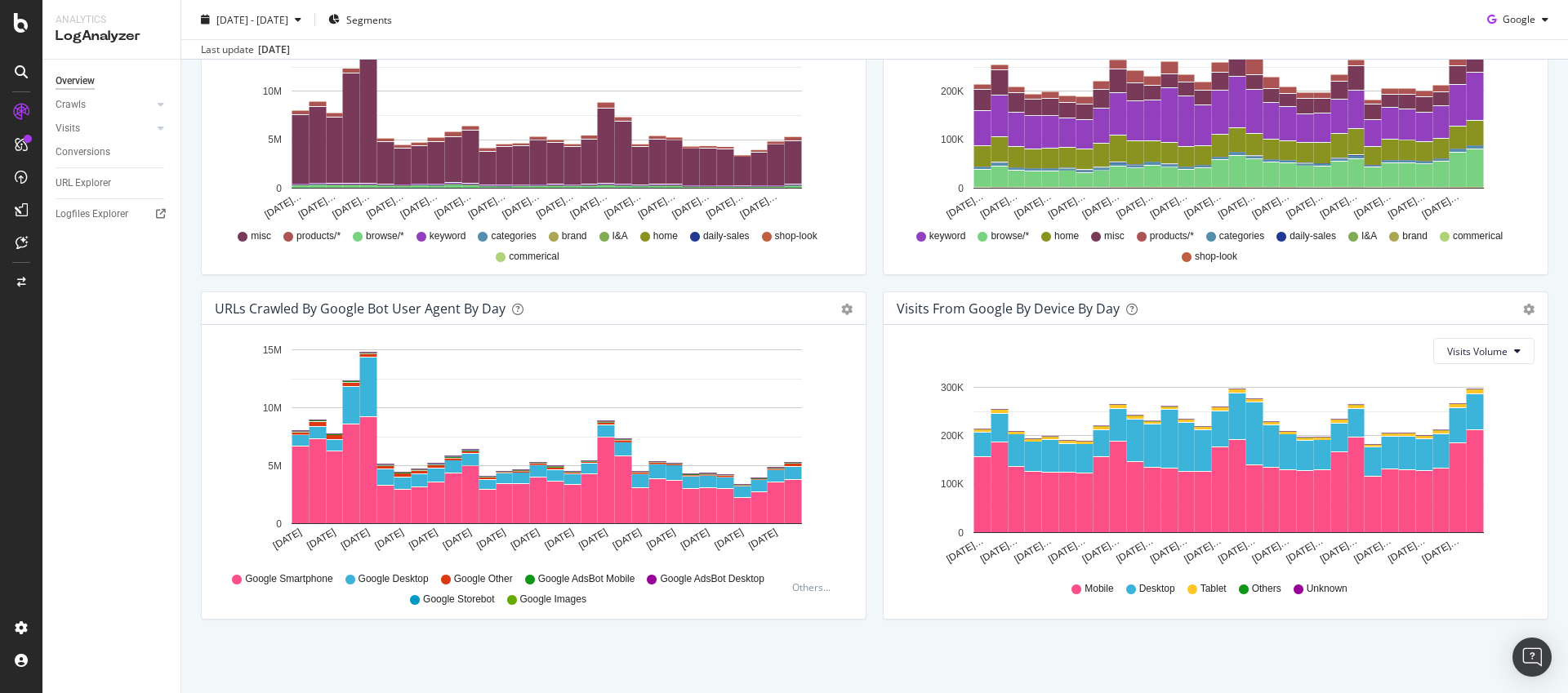
click at [875, 282] on div "Visits from Google By Segment By Day Timeline (by Value) Table All Devices Visi…" at bounding box center [1216, 119] width 682 height 345
click at [297, 602] on div "Hold CMD (⌘) while clicking to filter the report. [DATE] [DATE] [DATE] [DATE] […" at bounding box center [534, 472] width 664 height 294
click at [1203, 596] on div "Mobile Desktop Tablet Others Unknown" at bounding box center [1216, 589] width 621 height 36
click at [875, 289] on div "Visits from Google By Segment By Day Timeline (by Value) Table All Devices Visi…" at bounding box center [1216, 119] width 682 height 345
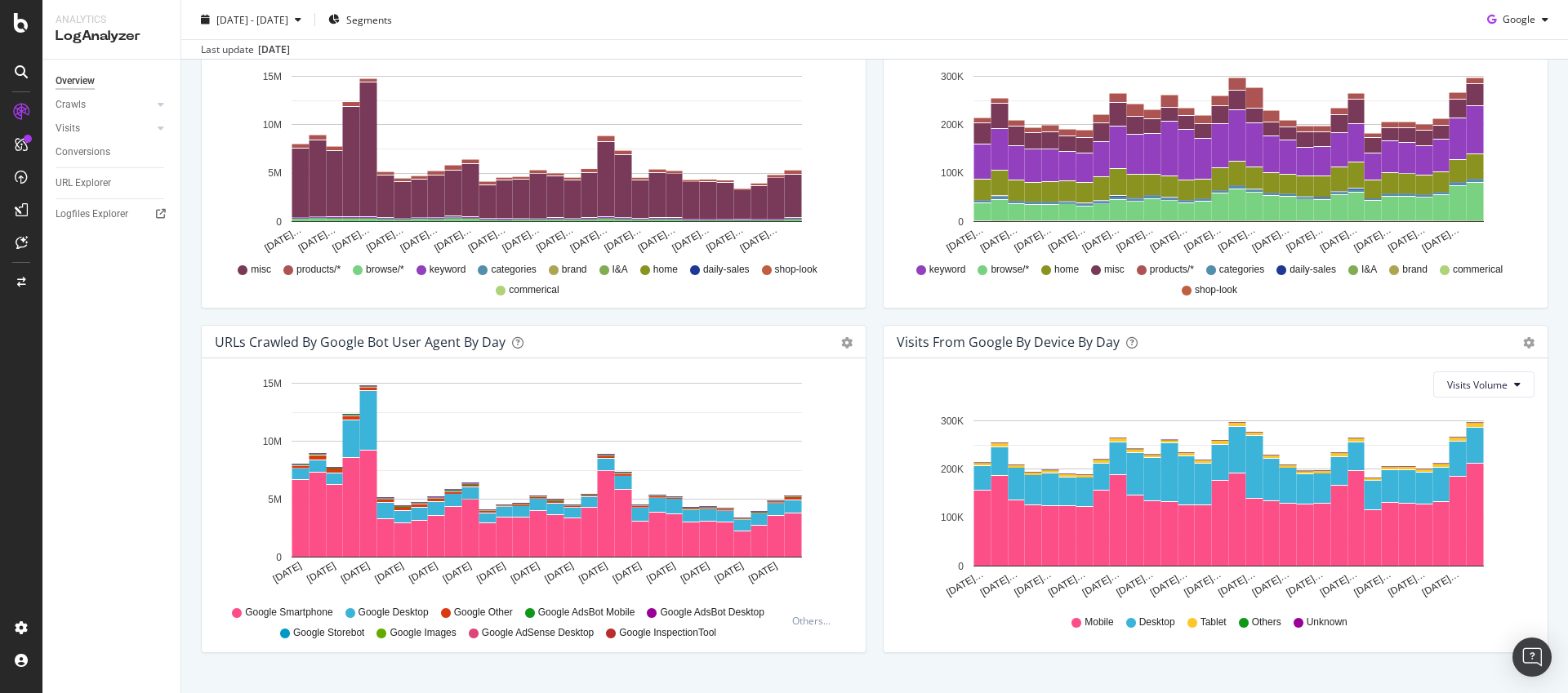
scroll to position [633, 0]
click at [875, 315] on div "Visits from Google By Segment By Day Timeline (by Value) Table All Devices Visi…" at bounding box center [1216, 154] width 682 height 345
click at [875, 317] on div "Visits from Google By Segment By Day Timeline (by Value) Table All Devices Visi…" at bounding box center [1216, 154] width 682 height 345
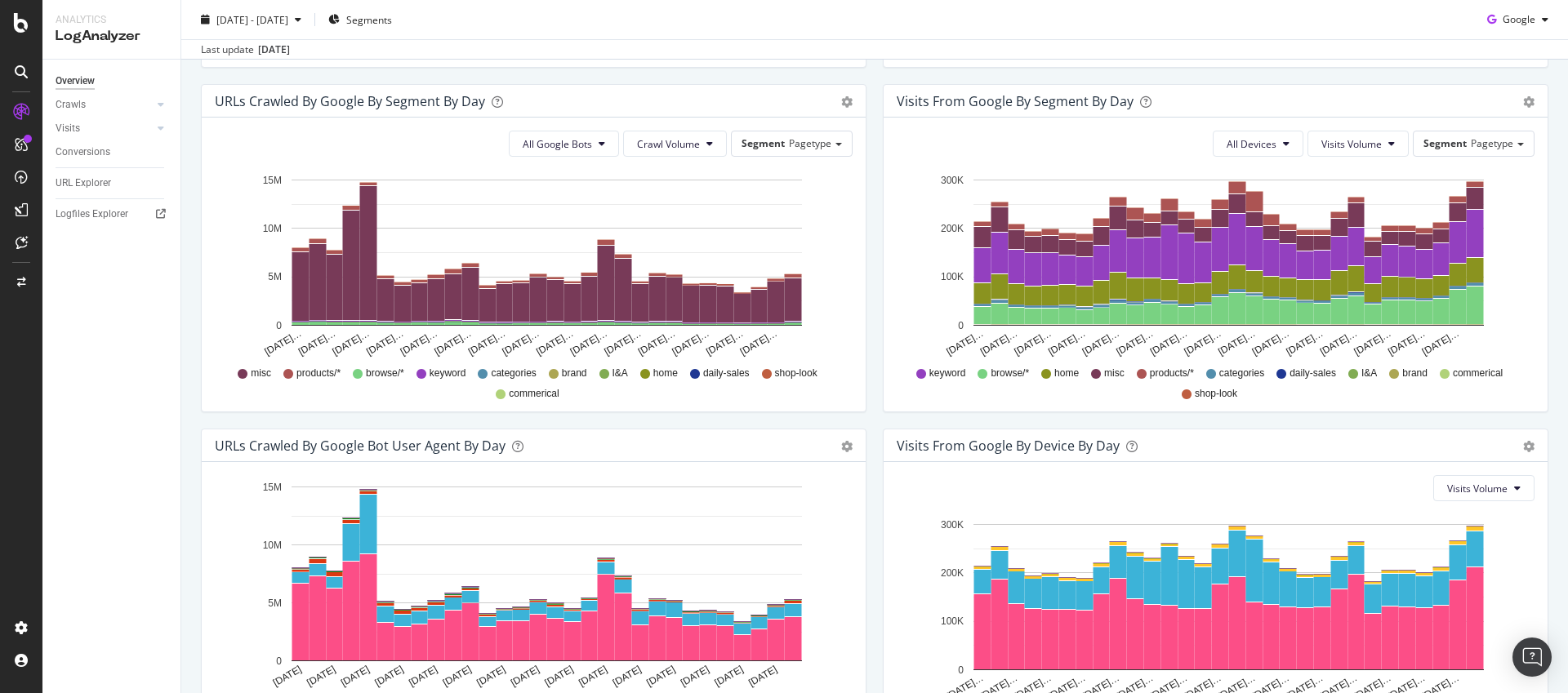
scroll to position [533, 0]
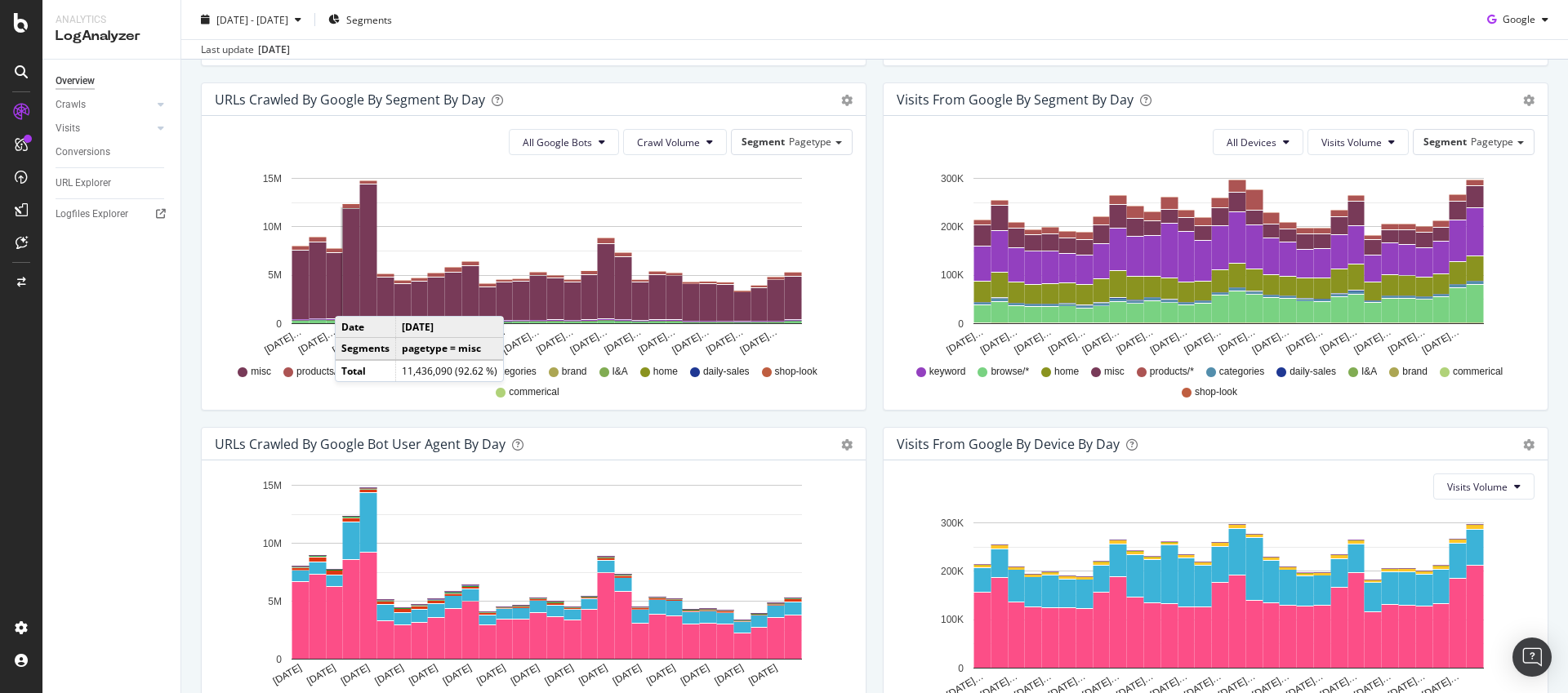
click at [876, 414] on div "Visits from Google By Segment By Day Timeline (by Value) Table All Devices Visi…" at bounding box center [1216, 255] width 682 height 345
click at [875, 414] on div "Visits from Google By Segment By Day Timeline (by Value) Table All Devices Visi…" at bounding box center [1216, 255] width 682 height 345
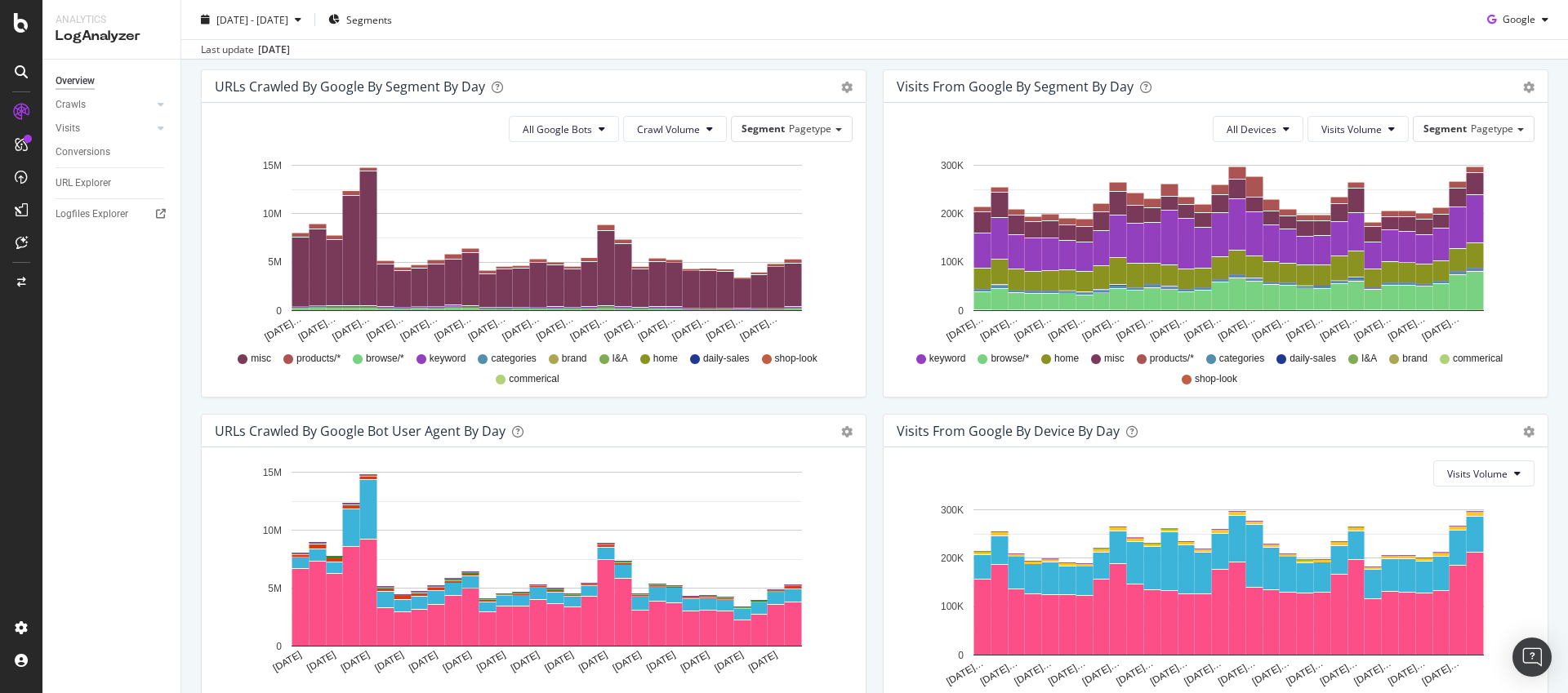
click at [864, 405] on div "URLs Crawled by Google By Segment By Day Timeline (by Value) Table All Google B…" at bounding box center [534, 242] width 682 height 345
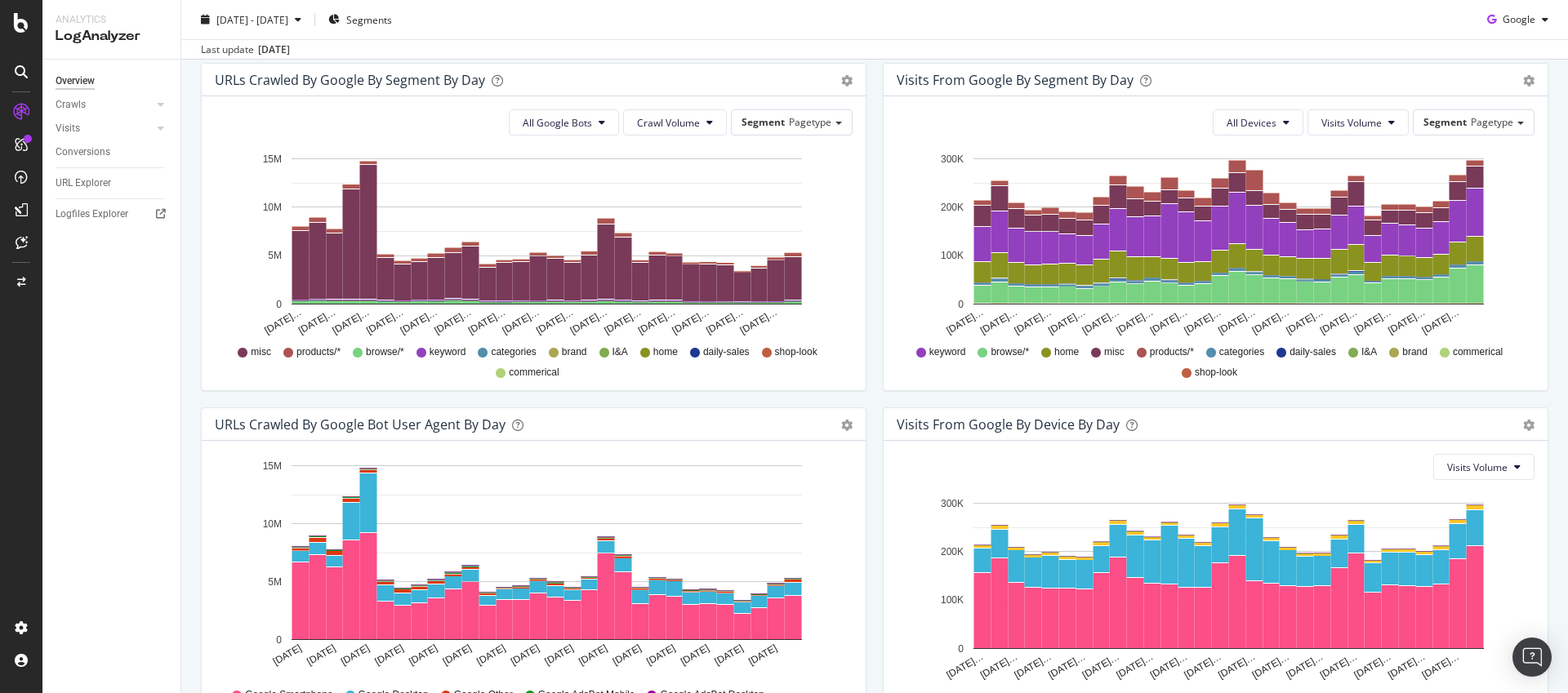
click at [875, 401] on div "Visits from Google By Segment By Day Timeline (by Value) Table All Devices Visi…" at bounding box center [1216, 236] width 682 height 345
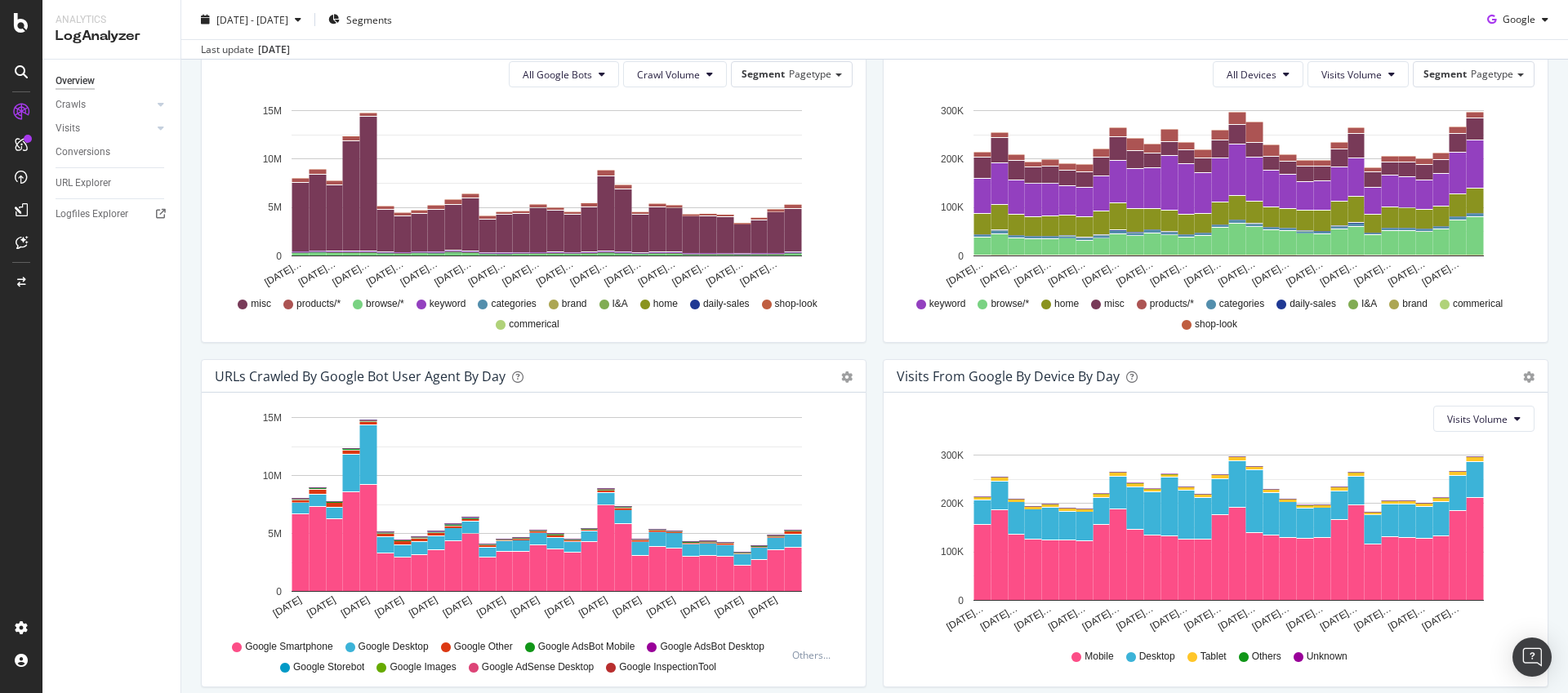
scroll to position [0, 0]
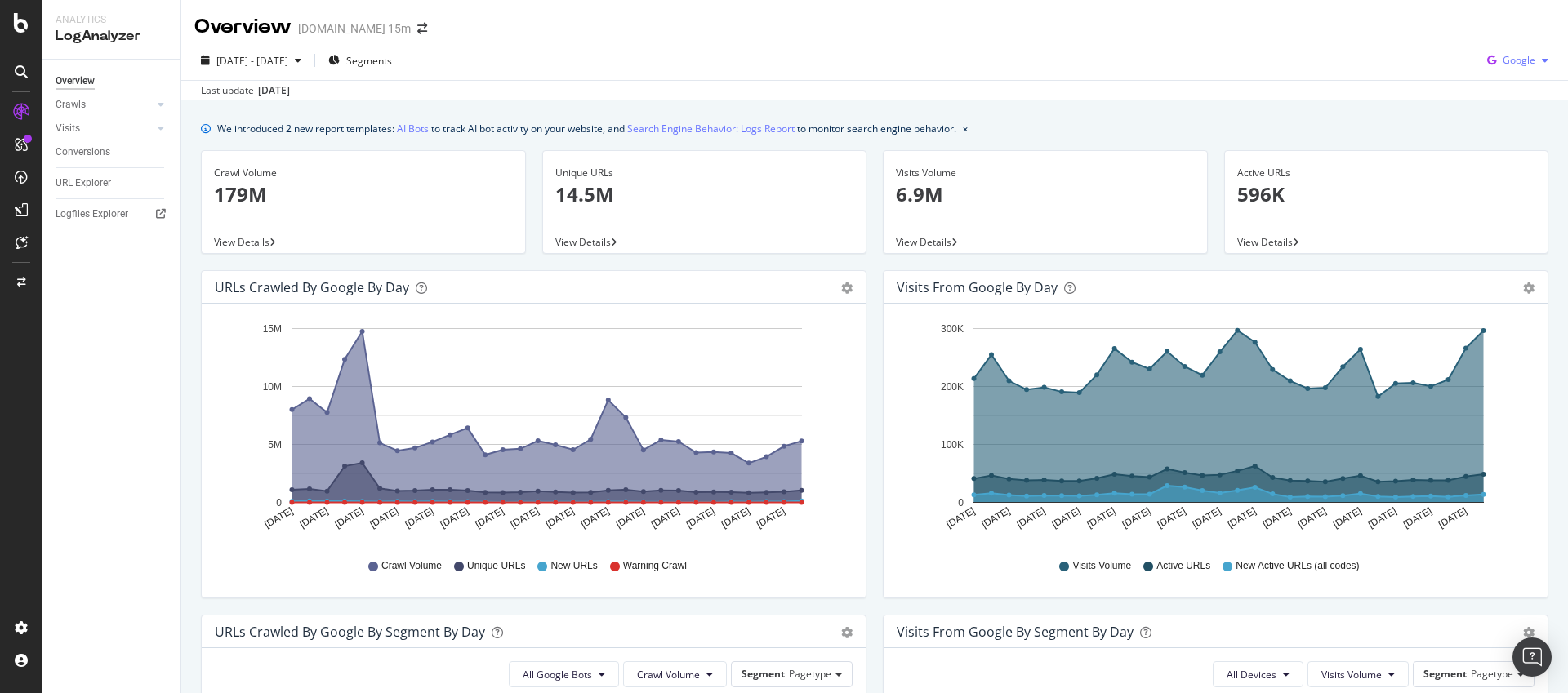
click at [1234, 59] on div "button" at bounding box center [1545, 61] width 20 height 10
click at [1234, 189] on span "Other AI Bots" at bounding box center [1519, 183] width 61 height 15
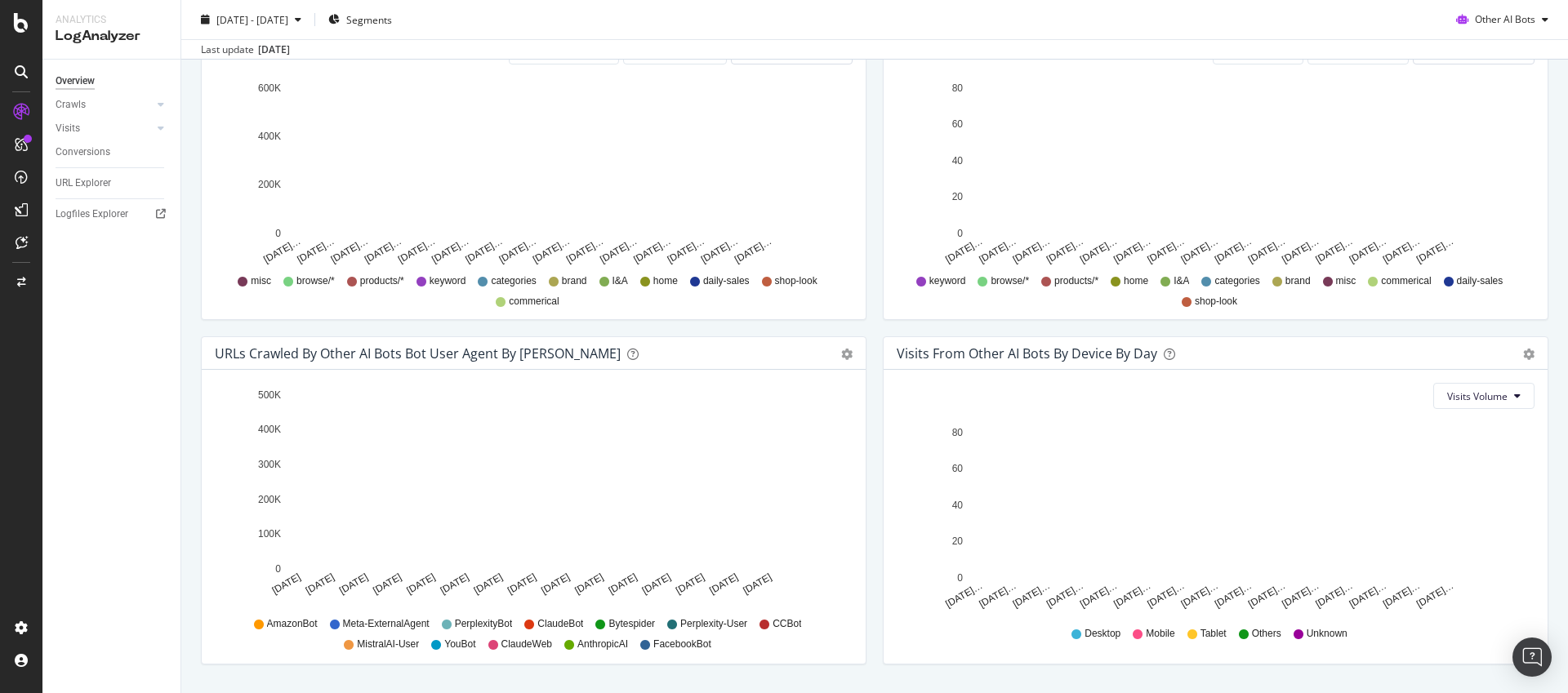
scroll to position [668, 0]
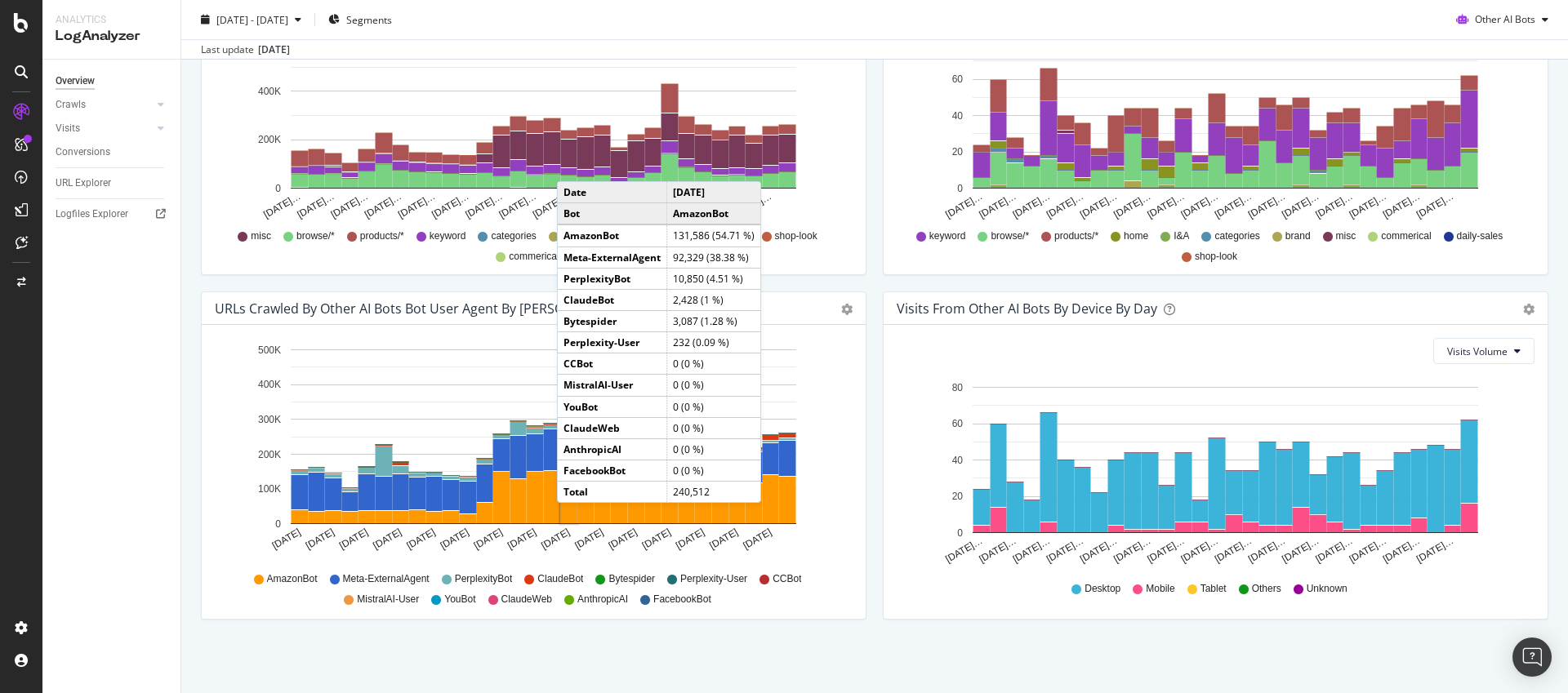
click at [223, 401] on icon "[DATE] [DATE] [DATE] [DATE] [DATE] [DATE] [DATE] [DATE] [DATE] [DATE] [DATE] [D…" at bounding box center [531, 452] width 633 height 227
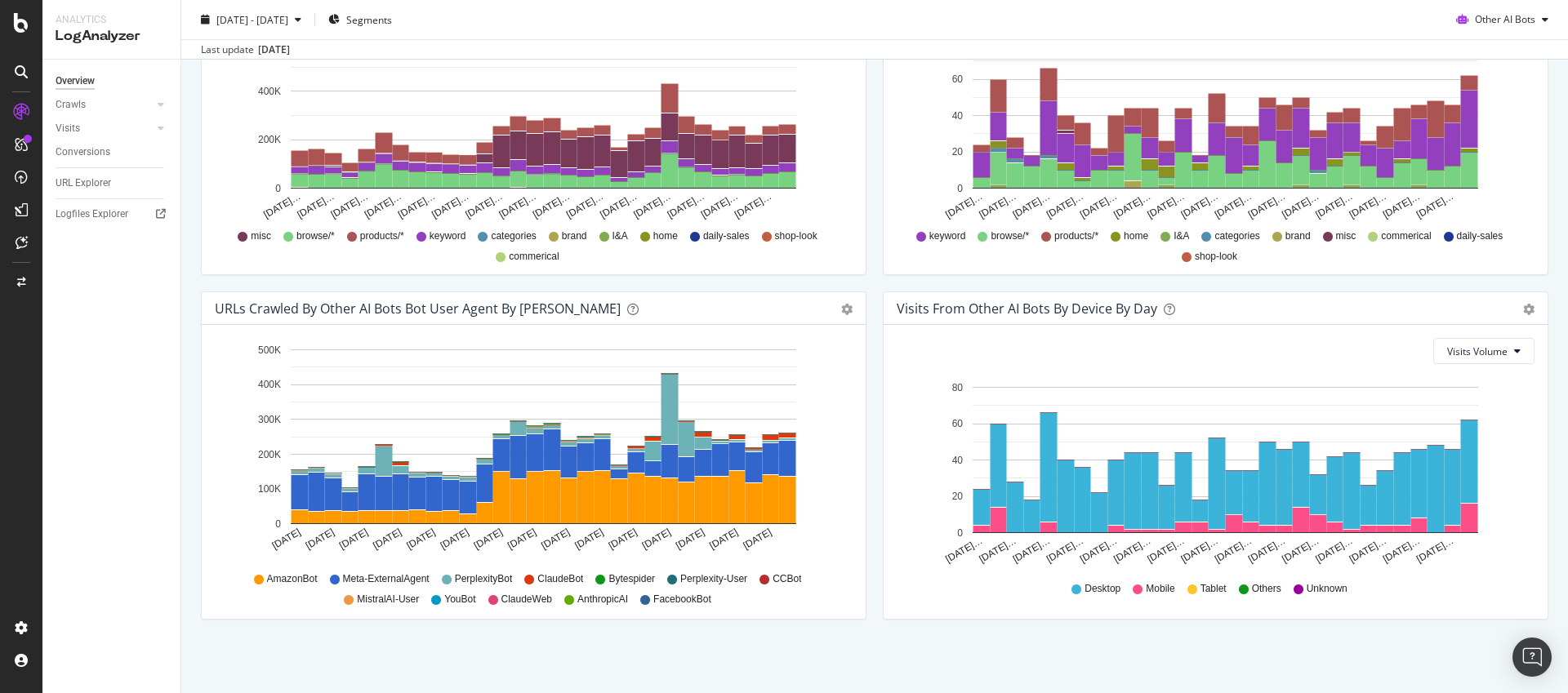
click at [749, 601] on div "AmazonBot Meta-ExternalAgent PerplexityBot ClaudeBot Bytespider Perplexity-User…" at bounding box center [533, 587] width 621 height 36
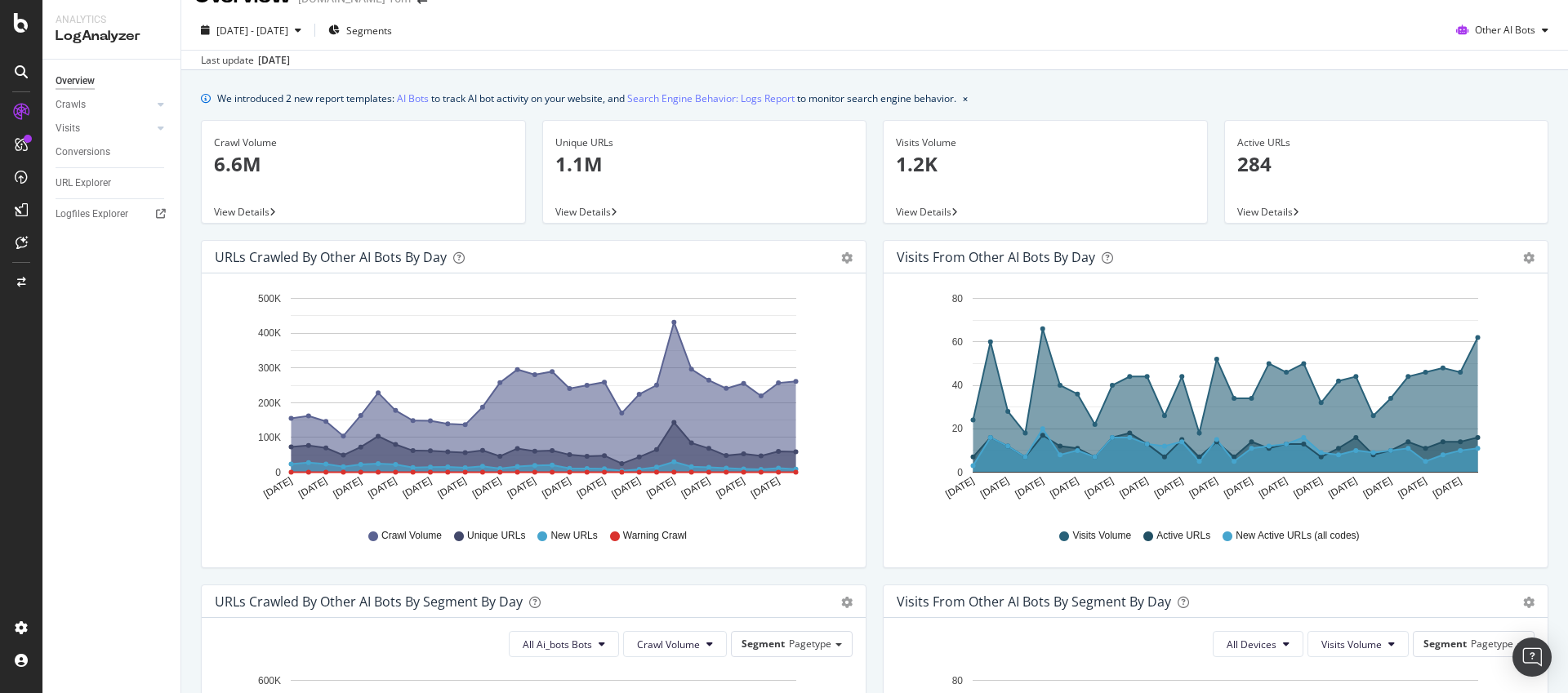
scroll to position [0, 0]
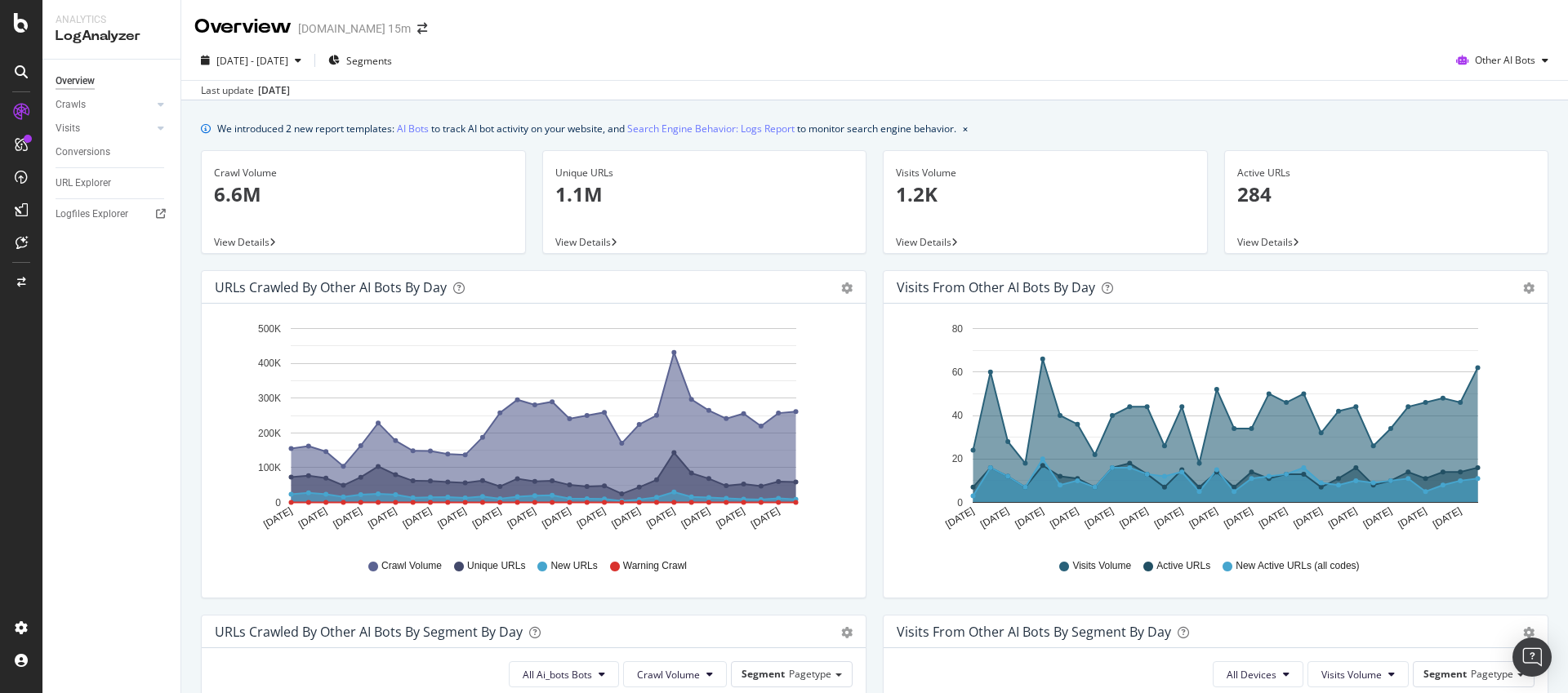
click at [854, 72] on div "[DATE] - [DATE] Segments Other AI Bots" at bounding box center [875, 63] width 1387 height 33
click at [870, 84] on div "Last update [DATE]" at bounding box center [875, 89] width 1387 height 20
click at [1234, 22] on div "Overview [DOMAIN_NAME] 15m" at bounding box center [875, 20] width 1387 height 41
